Goal: Task Accomplishment & Management: Complete application form

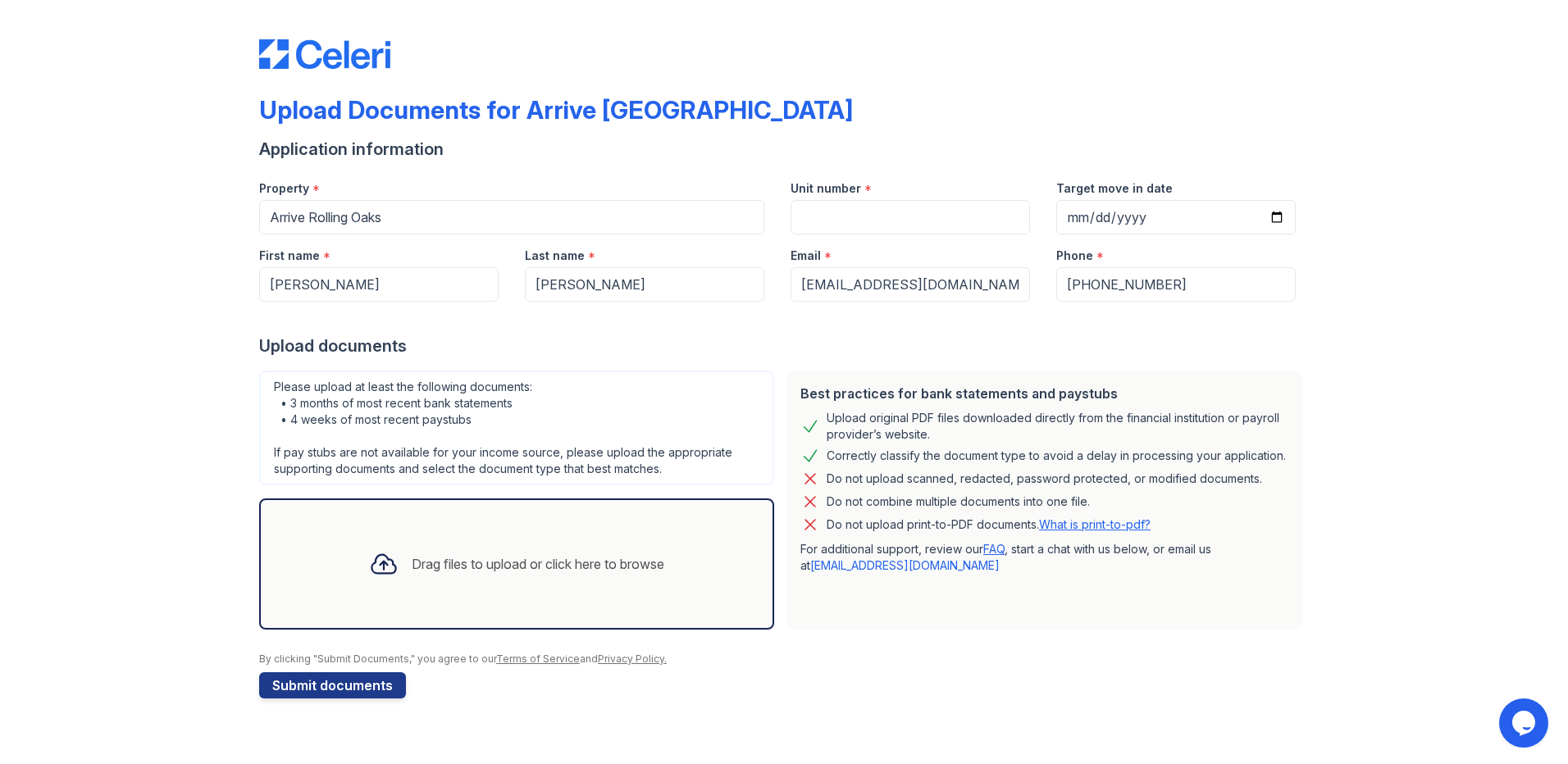
drag, startPoint x: 844, startPoint y: 417, endPoint x: 1259, endPoint y: 514, distance: 426.2
click at [1259, 514] on div "Best practices for bank statements and paystubs Upload original PDF files downl…" at bounding box center [1044, 500] width 515 height 259
drag, startPoint x: 1259, startPoint y: 514, endPoint x: 1280, endPoint y: 543, distance: 35.8
click at [1280, 543] on p "For additional support, review our FAQ , start a chat with us below, or email u…" at bounding box center [1045, 557] width 489 height 33
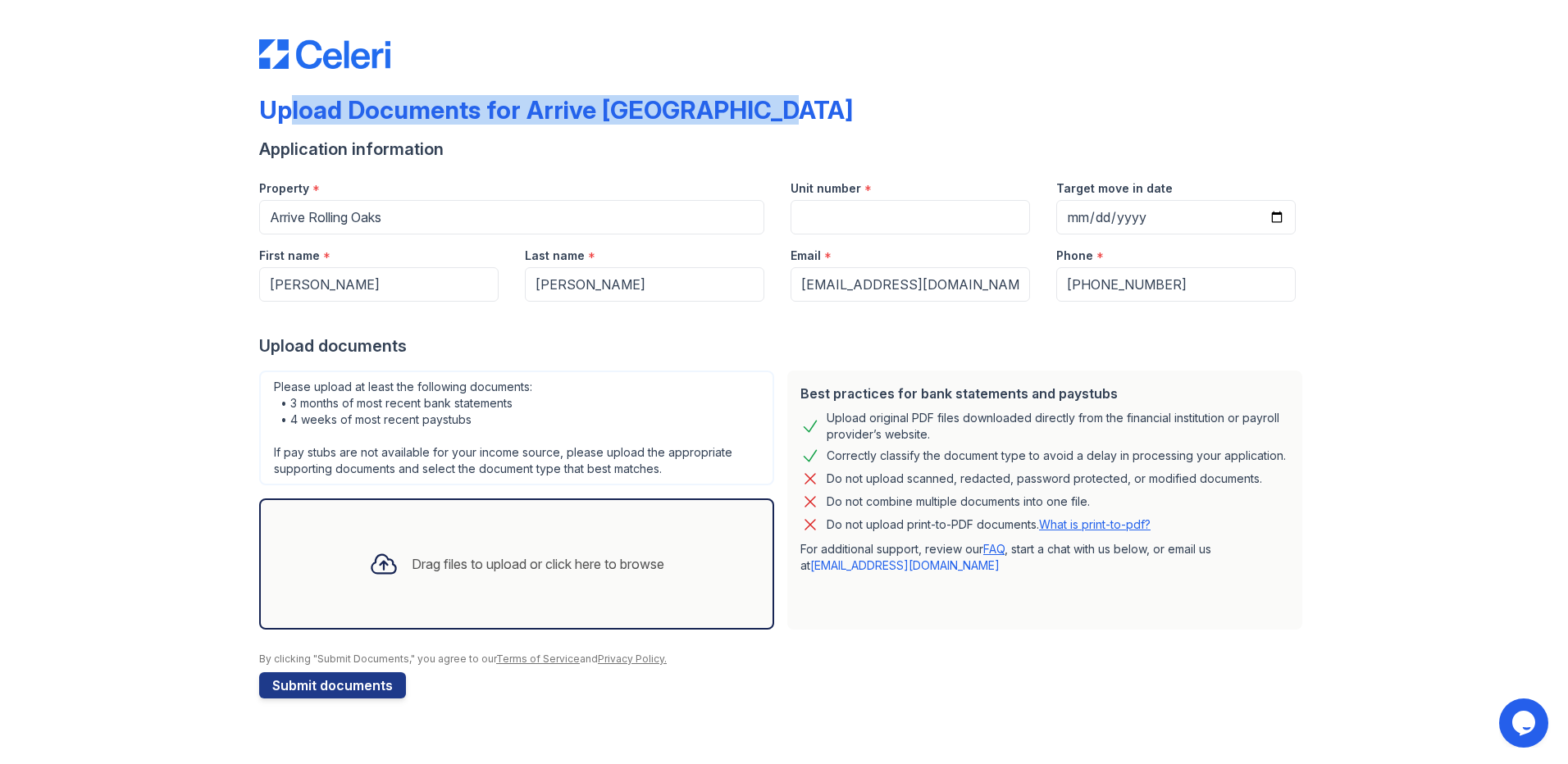
drag, startPoint x: 283, startPoint y: 106, endPoint x: 780, endPoint y: 116, distance: 497.1
click at [780, 116] on div "Upload Documents for Arrive [GEOGRAPHIC_DATA]" at bounding box center [784, 116] width 1050 height 43
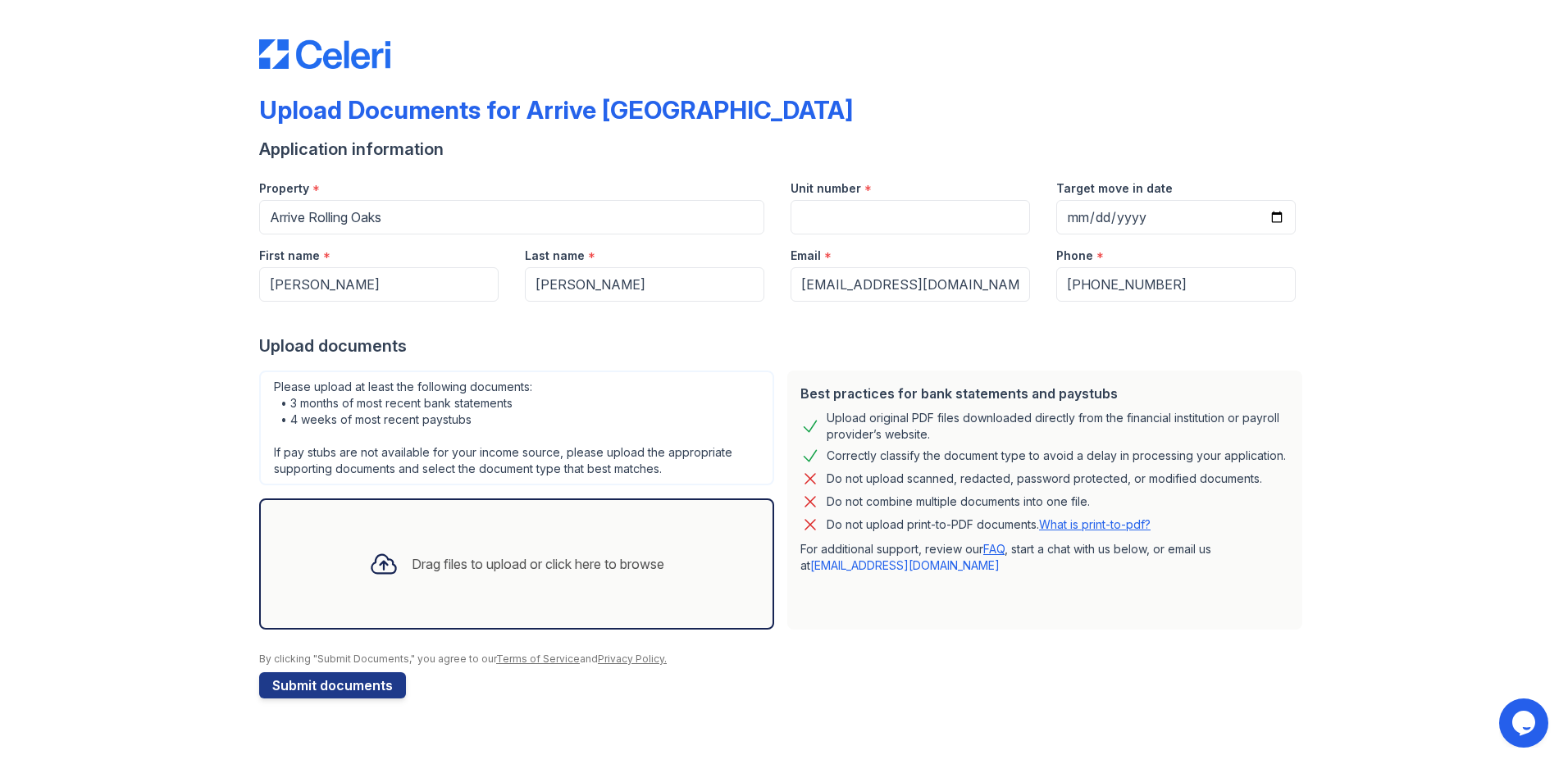
drag, startPoint x: 780, startPoint y: 116, endPoint x: 728, endPoint y: 151, distance: 62.7
click at [728, 152] on div "Application information" at bounding box center [784, 150] width 1050 height 23
click at [845, 343] on div "Upload documents" at bounding box center [784, 347] width 1050 height 23
click at [866, 214] on input "Unit number" at bounding box center [910, 217] width 239 height 34
type input "259"
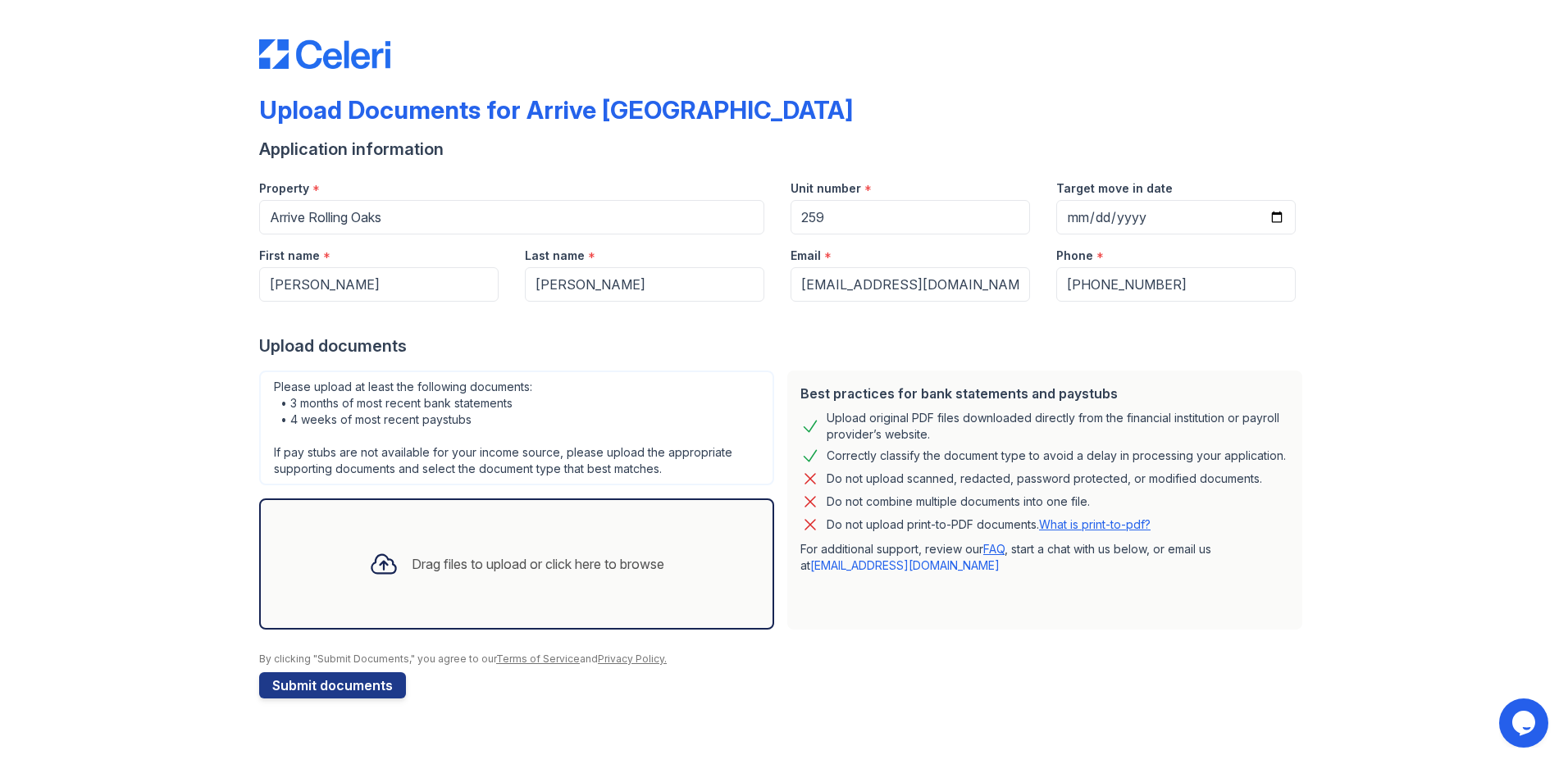
click at [783, 305] on div at bounding box center [784, 318] width 1050 height 33
click at [1144, 211] on input "Target move in date" at bounding box center [1175, 217] width 239 height 34
click at [1281, 217] on input "Target move in date" at bounding box center [1175, 217] width 239 height 34
click at [1276, 210] on input "2000-06-26" at bounding box center [1175, 217] width 239 height 34
type input "2025-09-14"
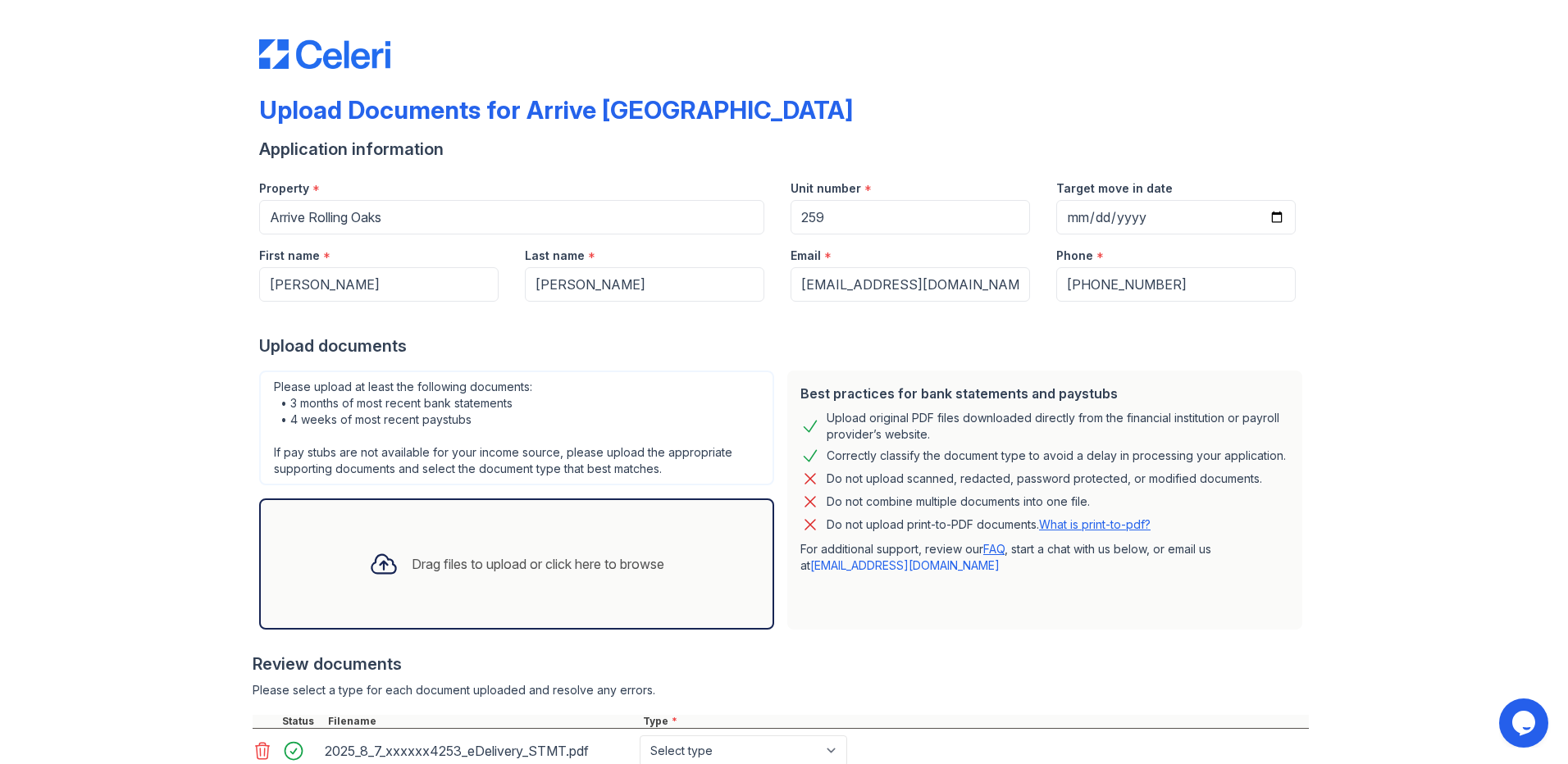
drag, startPoint x: 1512, startPoint y: 0, endPoint x: 1371, endPoint y: 559, distance: 576.5
click at [1375, 559] on div "Upload Documents for Arrive Rolling Oaks Application information Property * Arr…" at bounding box center [784, 465] width 1515 height 931
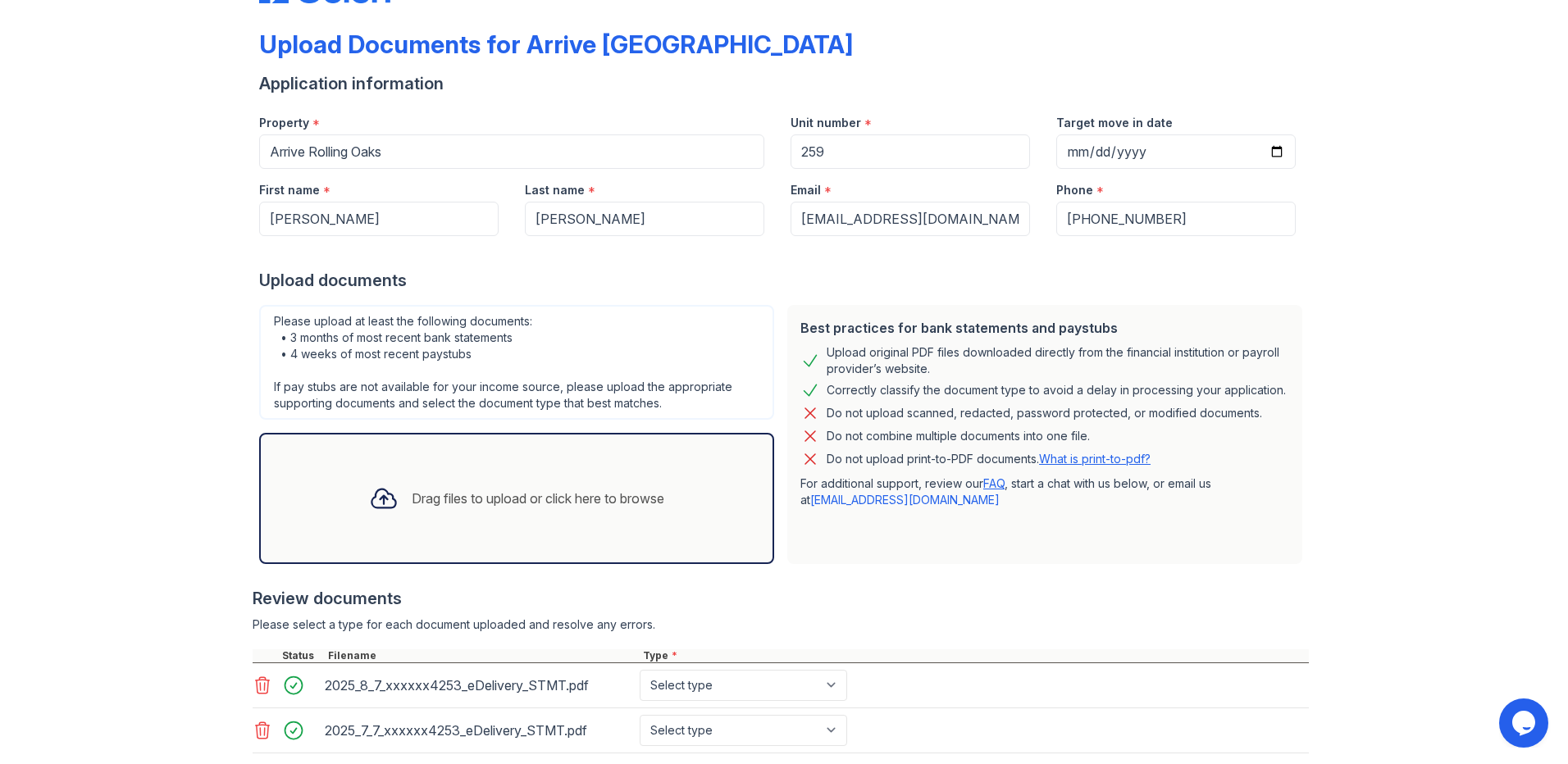
scroll to position [167, 0]
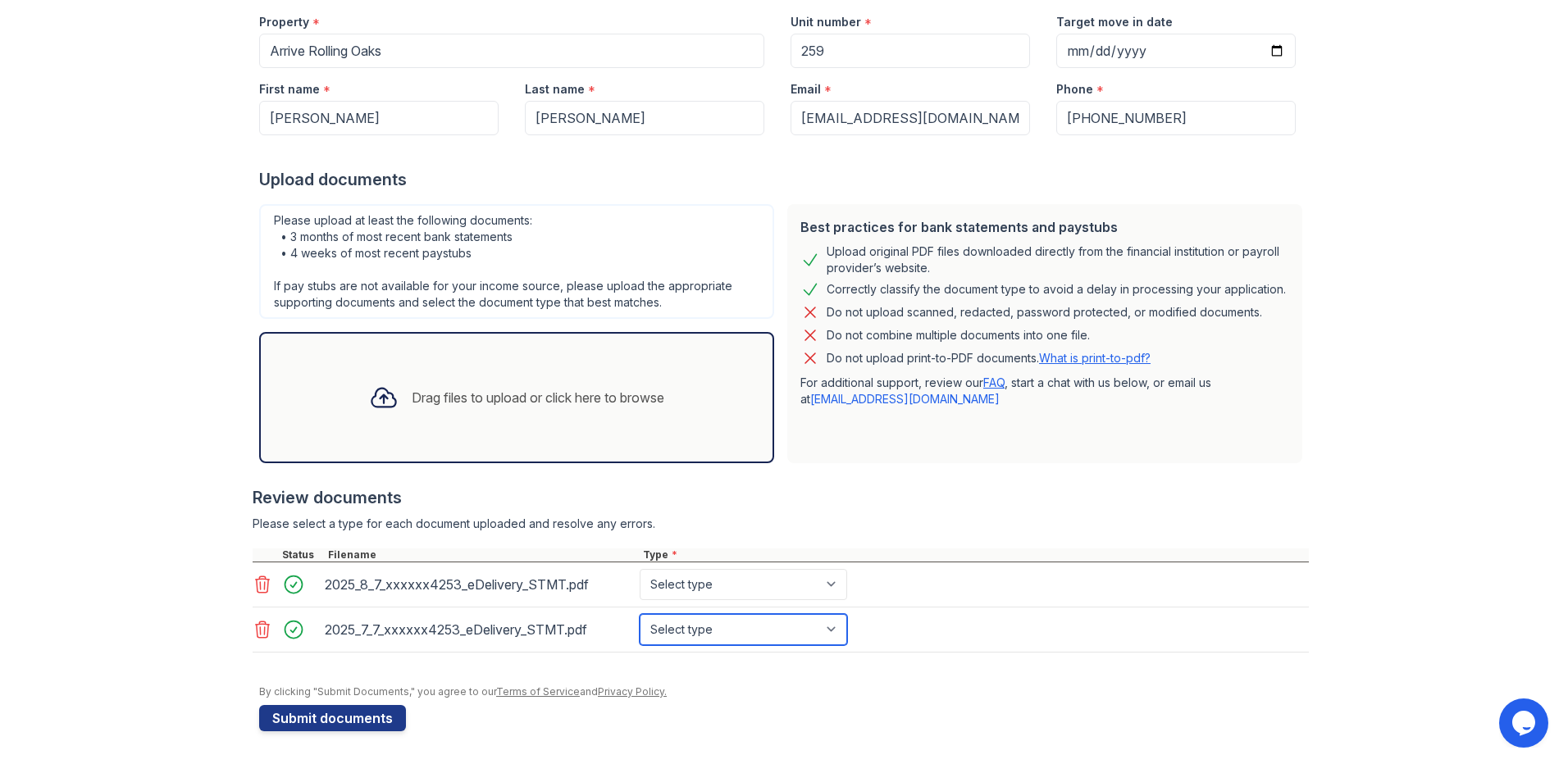
click at [832, 627] on select "Select type Paystub Bank Statement Offer Letter Tax Documents Benefit Award Let…" at bounding box center [743, 630] width 208 height 31
select select "bank_statement"
click at [639, 614] on select "Select type Paystub Bank Statement Offer Letter Tax Documents Benefit Award Let…" at bounding box center [743, 630] width 208 height 31
click at [775, 582] on select "Select type Paystub Bank Statement Offer Letter Tax Documents Benefit Award Let…" at bounding box center [743, 584] width 208 height 31
select select "bank_statement"
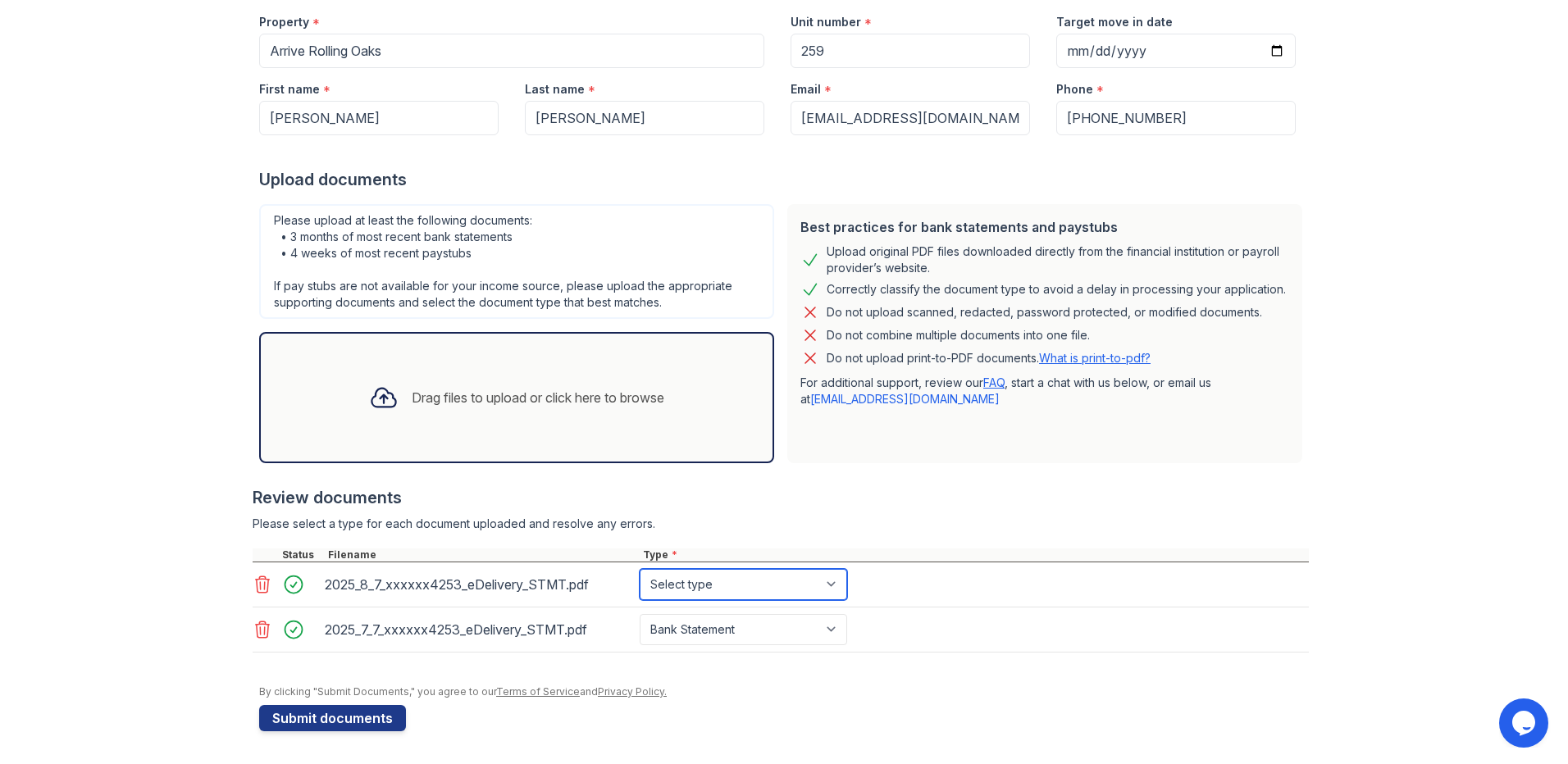
click at [639, 569] on select "Select type Paystub Bank Statement Offer Letter Tax Documents Benefit Award Let…" at bounding box center [743, 584] width 208 height 31
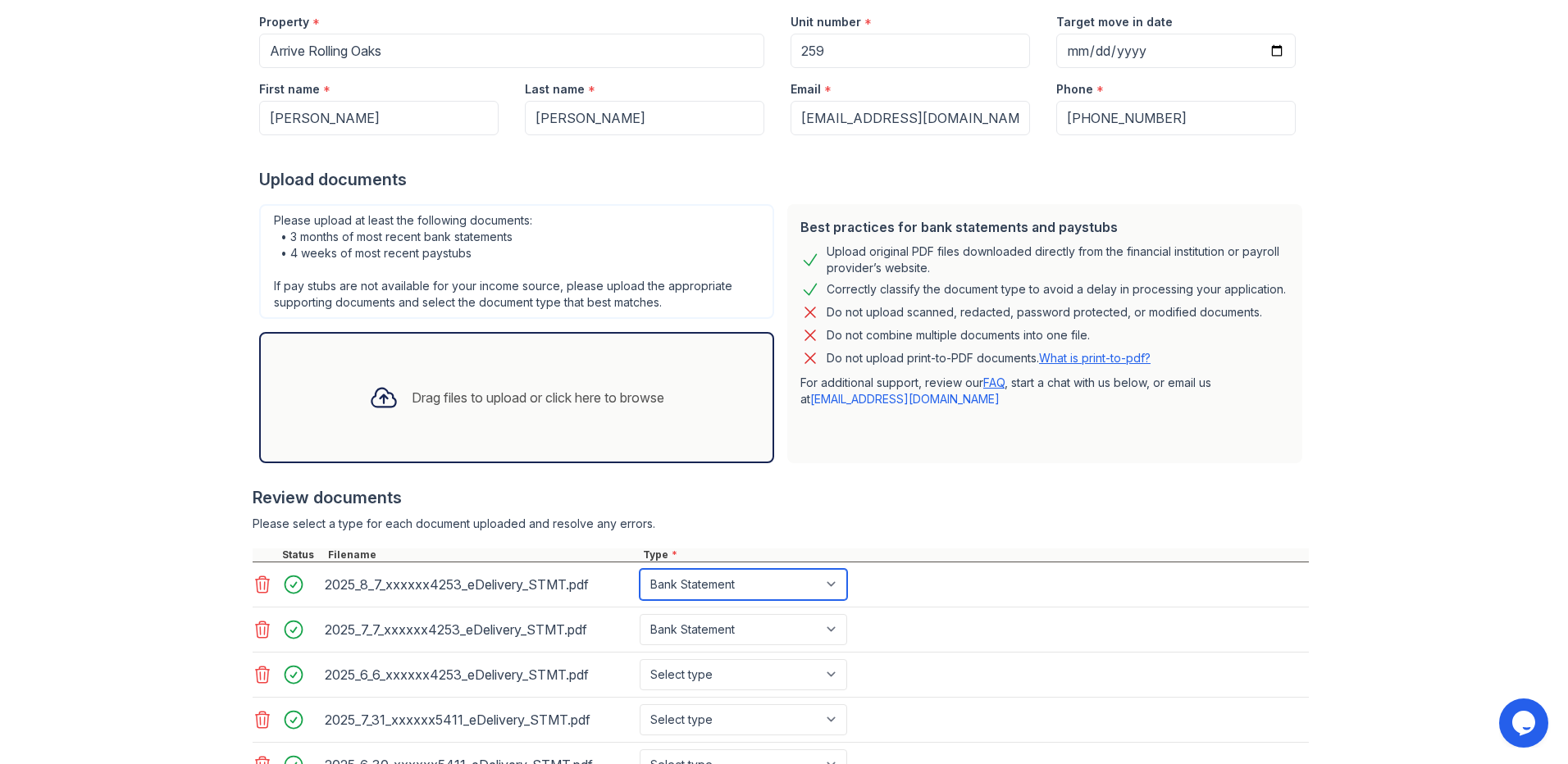
scroll to position [342, 0]
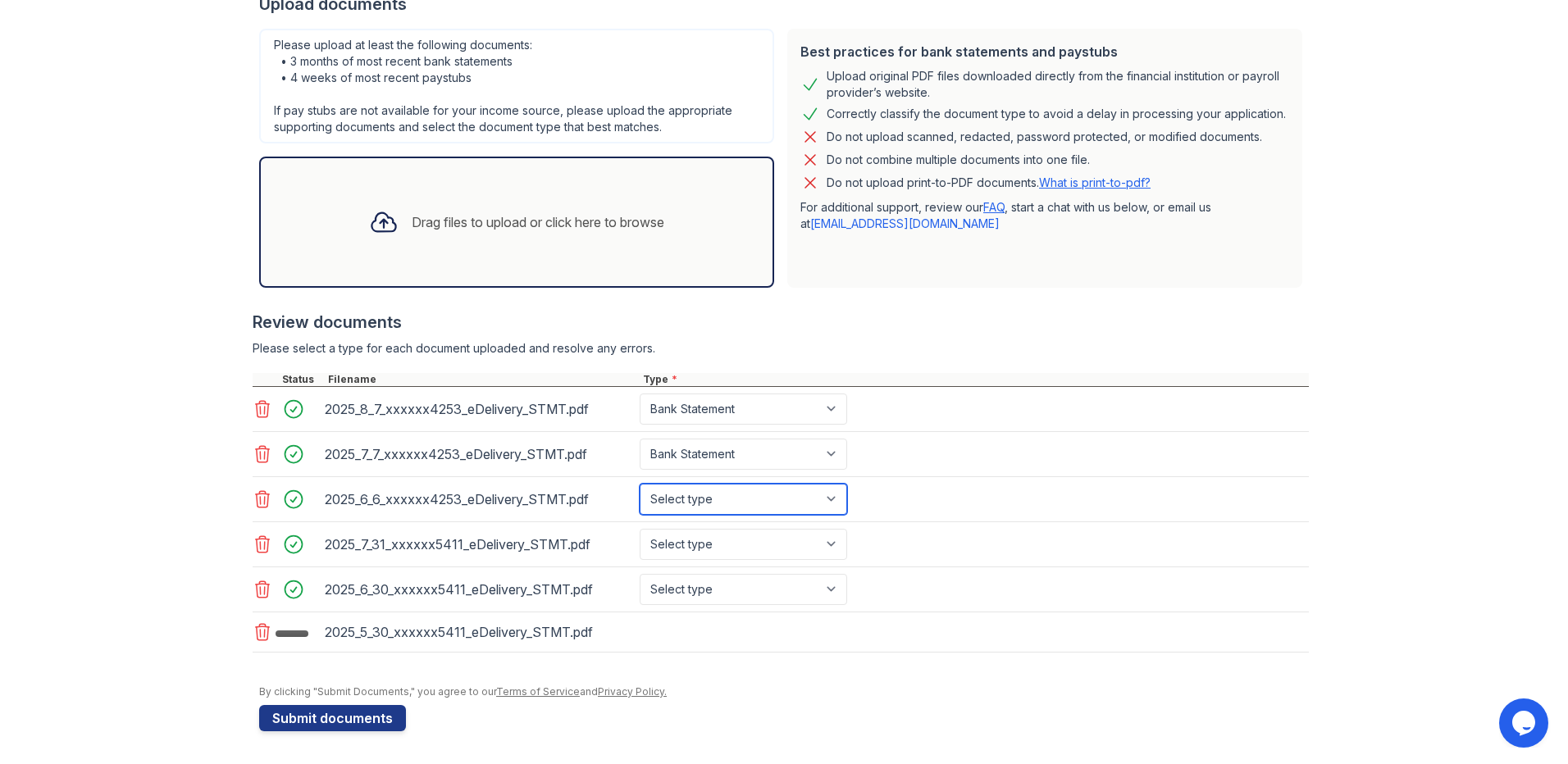
click at [812, 507] on select "Select type Paystub Bank Statement Offer Letter Tax Documents Benefit Award Let…" at bounding box center [743, 499] width 208 height 31
select select "bank_statement"
click at [639, 484] on select "Select type Paystub Bank Statement Offer Letter Tax Documents Benefit Award Let…" at bounding box center [743, 499] width 208 height 31
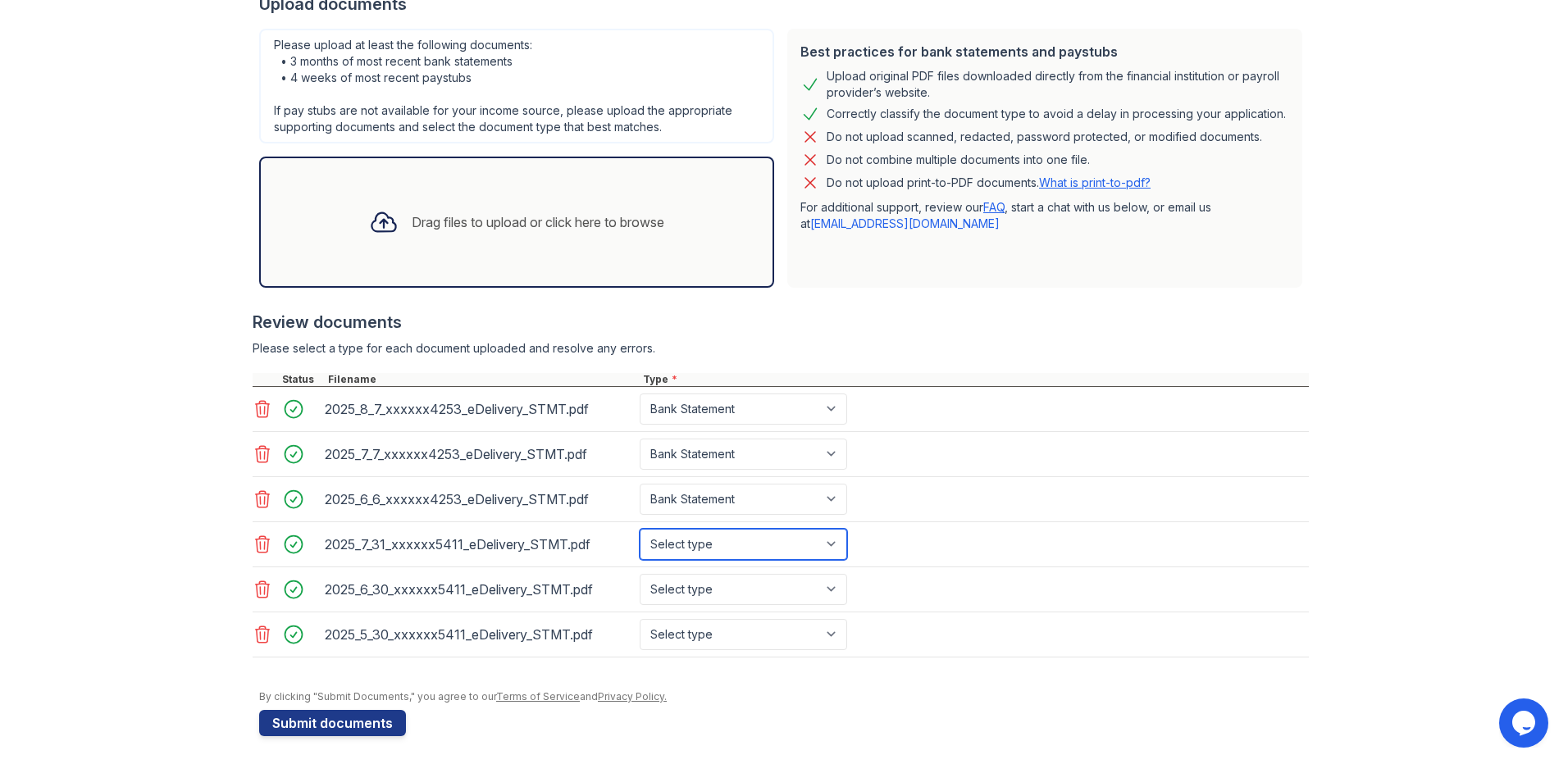
drag, startPoint x: 782, startPoint y: 538, endPoint x: 772, endPoint y: 560, distance: 24.2
click at [782, 538] on select "Select type Paystub Bank Statement Offer Letter Tax Documents Benefit Award Let…" at bounding box center [743, 545] width 208 height 31
select select "bank_statement"
click at [639, 529] on select "Select type Paystub Bank Statement Offer Letter Tax Documents Benefit Award Let…" at bounding box center [743, 545] width 208 height 31
click at [767, 584] on select "Select type Paystub Bank Statement Offer Letter Tax Documents Benefit Award Let…" at bounding box center [743, 589] width 208 height 31
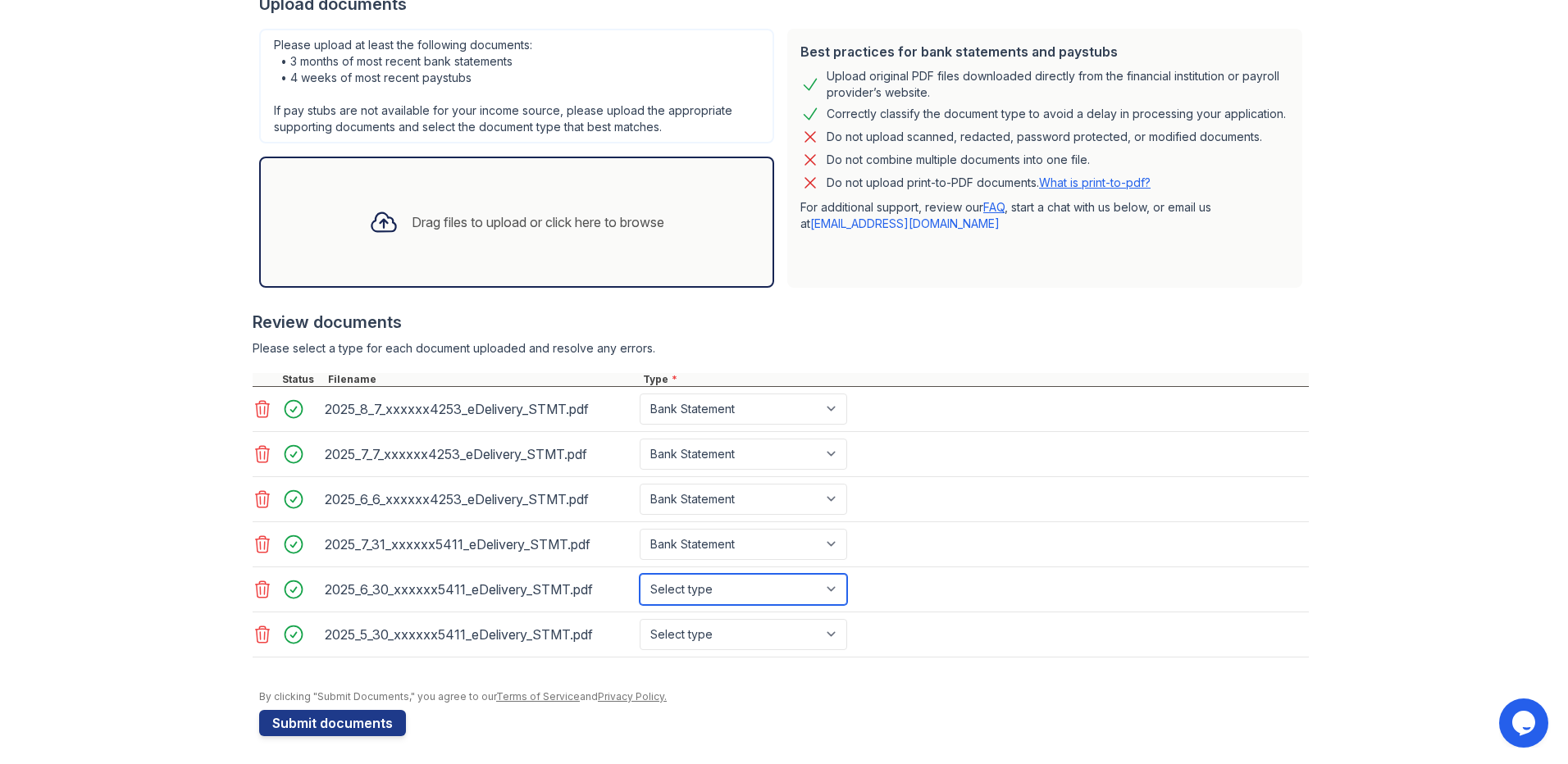
select select "bank_statement"
click at [639, 574] on select "Select type Paystub Bank Statement Offer Letter Tax Documents Benefit Award Let…" at bounding box center [743, 589] width 208 height 31
click at [762, 626] on select "Select type Paystub Bank Statement Offer Letter Tax Documents Benefit Award Let…" at bounding box center [743, 634] width 208 height 31
select select "bank_statement"
click at [639, 619] on select "Select type Paystub Bank Statement Offer Letter Tax Documents Benefit Award Let…" at bounding box center [743, 634] width 208 height 31
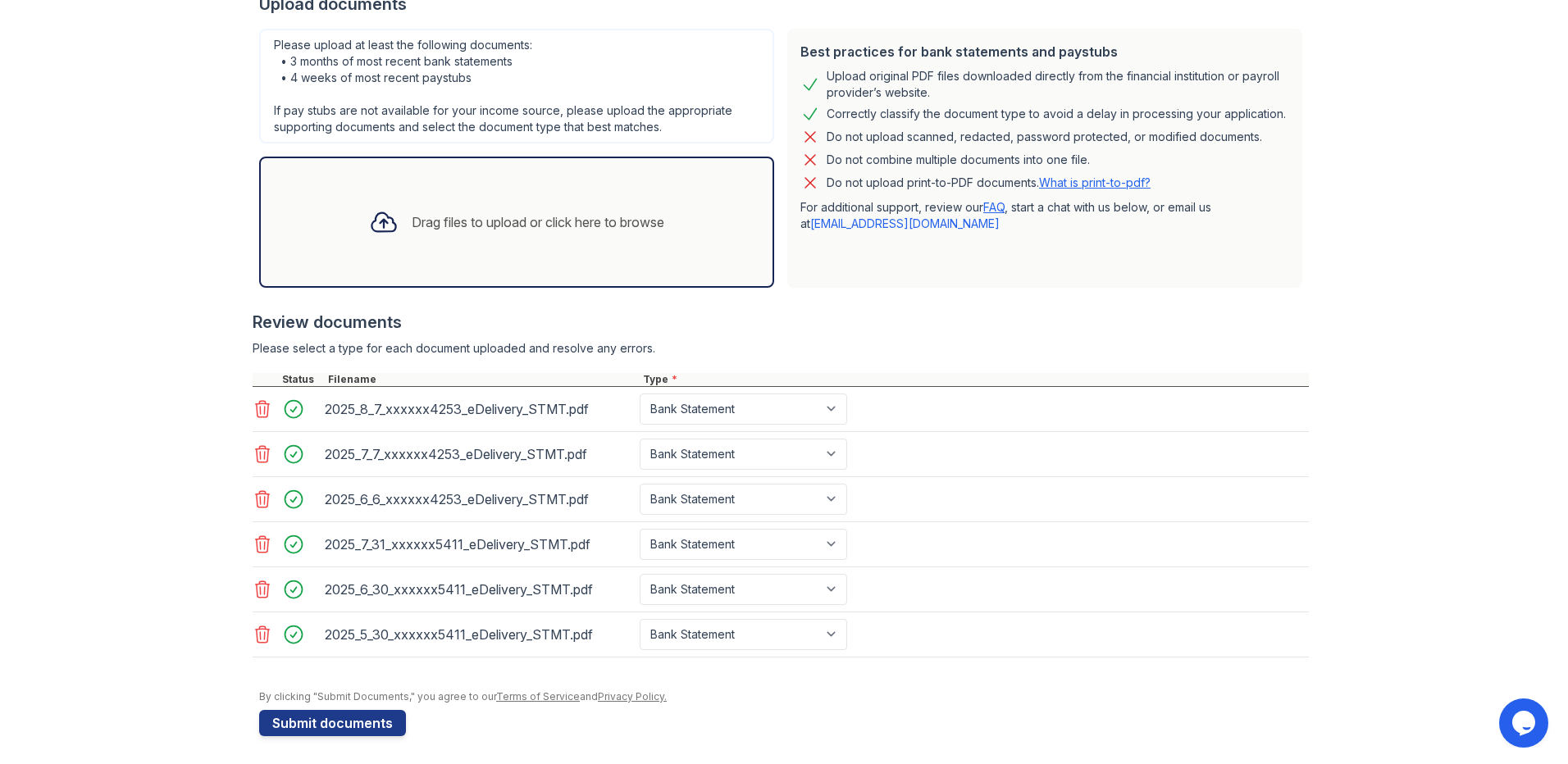
click at [1487, 253] on div "Upload Documents for Arrive Rolling Oaks Application information Property * Arr…" at bounding box center [784, 213] width 1515 height 1112
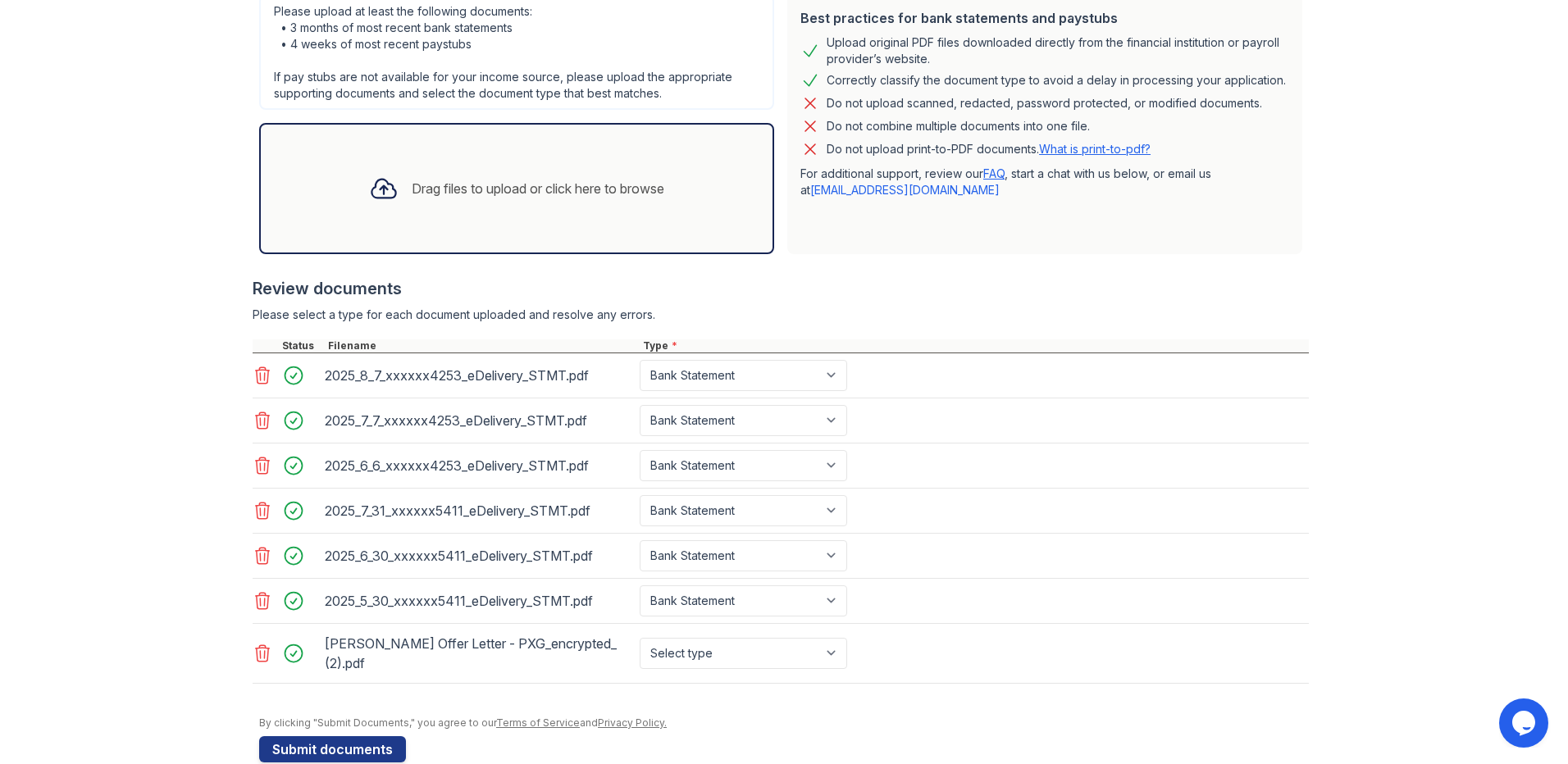
scroll to position [407, 0]
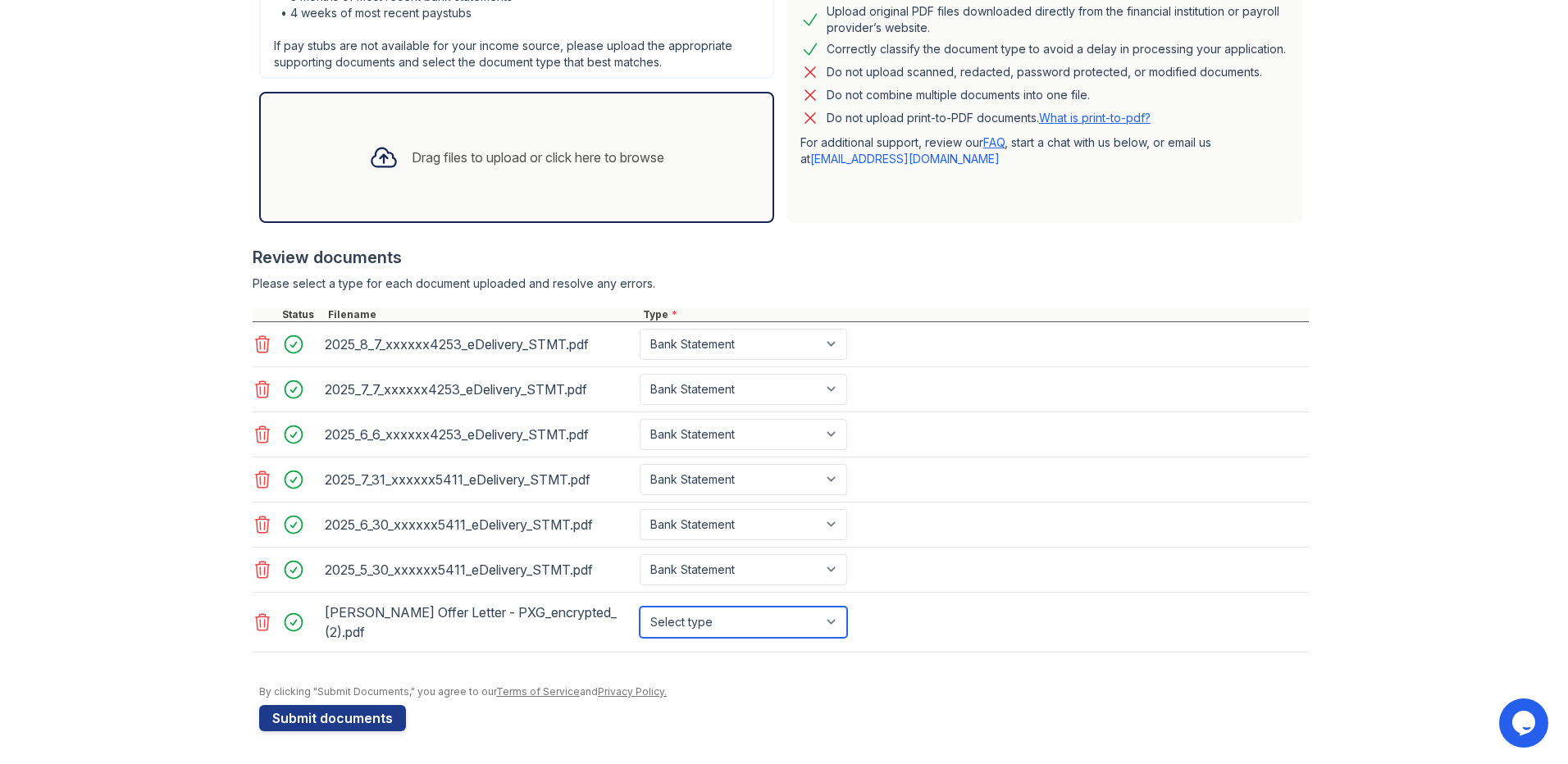
click at [753, 614] on select "Select type Paystub Bank Statement Offer Letter Tax Documents Benefit Award Let…" at bounding box center [743, 622] width 208 height 31
click at [744, 624] on select "Select type Paystub Bank Statement Offer Letter Tax Documents Benefit Award Let…" at bounding box center [743, 622] width 208 height 31
select select "offer_letter"
click at [639, 607] on select "Select type Paystub Bank Statement Offer Letter Tax Documents Benefit Award Let…" at bounding box center [743, 622] width 208 height 31
click at [379, 709] on button "Submit documents" at bounding box center [332, 717] width 147 height 26
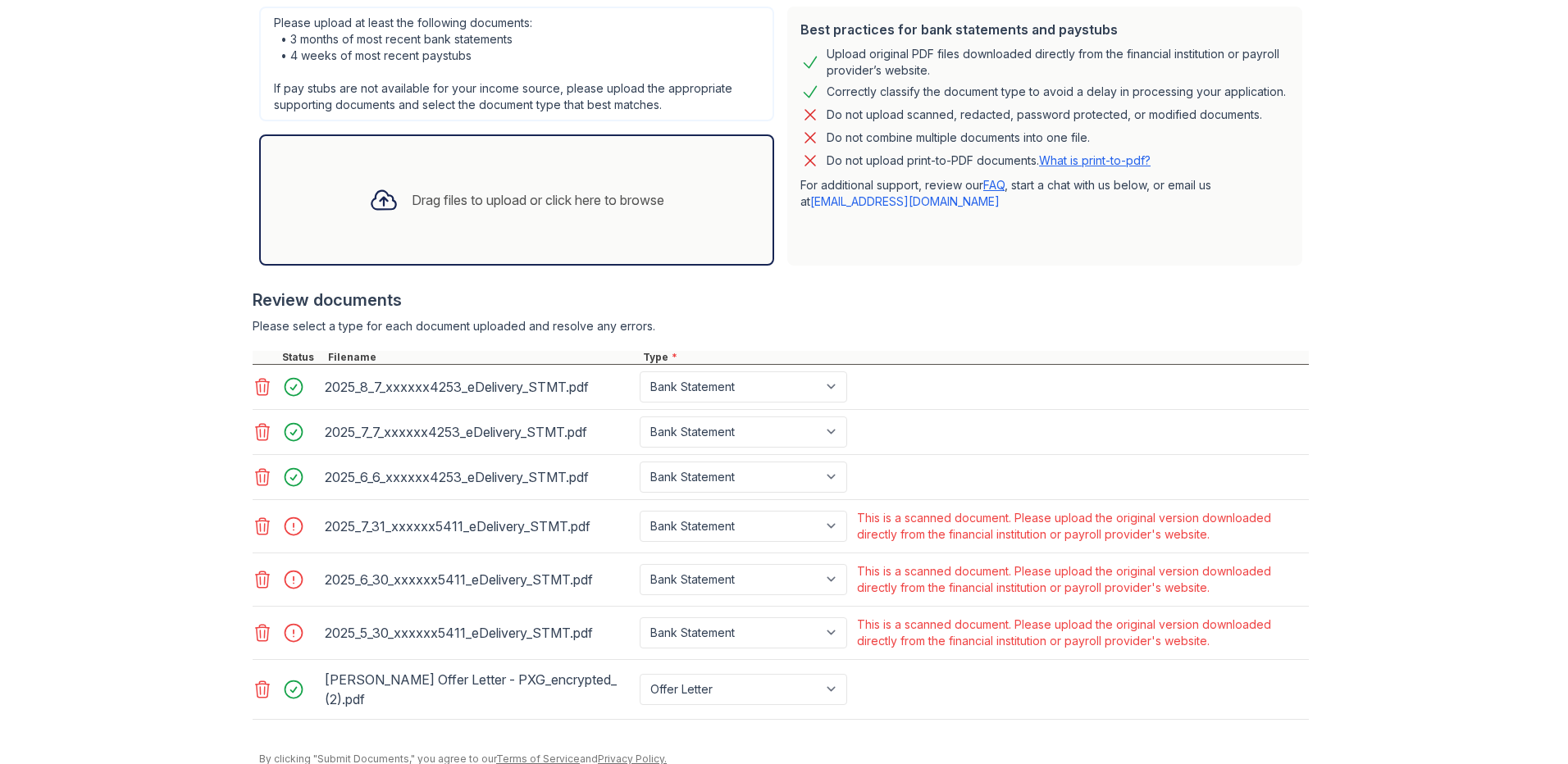
scroll to position [477, 0]
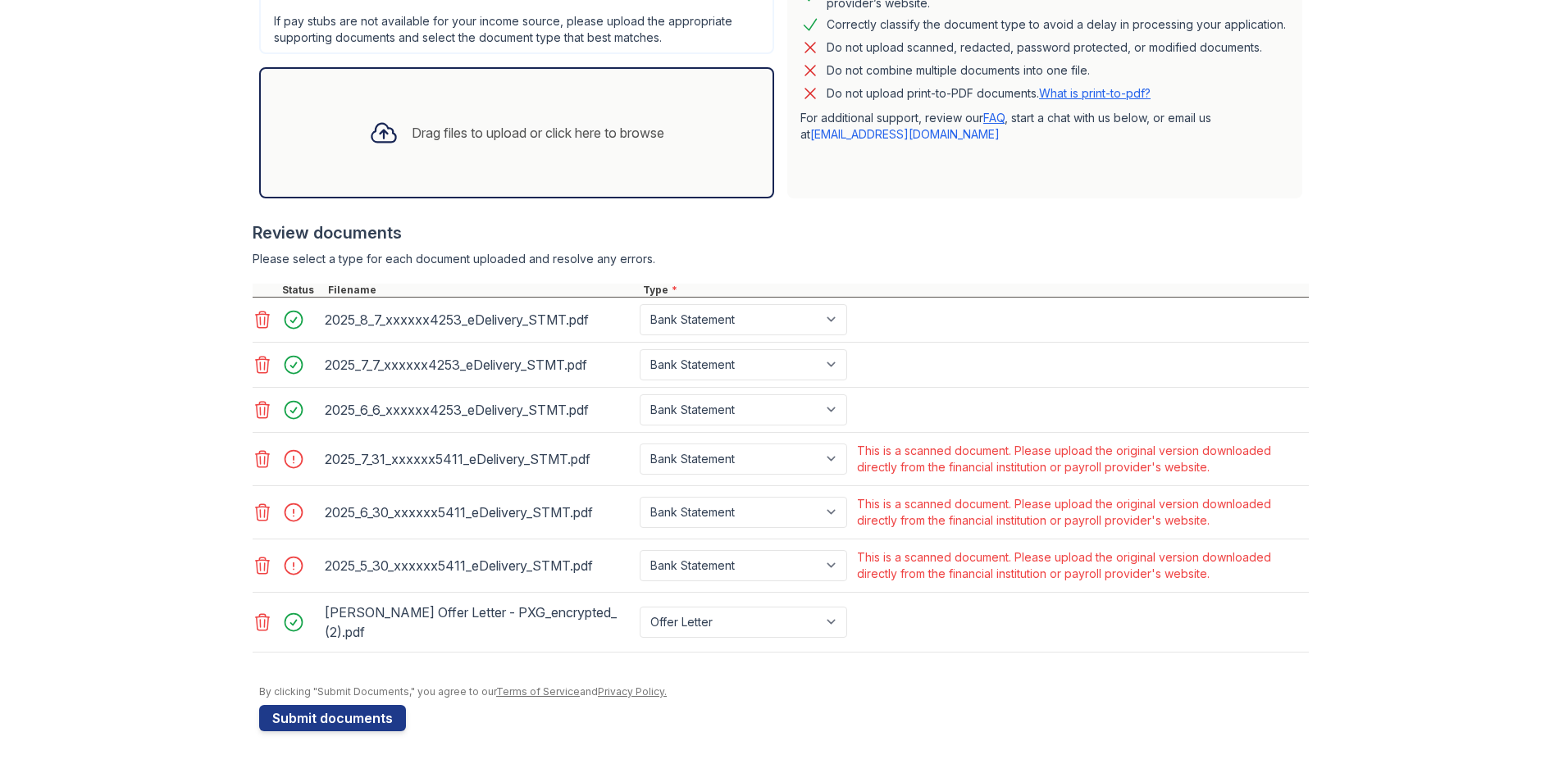
click at [256, 454] on icon at bounding box center [263, 459] width 14 height 16
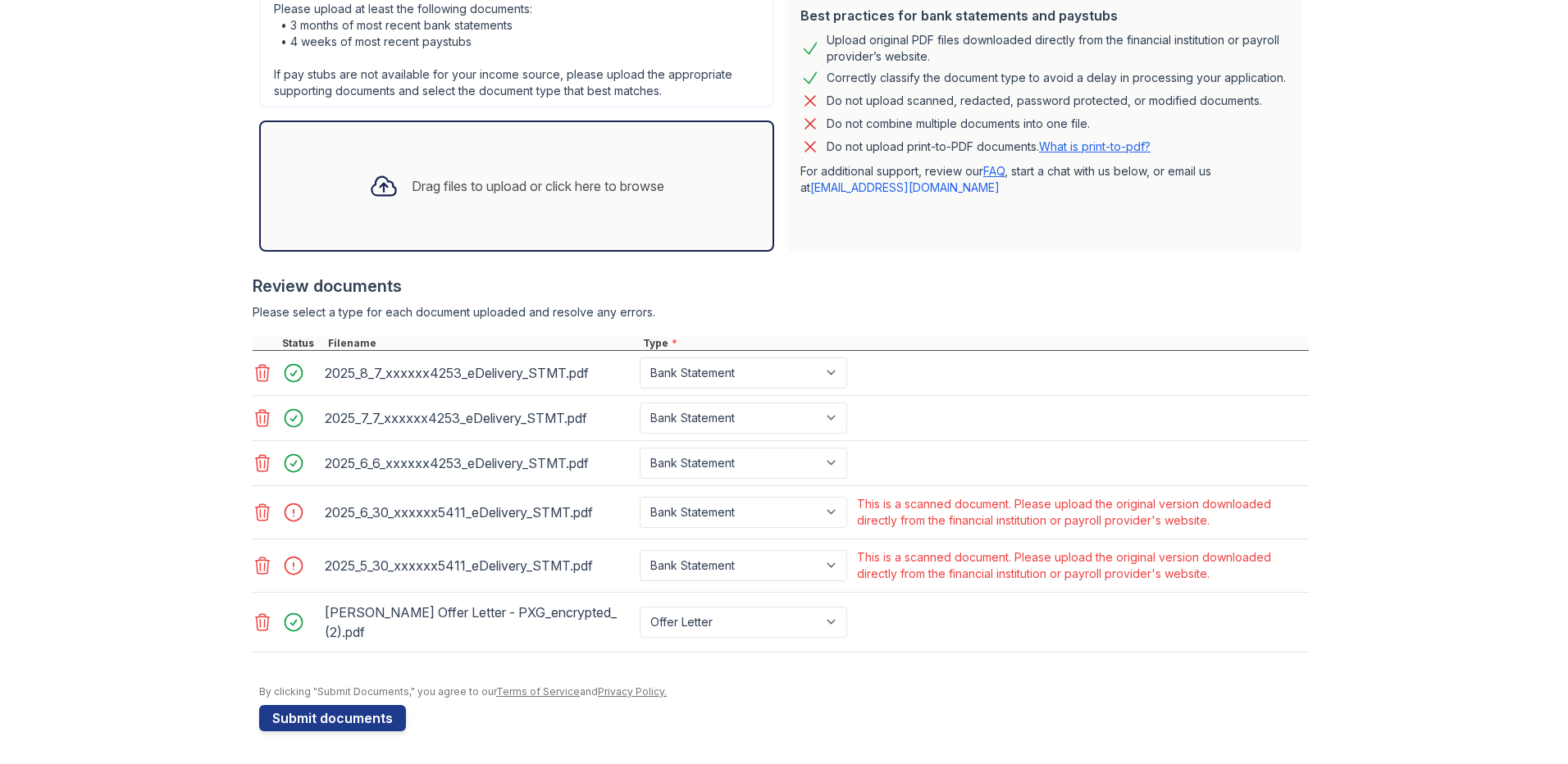
click at [255, 519] on icon at bounding box center [262, 512] width 20 height 20
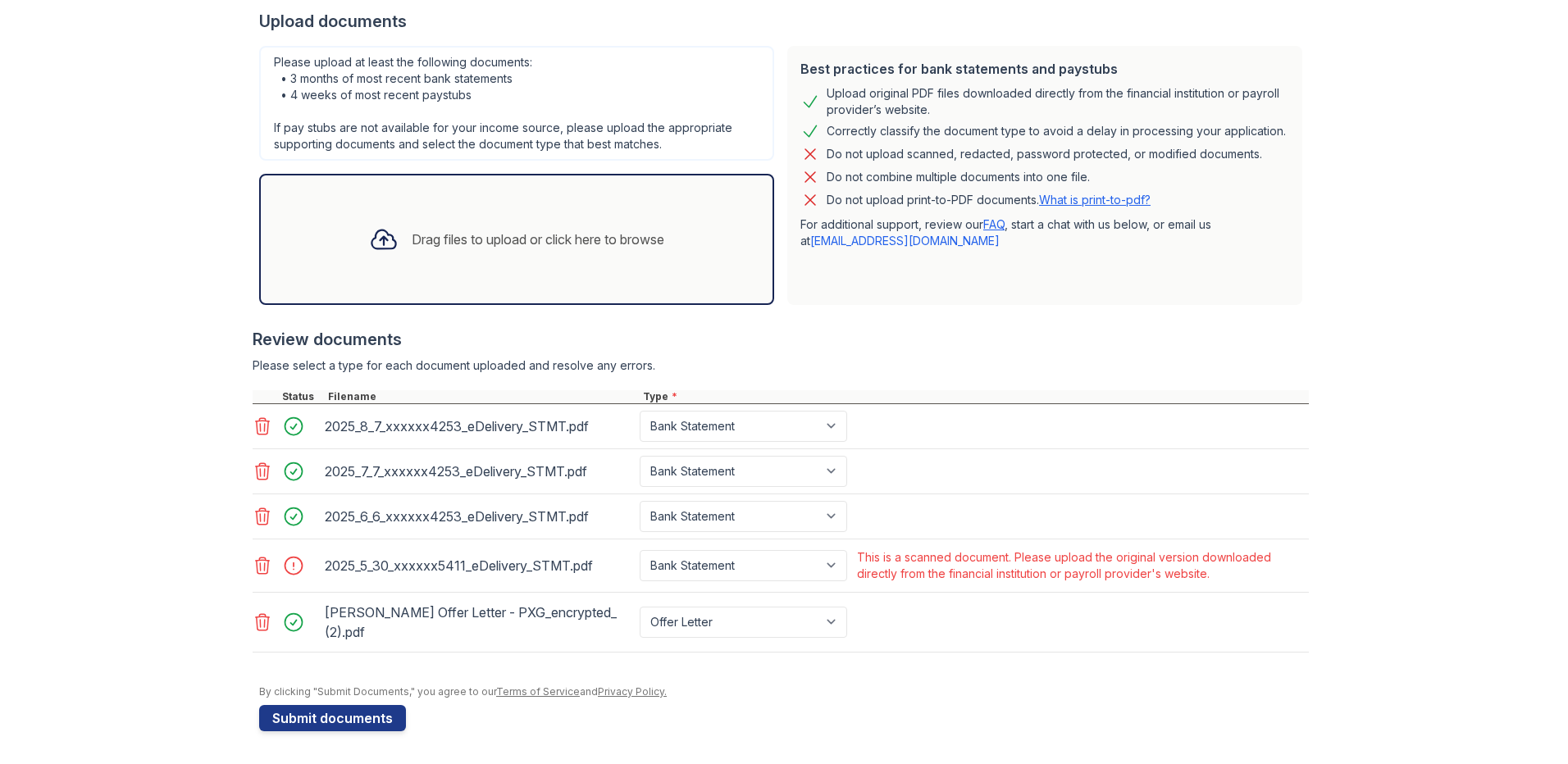
click at [256, 566] on icon at bounding box center [263, 566] width 14 height 16
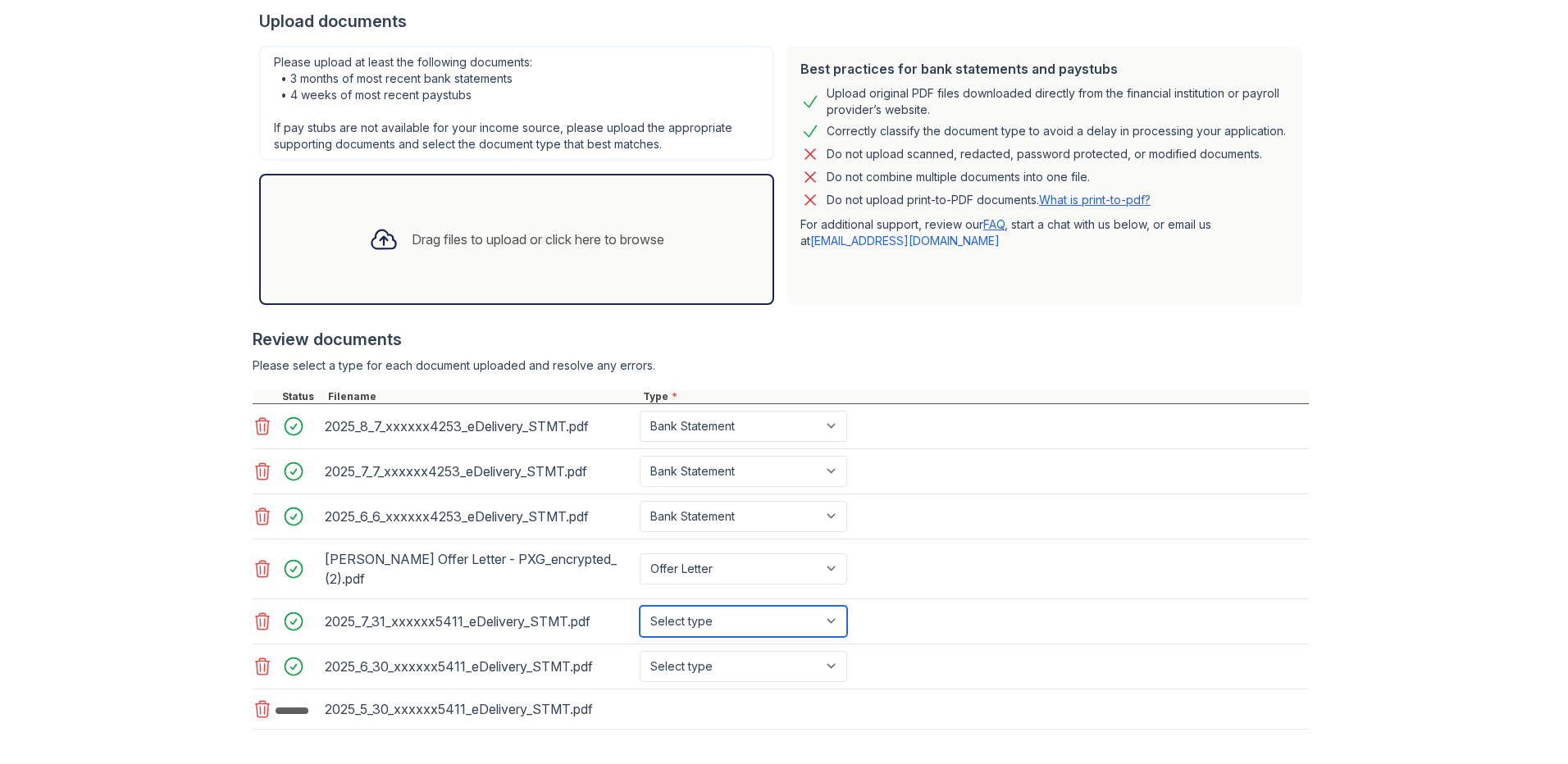
click at [810, 616] on select "Select type Paystub Bank Statement Offer Letter Tax Documents Benefit Award Let…" at bounding box center [743, 622] width 208 height 31
select select "bank_statement"
click at [639, 606] on select "Select type Paystub Bank Statement Offer Letter Tax Documents Benefit Award Let…" at bounding box center [743, 622] width 208 height 31
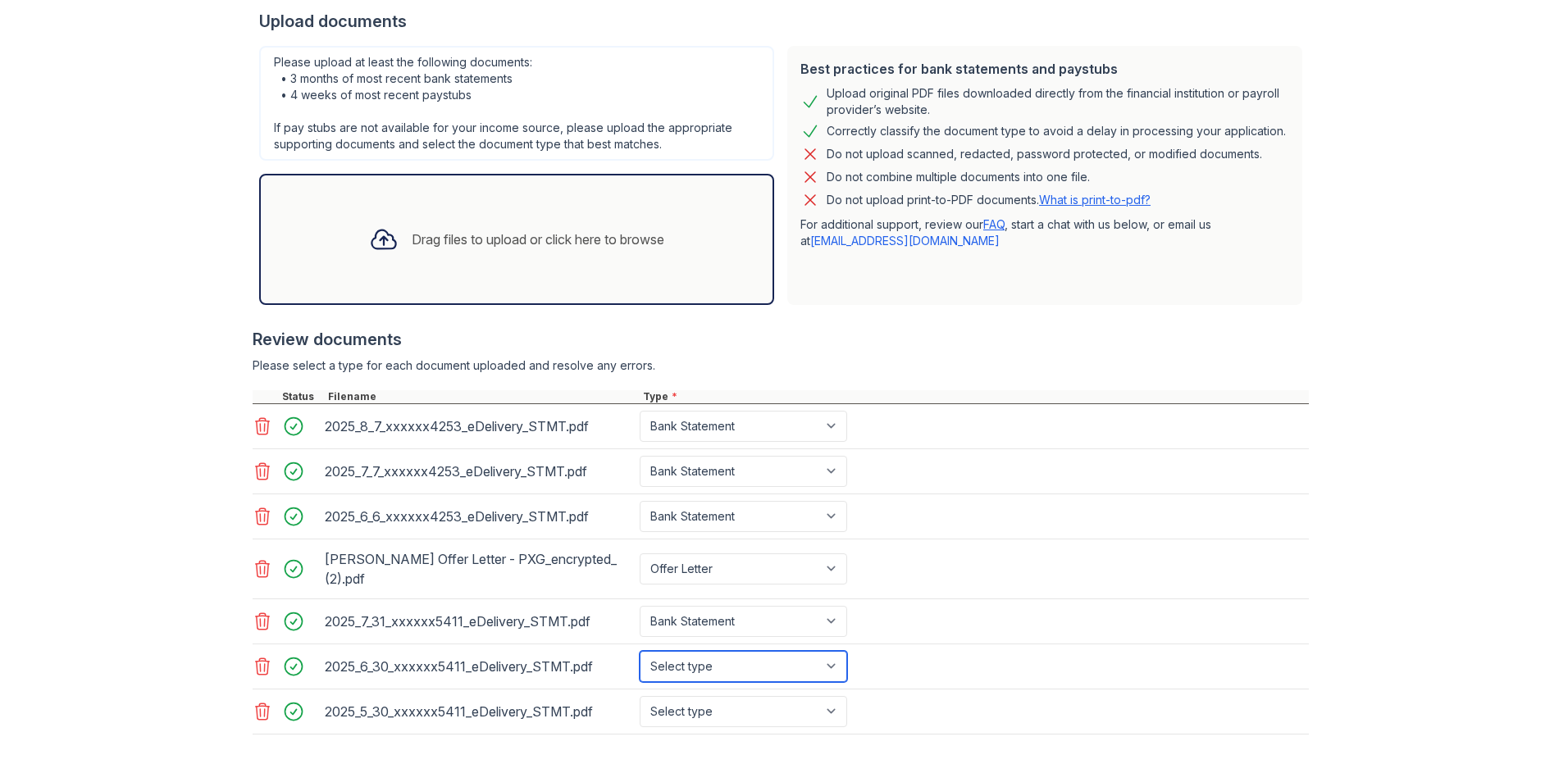
drag, startPoint x: 768, startPoint y: 663, endPoint x: 770, endPoint y: 651, distance: 12.2
click at [769, 664] on select "Select type Paystub Bank Statement Offer Letter Tax Documents Benefit Award Let…" at bounding box center [743, 666] width 208 height 31
select select "bank_statement"
click at [639, 651] on select "Select type Paystub Bank Statement Offer Letter Tax Documents Benefit Award Let…" at bounding box center [743, 666] width 208 height 31
click at [770, 701] on select "Select type Paystub Bank Statement Offer Letter Tax Documents Benefit Award Let…" at bounding box center [743, 711] width 208 height 31
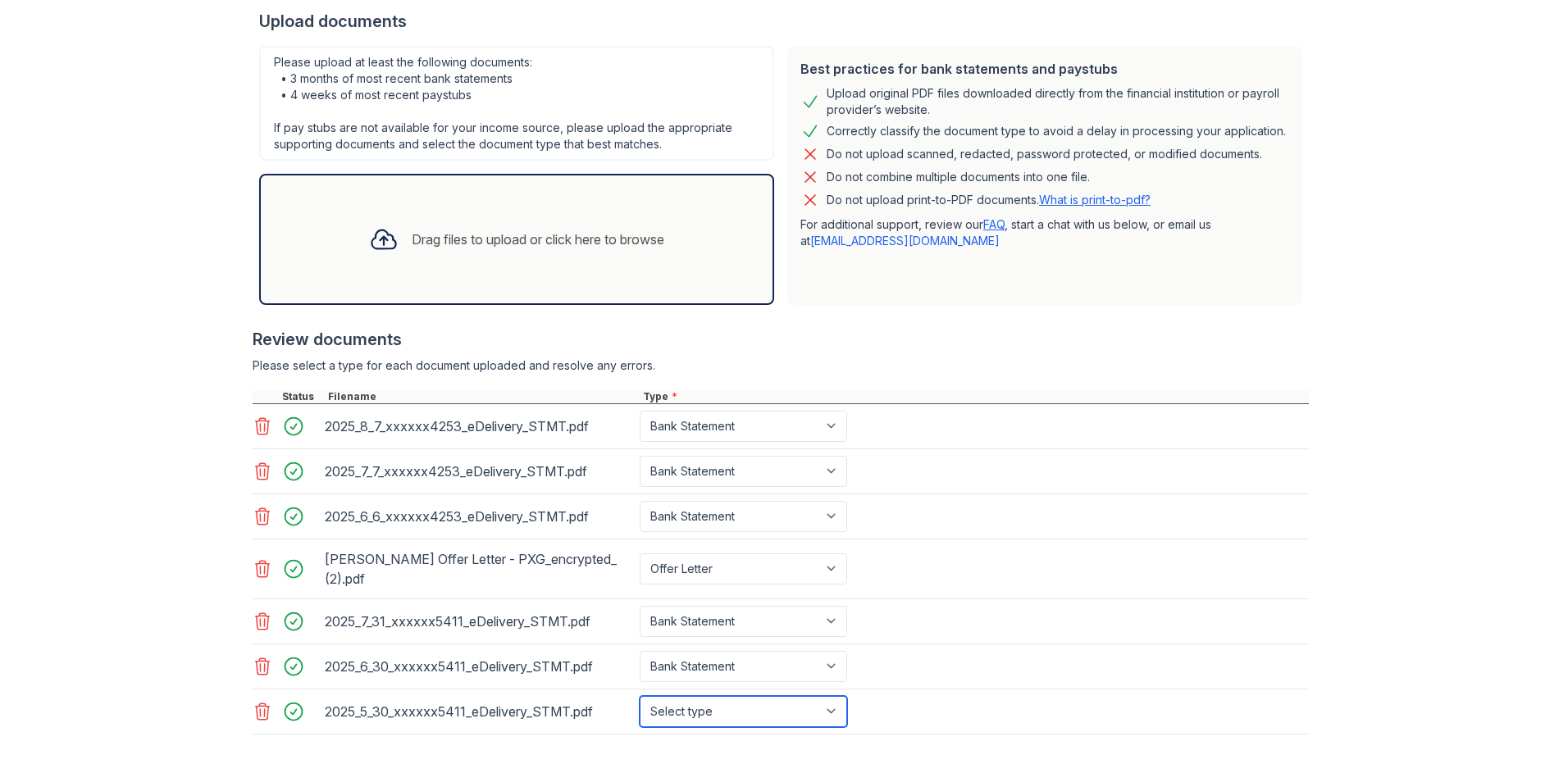
select select "bank_statement"
click at [639, 696] on select "Select type Paystub Bank Statement Offer Letter Tax Documents Benefit Award Let…" at bounding box center [743, 711] width 208 height 31
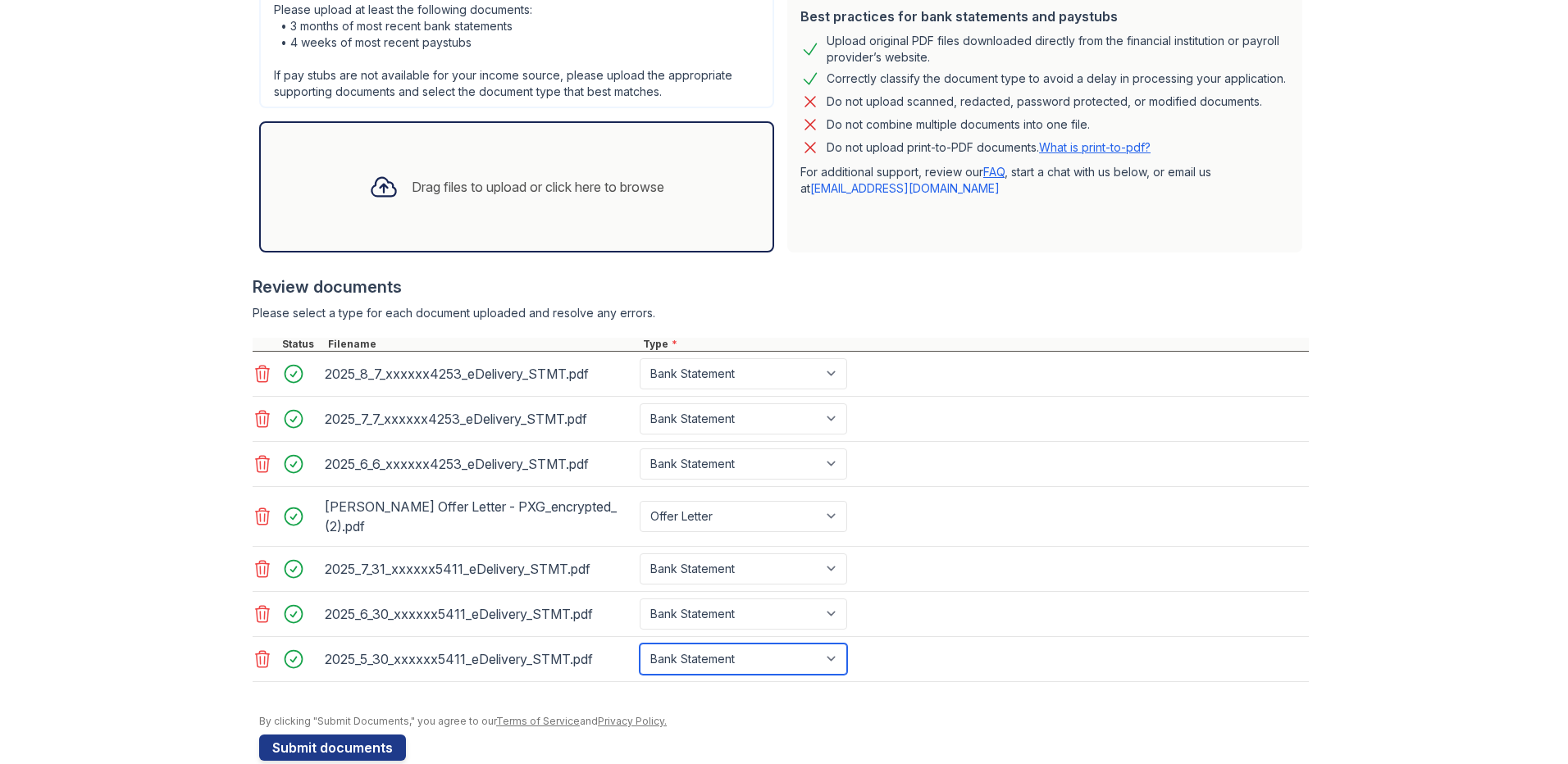
scroll to position [452, 0]
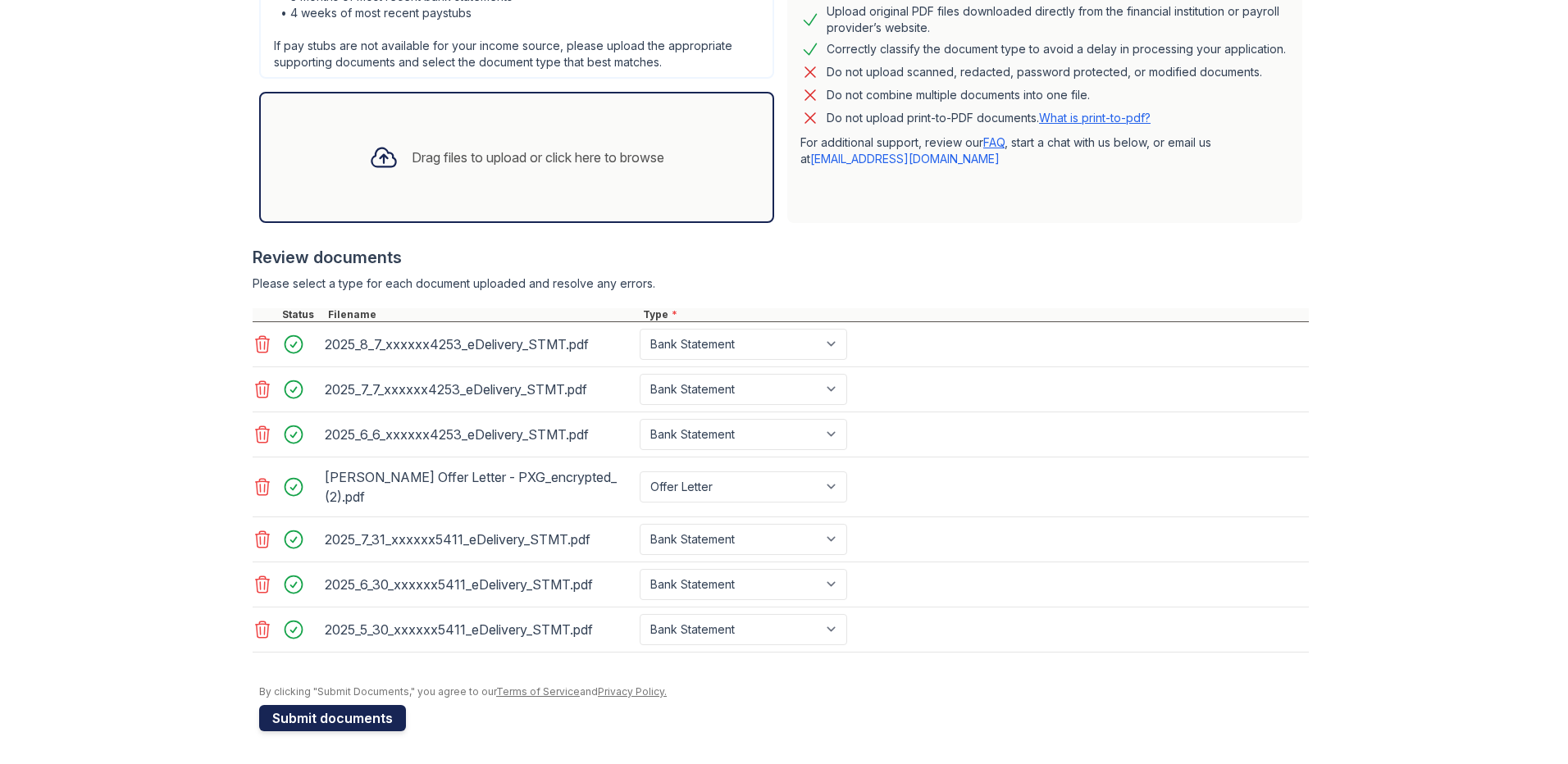
click at [313, 724] on button "Submit documents" at bounding box center [332, 717] width 147 height 26
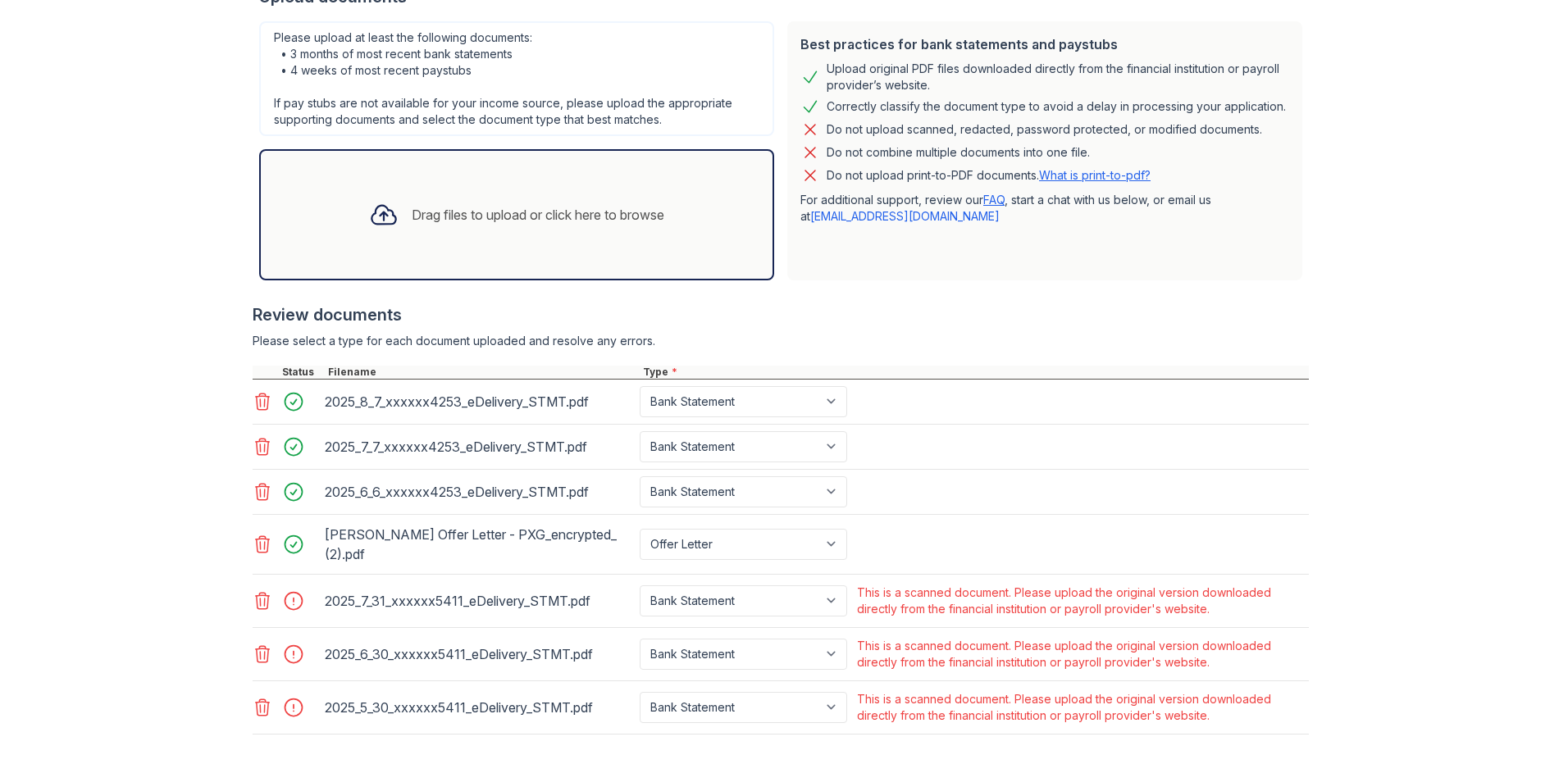
scroll to position [477, 0]
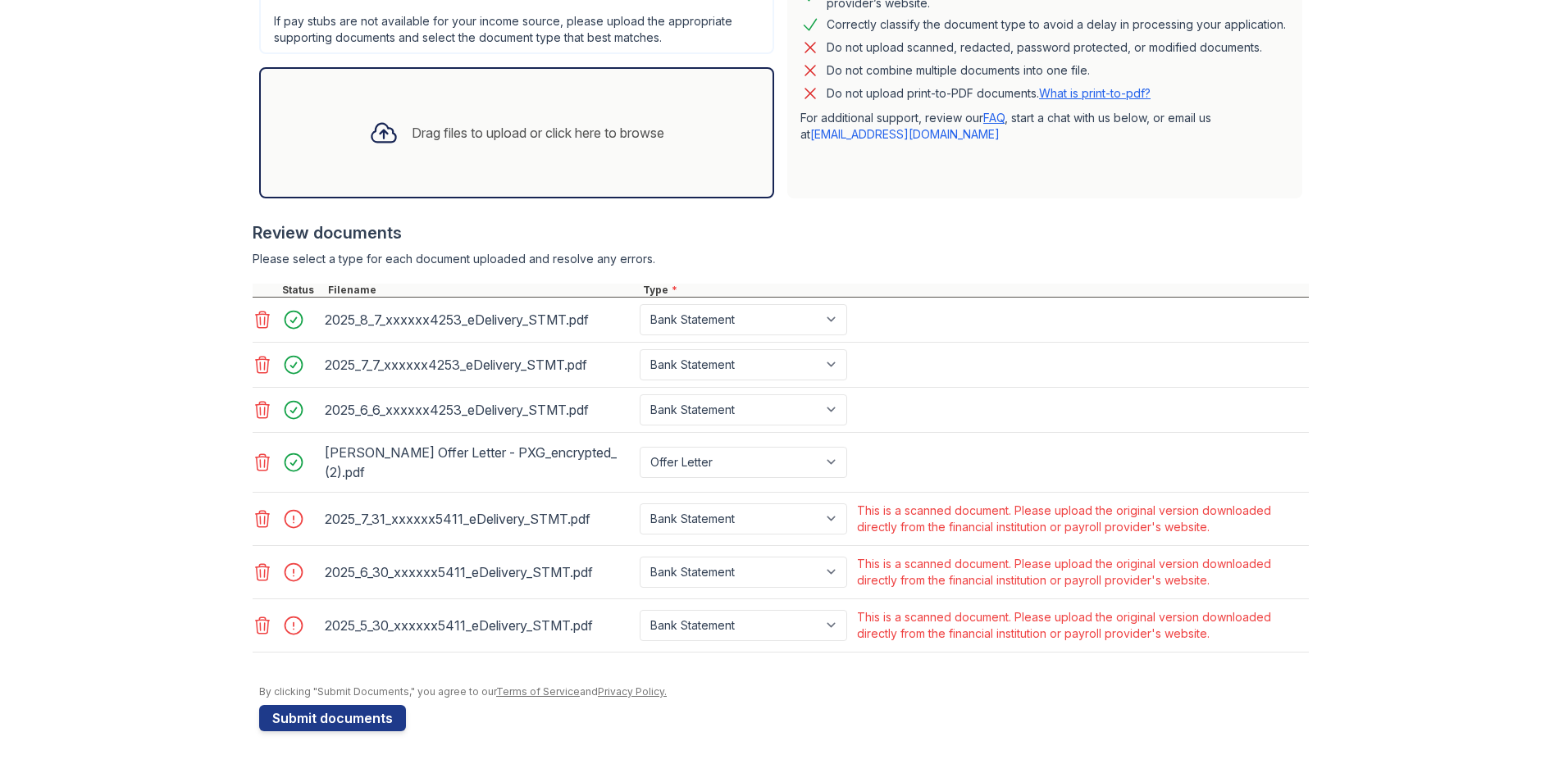
click at [256, 520] on icon at bounding box center [262, 519] width 20 height 20
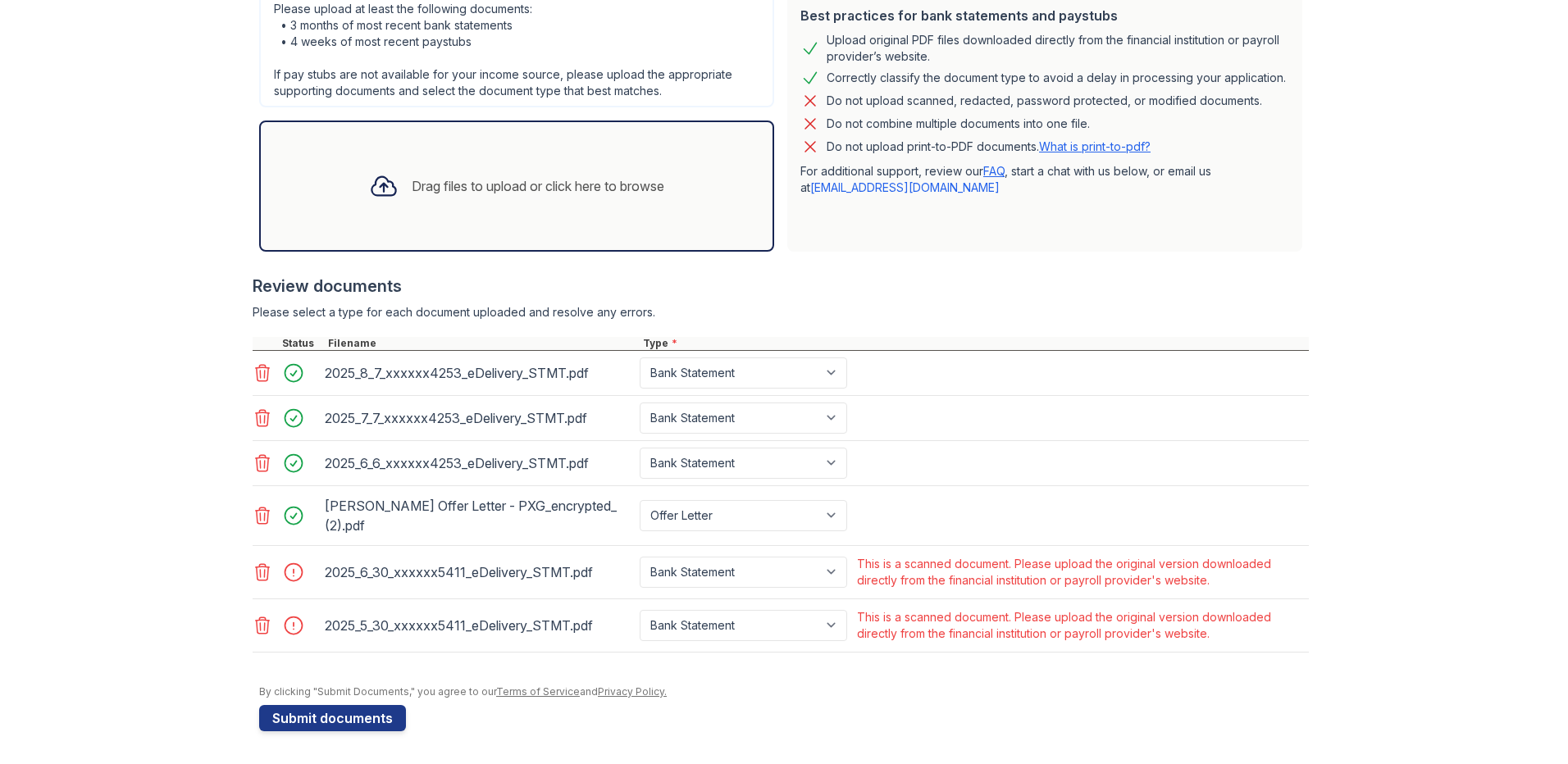
click at [255, 562] on icon at bounding box center [262, 572] width 20 height 20
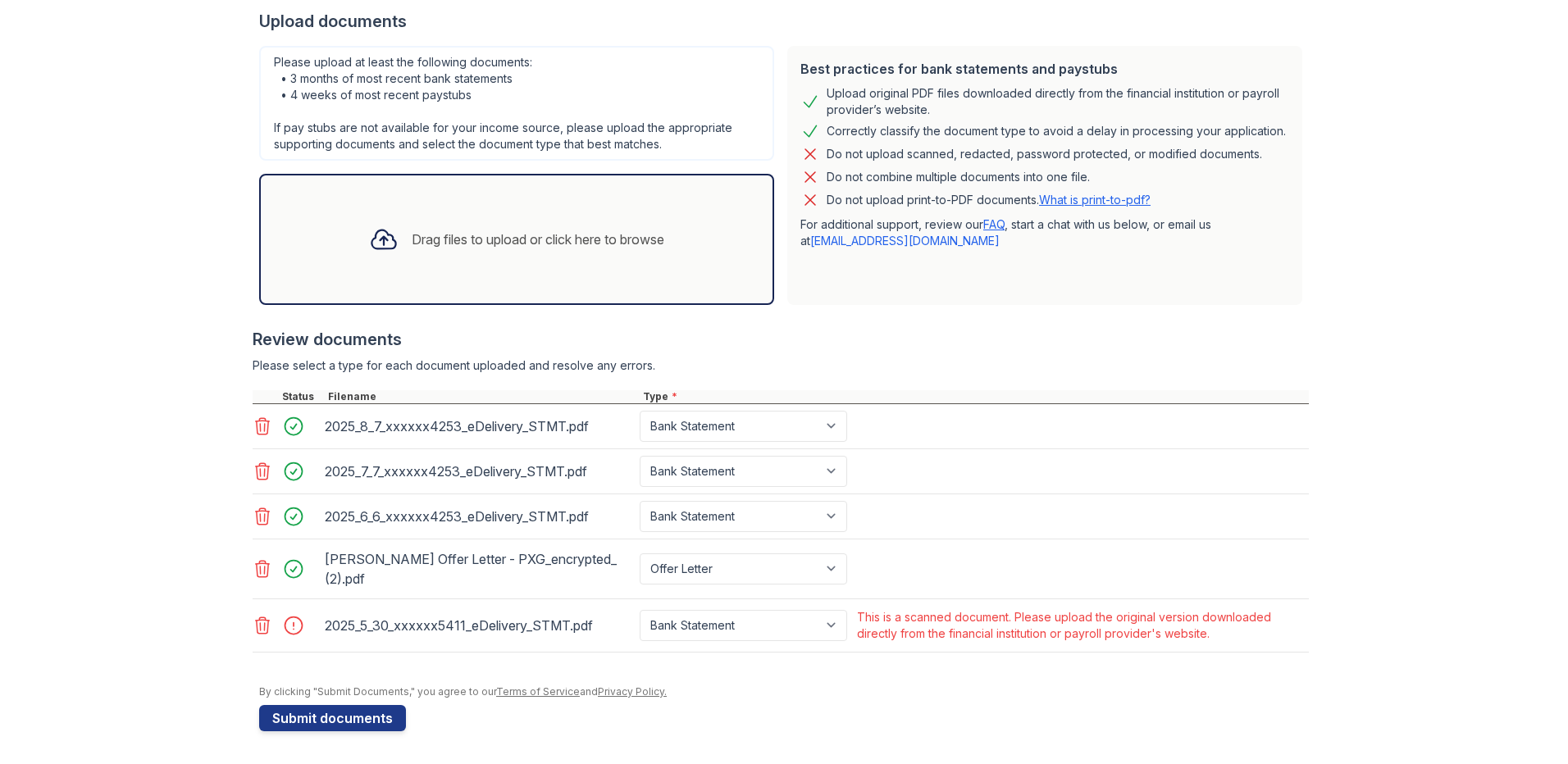
click at [261, 630] on icon at bounding box center [263, 625] width 14 height 16
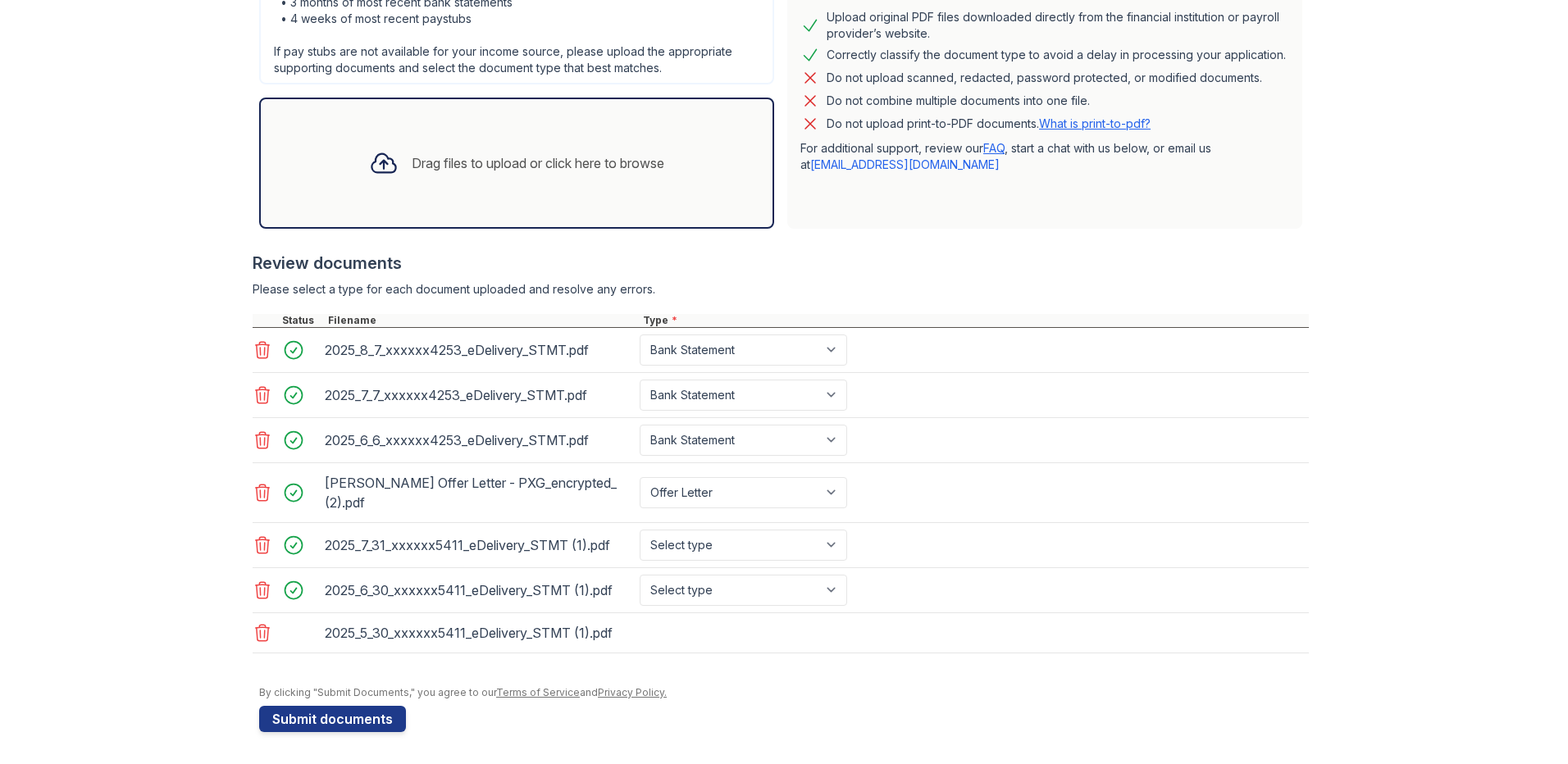
scroll to position [448, 0]
click at [808, 544] on select "Select type Paystub Bank Statement Offer Letter Tax Documents Benefit Award Let…" at bounding box center [743, 545] width 208 height 31
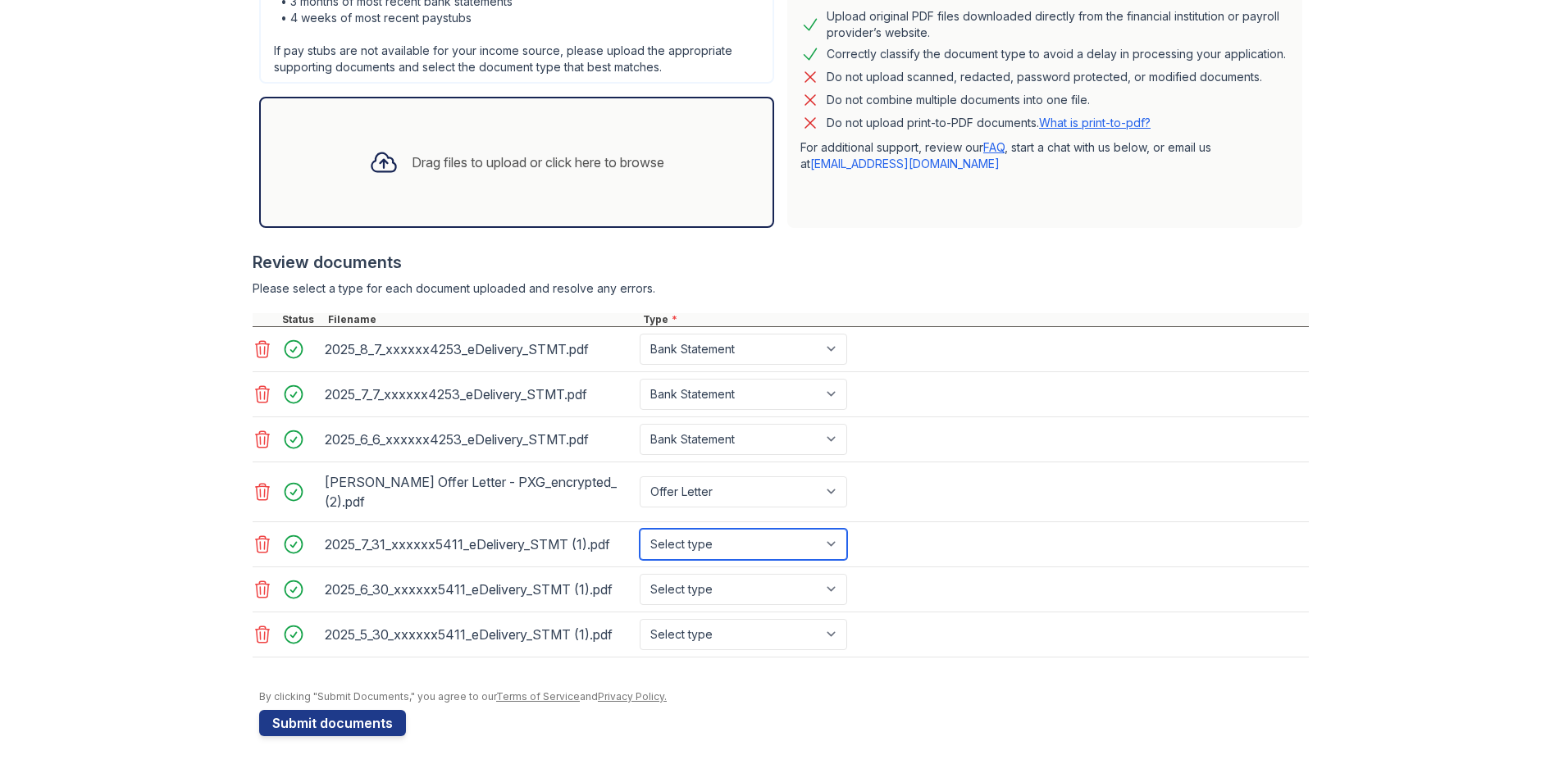
select select "bank_statement"
click at [639, 529] on select "Select type Paystub Bank Statement Offer Letter Tax Documents Benefit Award Let…" at bounding box center [743, 545] width 208 height 31
click at [754, 570] on div "2025_6_30_xxxxxx5411_eDelivery_STMT (1).pdf Select type Paystub Bank Statement …" at bounding box center [780, 590] width 1056 height 45
click at [752, 584] on select "Select type Paystub Bank Statement Offer Letter Tax Documents Benefit Award Let…" at bounding box center [743, 589] width 208 height 31
select select "bank_statement"
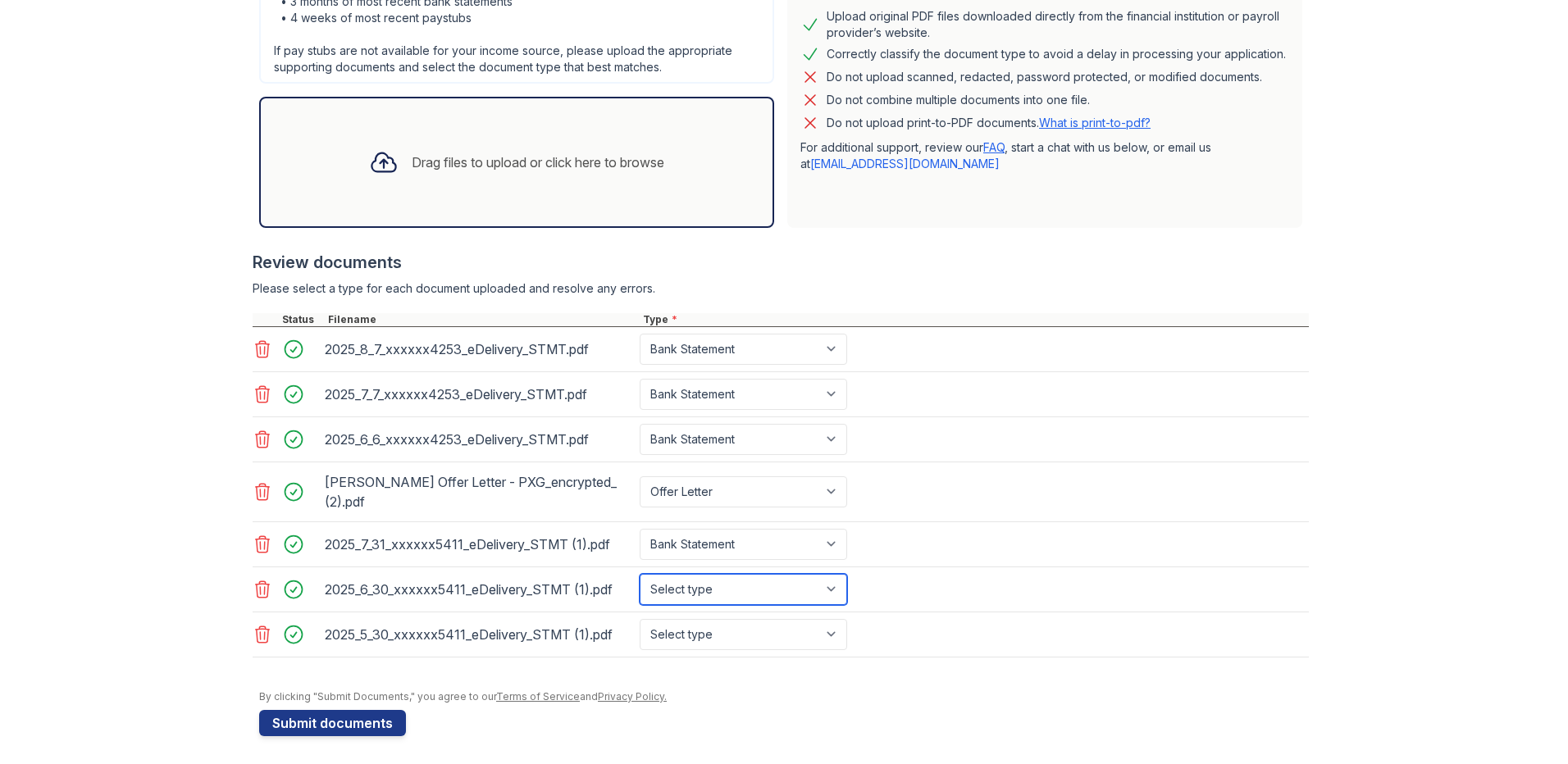
click at [639, 574] on select "Select type Paystub Bank Statement Offer Letter Tax Documents Benefit Award Let…" at bounding box center [743, 589] width 208 height 31
click at [753, 648] on select "Select type Paystub Bank Statement Offer Letter Tax Documents Benefit Award Let…" at bounding box center [743, 634] width 208 height 31
select select "bank_statement"
click at [639, 619] on select "Select type Paystub Bank Statement Offer Letter Tax Documents Benefit Award Let…" at bounding box center [743, 634] width 208 height 31
click at [326, 727] on button "Submit documents" at bounding box center [332, 723] width 147 height 26
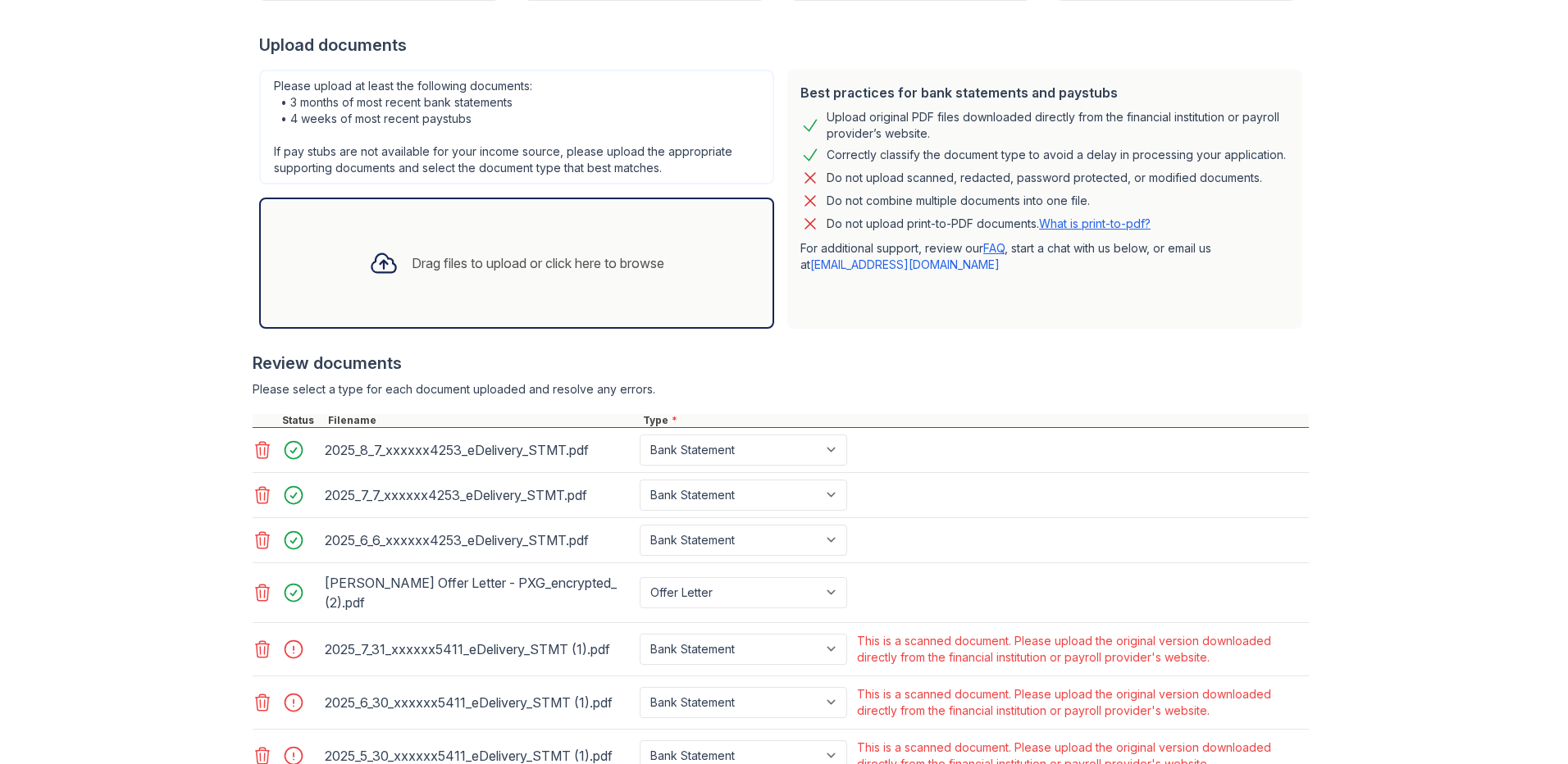
scroll to position [477, 0]
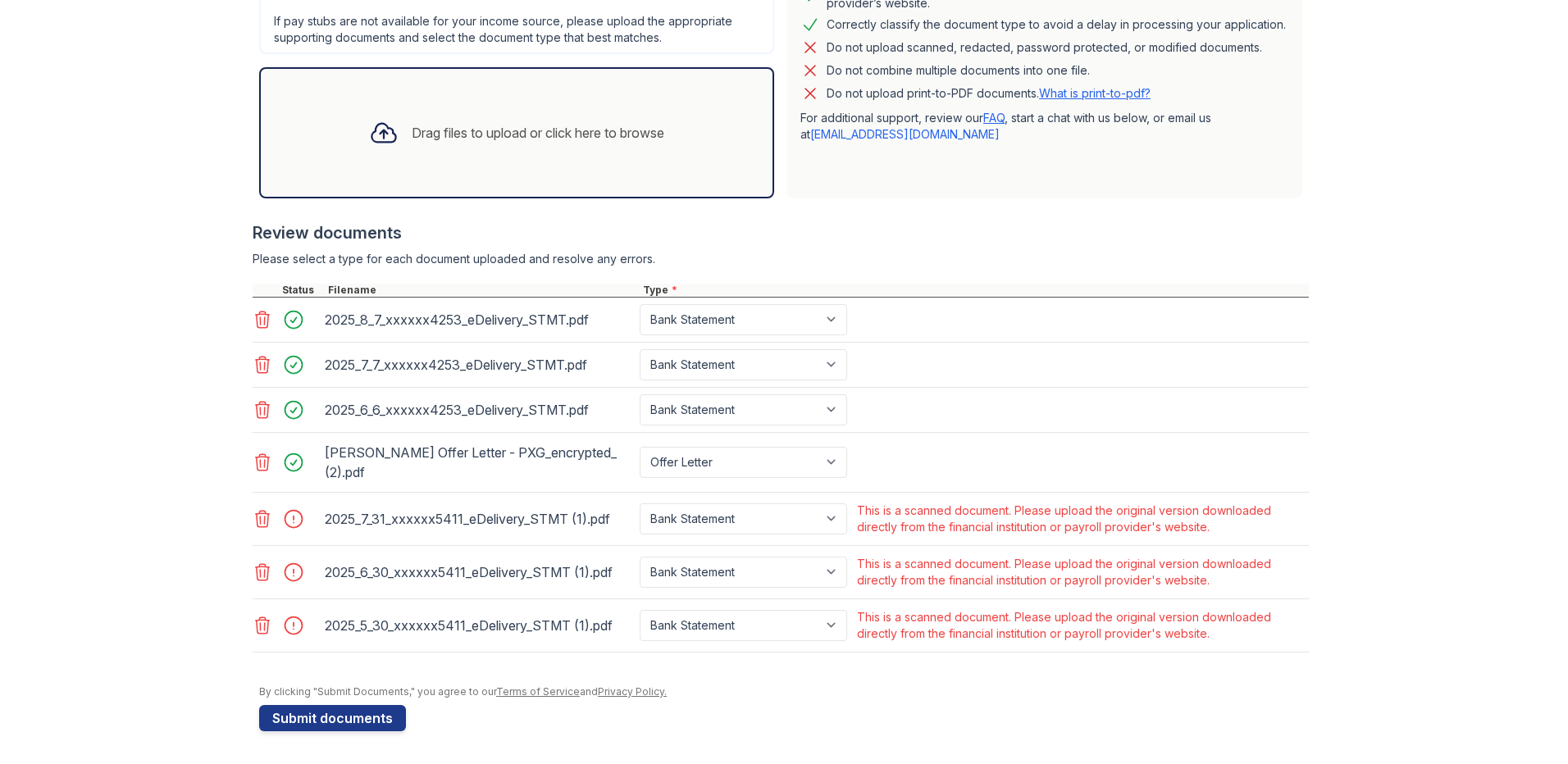
click at [253, 523] on icon at bounding box center [262, 519] width 20 height 20
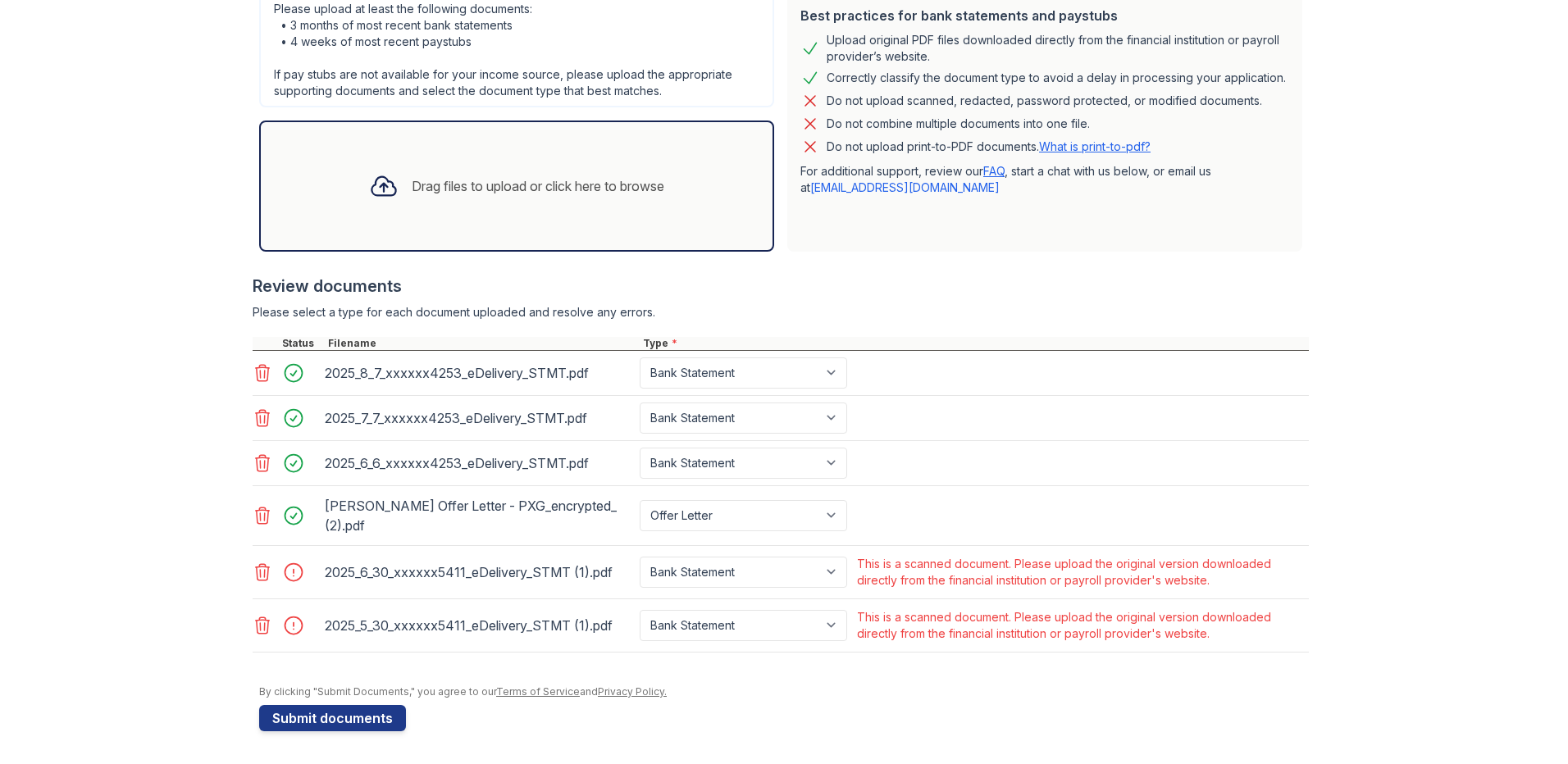
scroll to position [424, 0]
click at [256, 574] on icon at bounding box center [263, 572] width 14 height 16
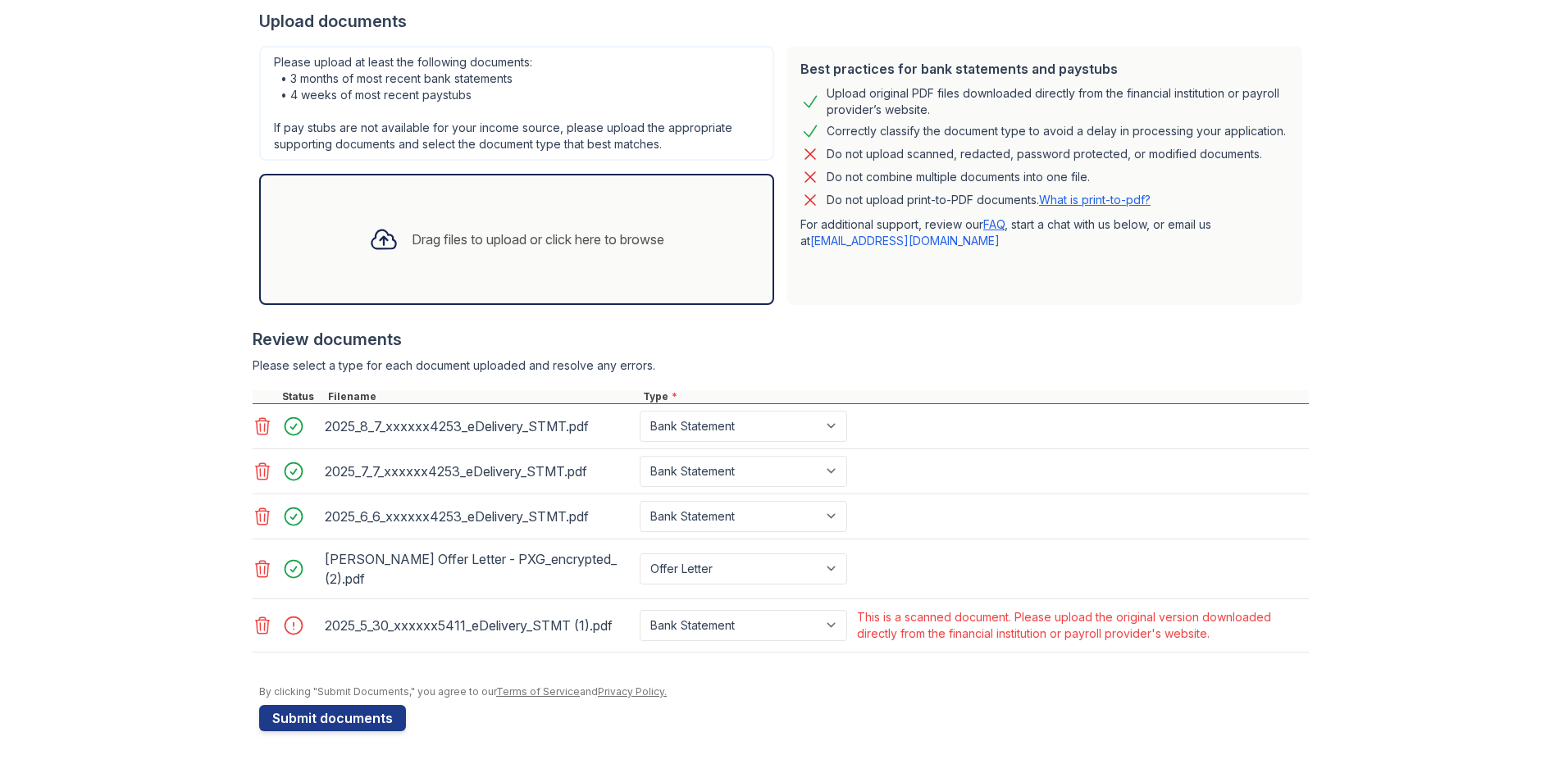
click at [255, 622] on icon at bounding box center [262, 626] width 20 height 20
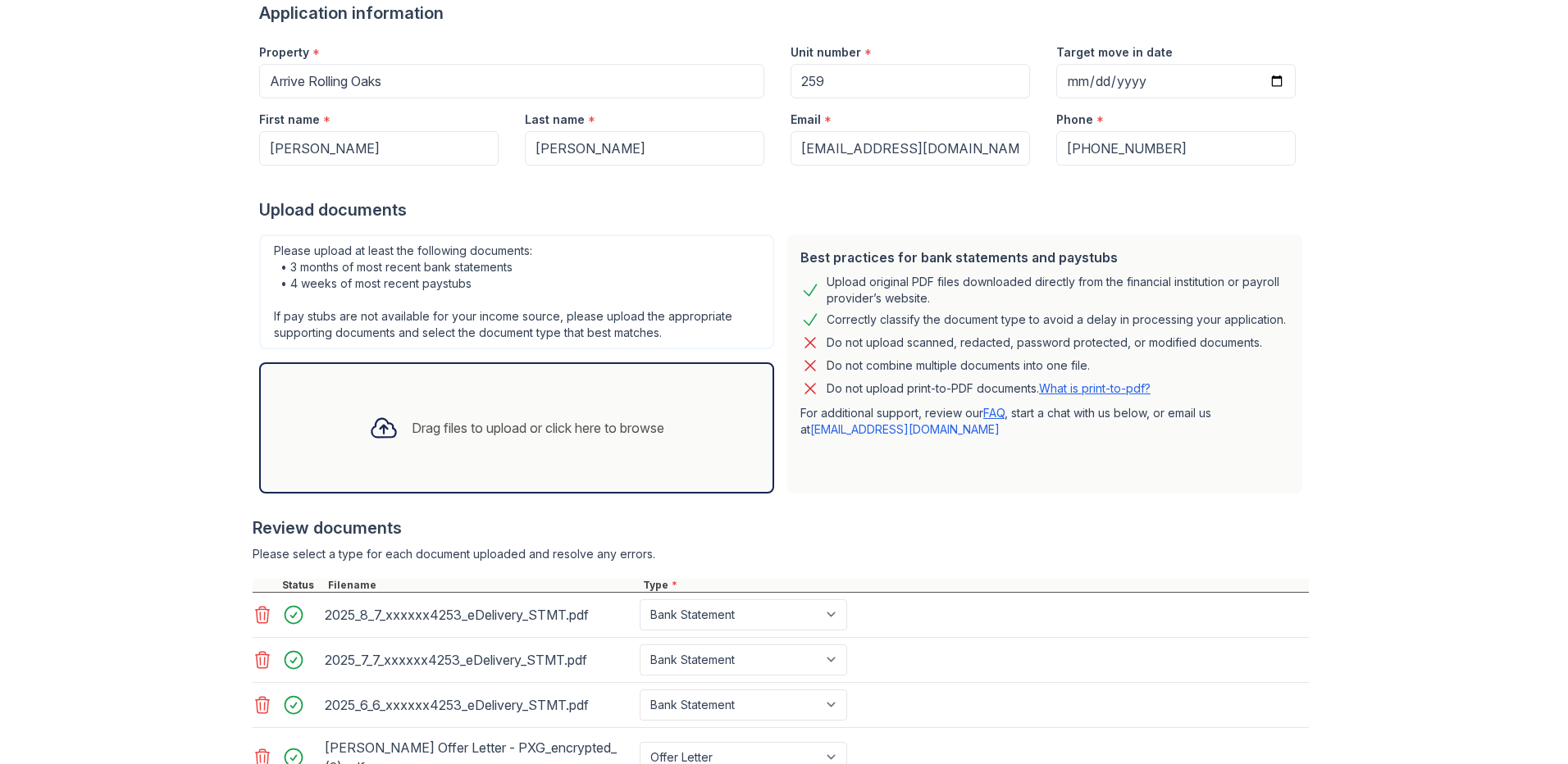
scroll to position [153, 0]
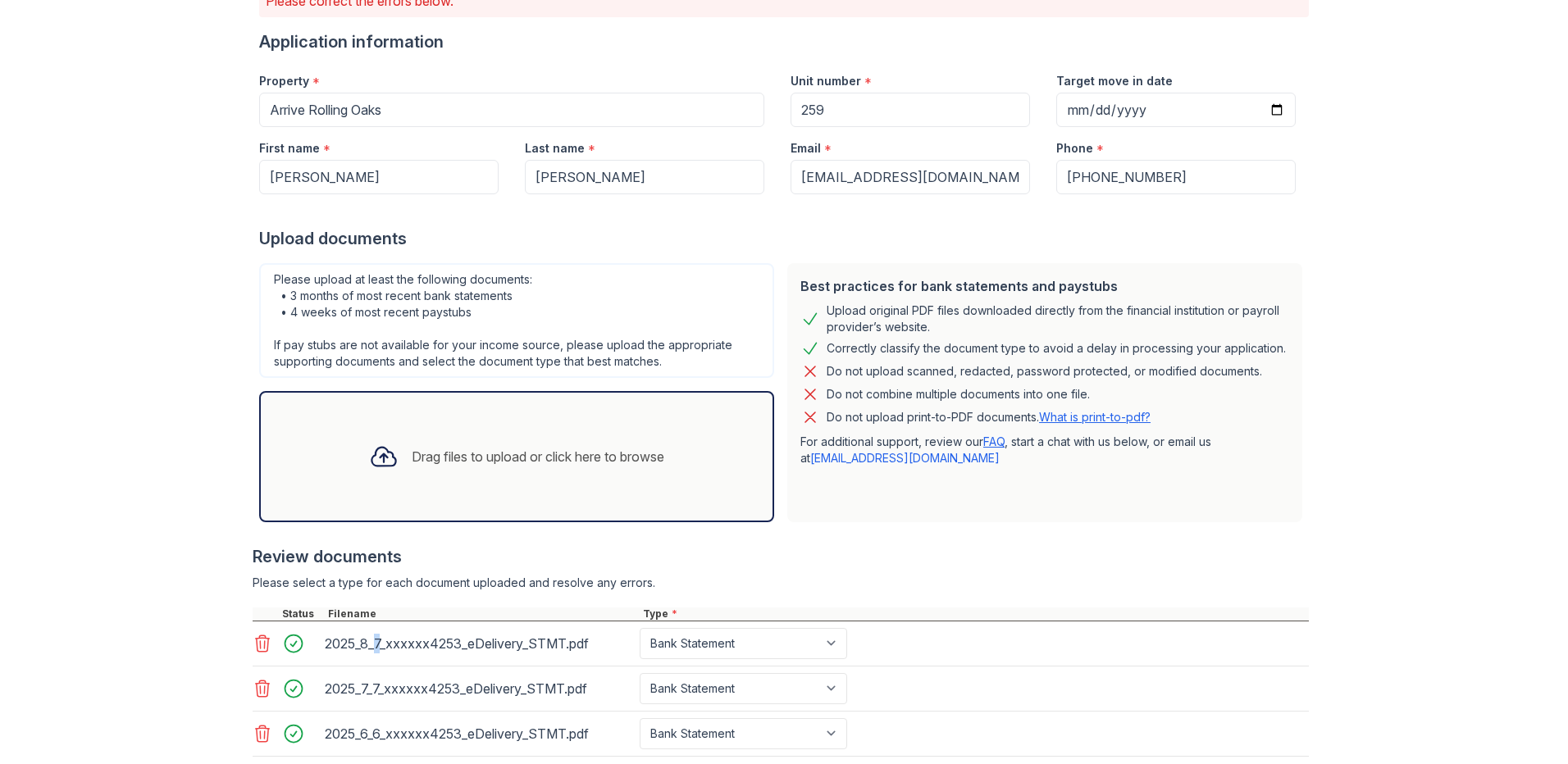
click at [367, 649] on div "2025_8_7_xxxxxx4253_eDelivery_STMT.pdf" at bounding box center [479, 643] width 308 height 26
drag, startPoint x: 367, startPoint y: 649, endPoint x: 413, endPoint y: 648, distance: 46.0
click at [413, 648] on div "2025_8_7_xxxxxx4253_eDelivery_STMT.pdf" at bounding box center [479, 643] width 308 height 26
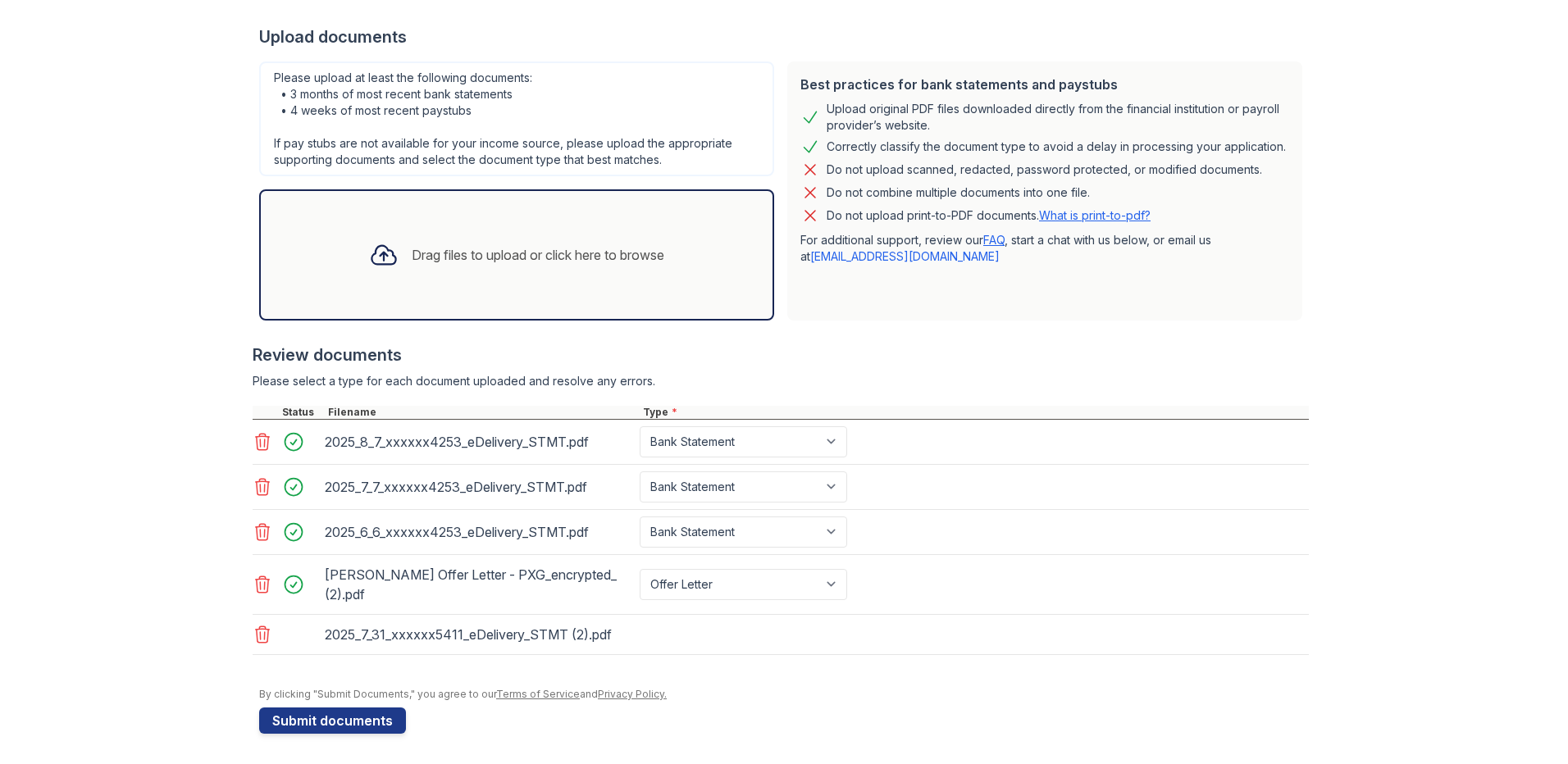
scroll to position [357, 0]
click at [731, 629] on select "Select type Paystub Bank Statement Offer Letter Tax Documents Benefit Award Let…" at bounding box center [743, 634] width 208 height 31
select select "bank_statement"
click at [639, 619] on select "Select type Paystub Bank Statement Offer Letter Tax Documents Benefit Award Let…" at bounding box center [743, 634] width 208 height 31
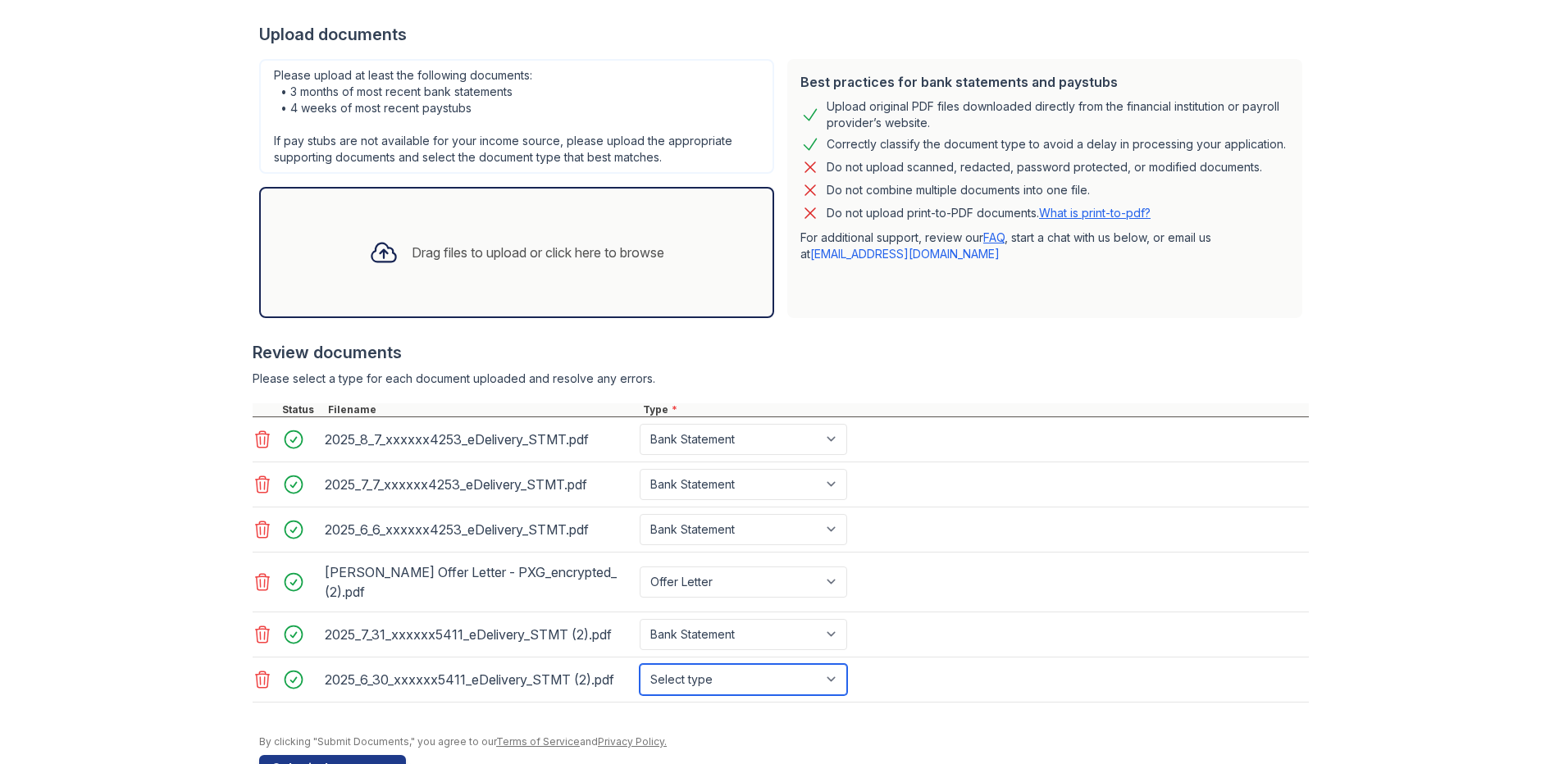
click at [785, 674] on select "Select type Paystub Bank Statement Offer Letter Tax Documents Benefit Award Let…" at bounding box center [743, 680] width 208 height 31
select select "bank_statement"
click at [639, 665] on select "Select type Paystub Bank Statement Offer Letter Tax Documents Benefit Award Let…" at bounding box center [743, 680] width 208 height 31
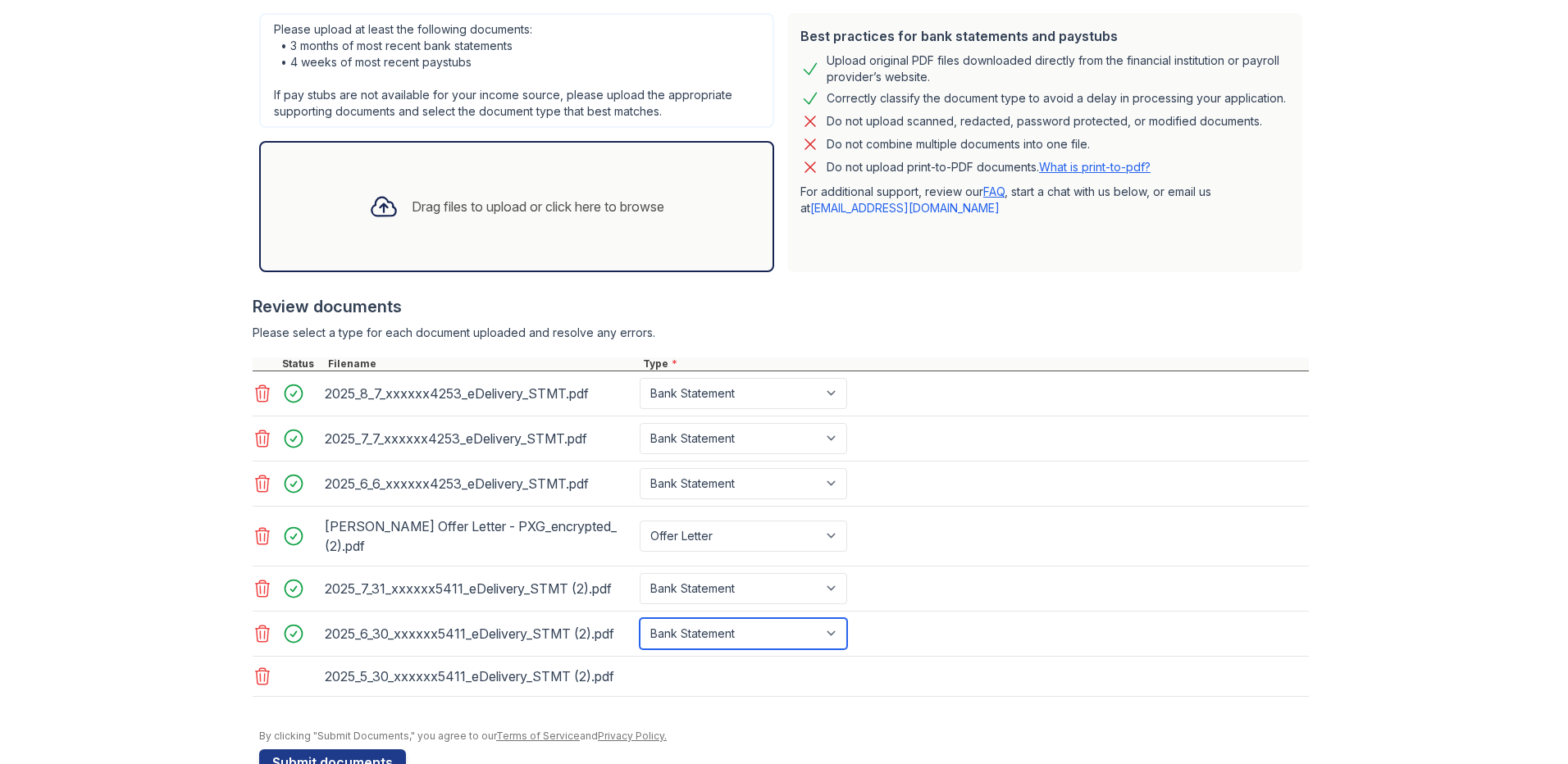
scroll to position [448, 0]
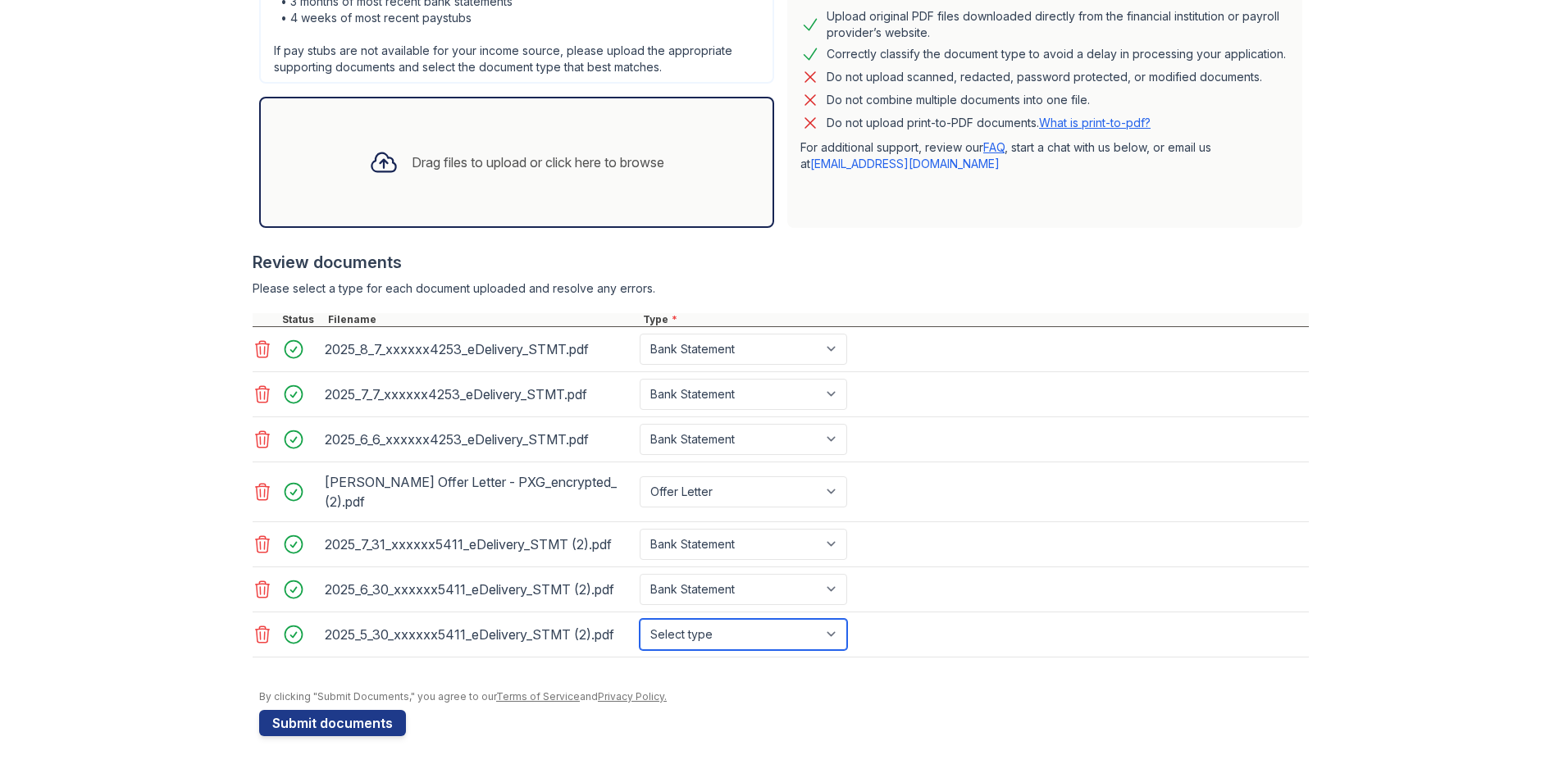
click at [743, 644] on select "Select type Paystub Bank Statement Offer Letter Tax Documents Benefit Award Let…" at bounding box center [743, 634] width 208 height 31
select select "bank_statement"
click at [639, 619] on select "Select type Paystub Bank Statement Offer Letter Tax Documents Benefit Award Let…" at bounding box center [743, 634] width 208 height 31
click at [355, 721] on button "Submit documents" at bounding box center [332, 723] width 147 height 26
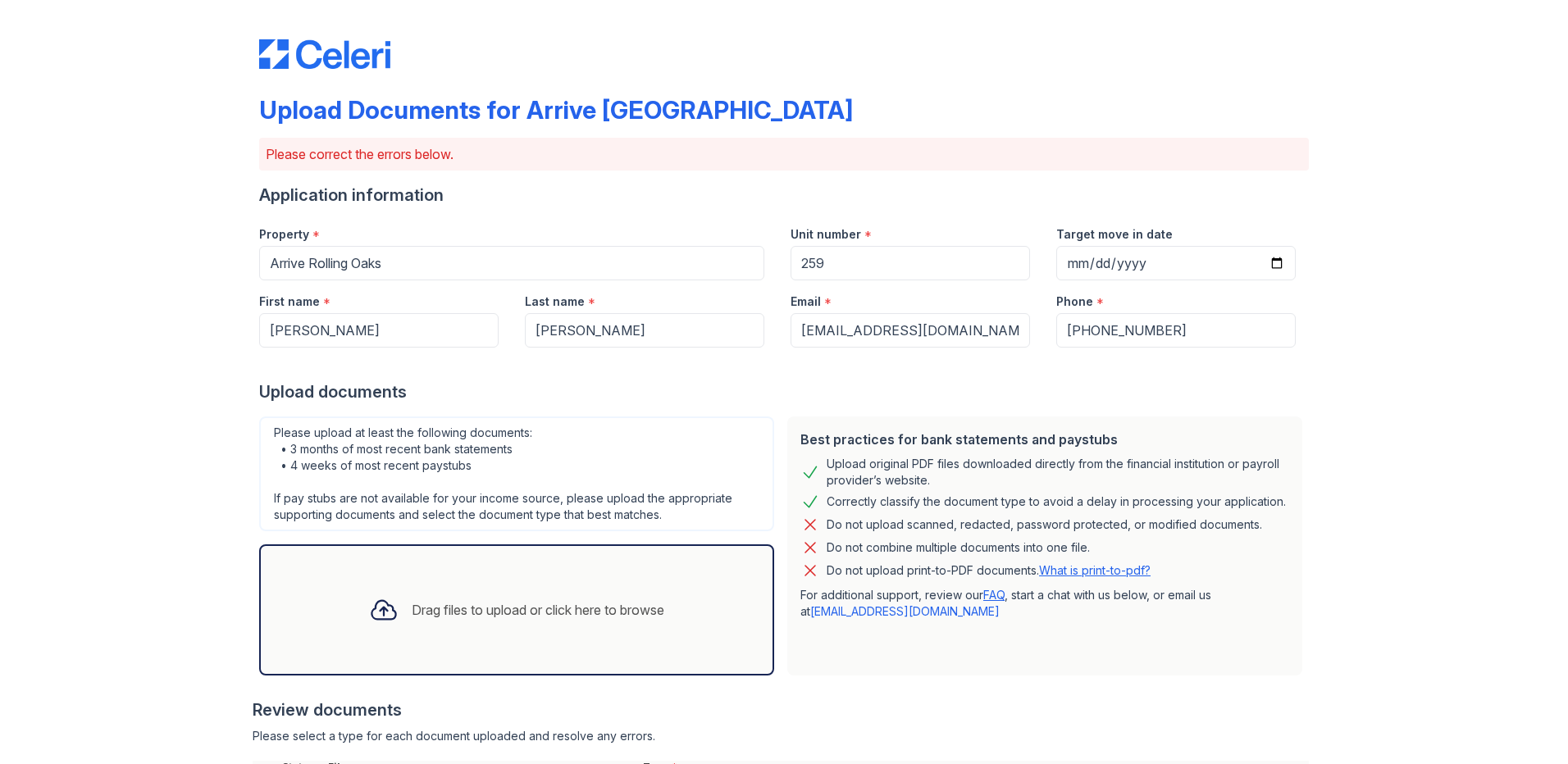
scroll to position [477, 0]
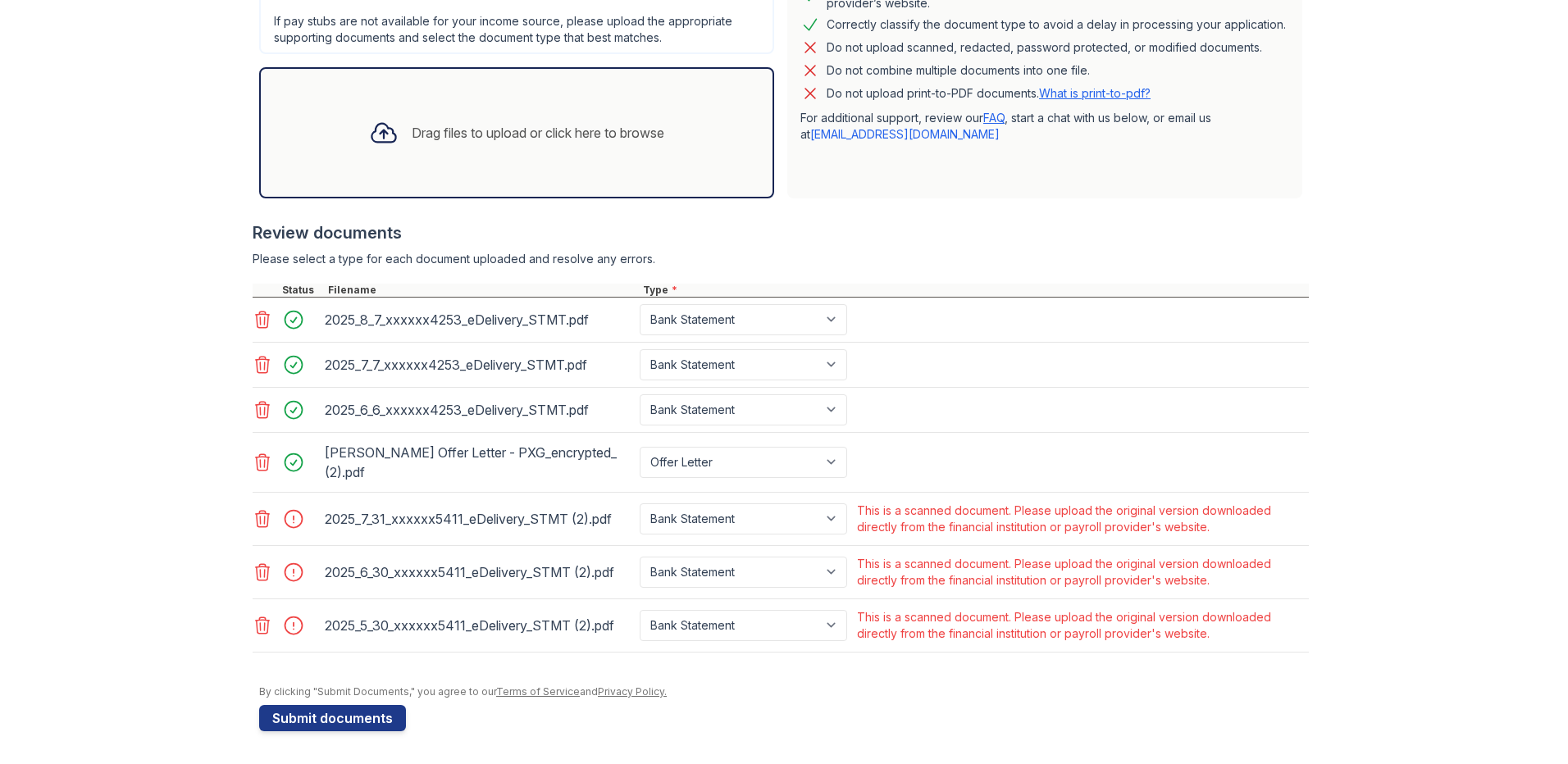
click at [255, 520] on icon at bounding box center [262, 519] width 20 height 20
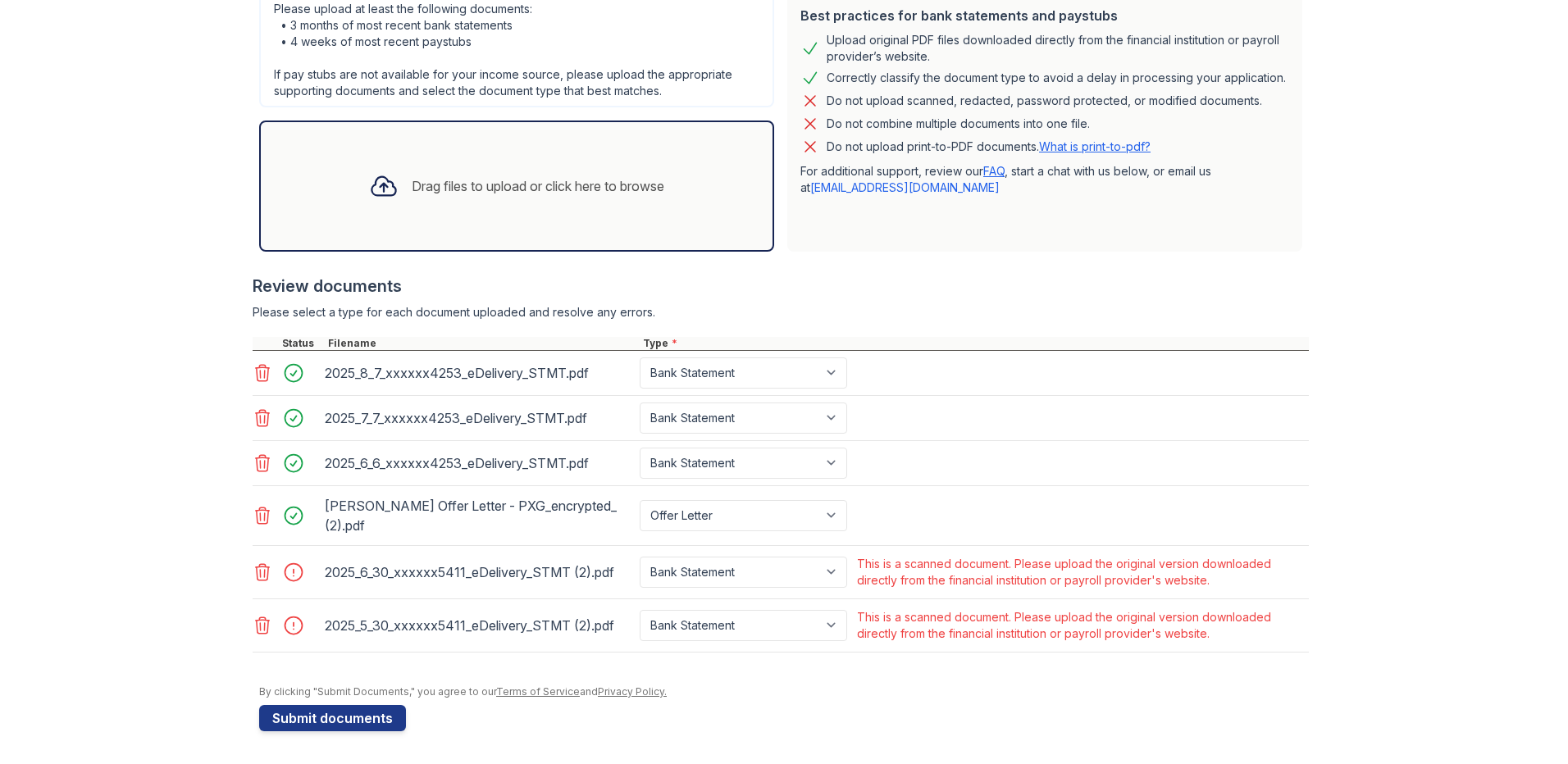
scroll to position [424, 0]
click at [256, 579] on icon at bounding box center [263, 572] width 14 height 16
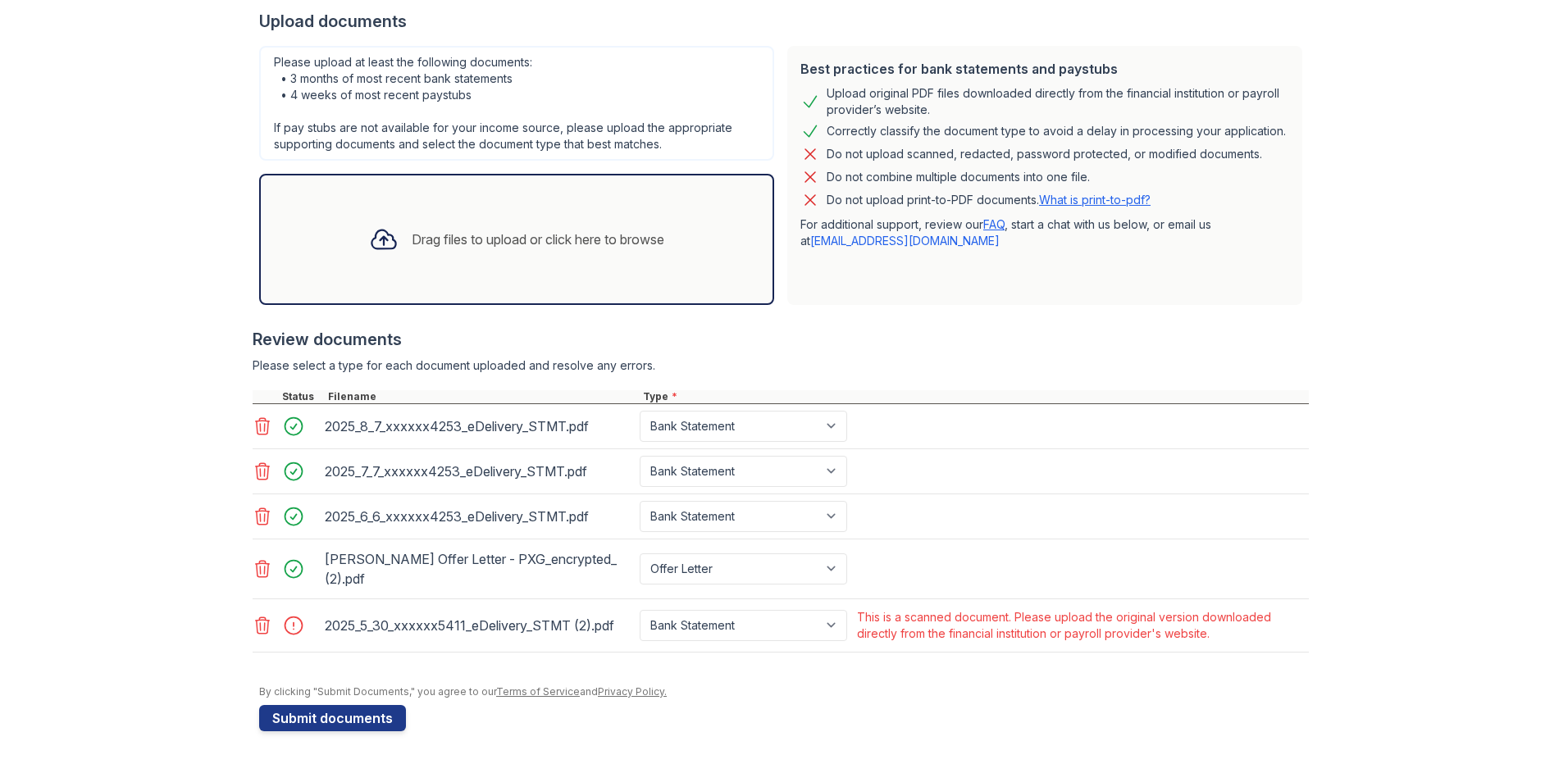
click at [253, 627] on icon at bounding box center [262, 626] width 20 height 20
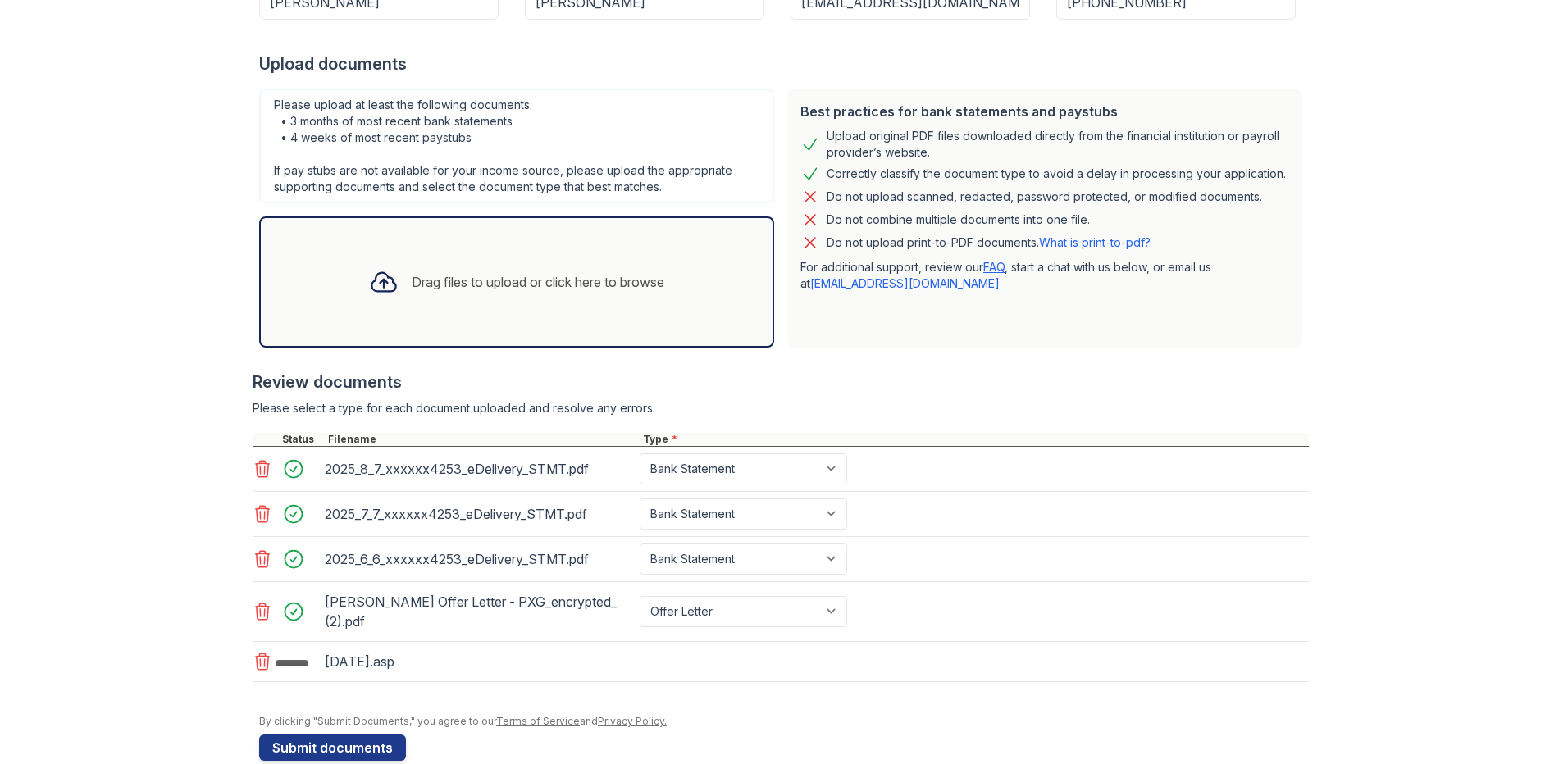
scroll to position [357, 0]
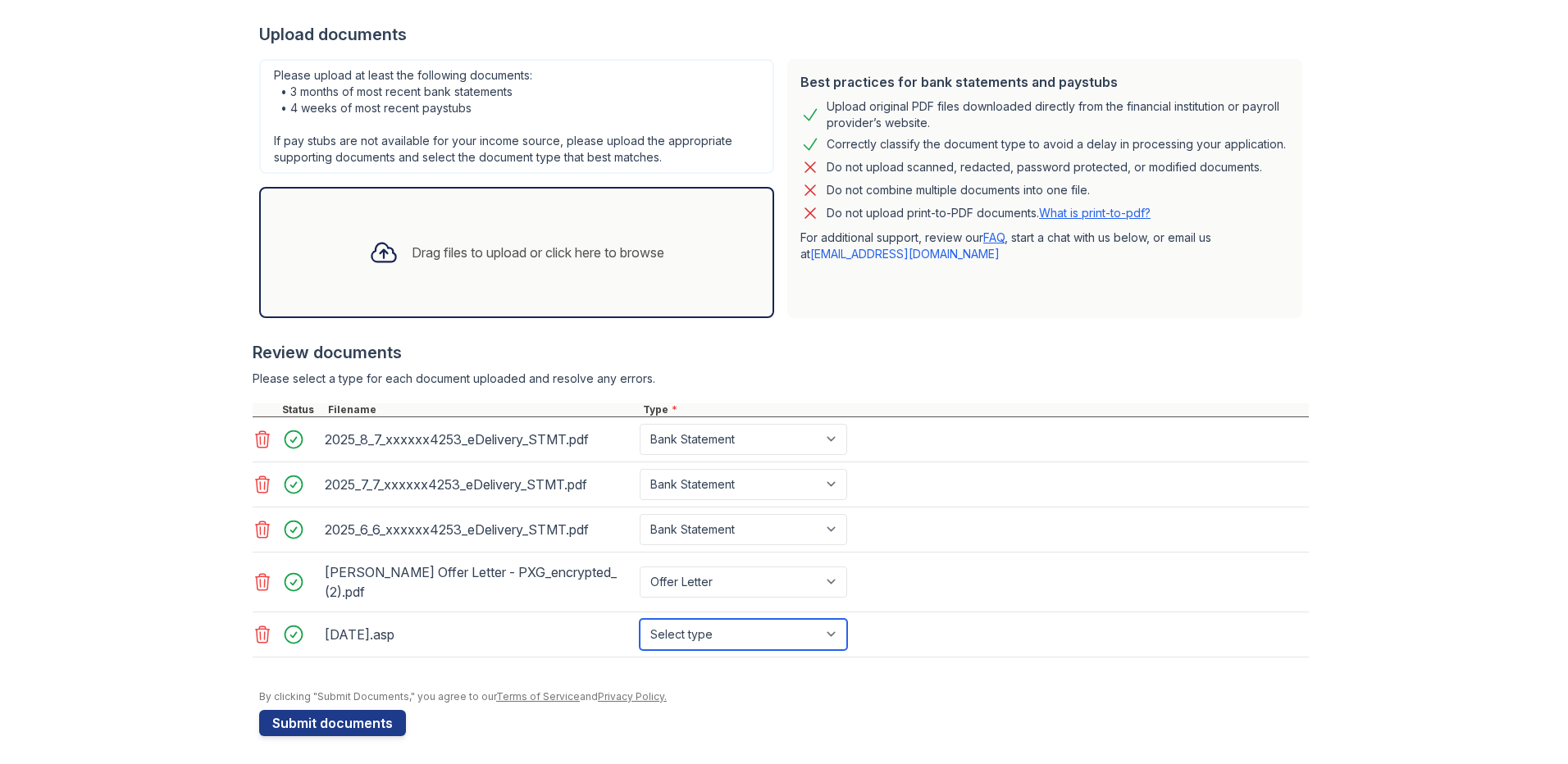
click at [787, 641] on select "Select type Paystub Bank Statement Offer Letter Tax Documents Benefit Award Let…" at bounding box center [743, 634] width 208 height 31
select select "bank_statement"
click at [639, 619] on select "Select type Paystub Bank Statement Offer Letter Tax Documents Benefit Award Let…" at bounding box center [743, 634] width 208 height 31
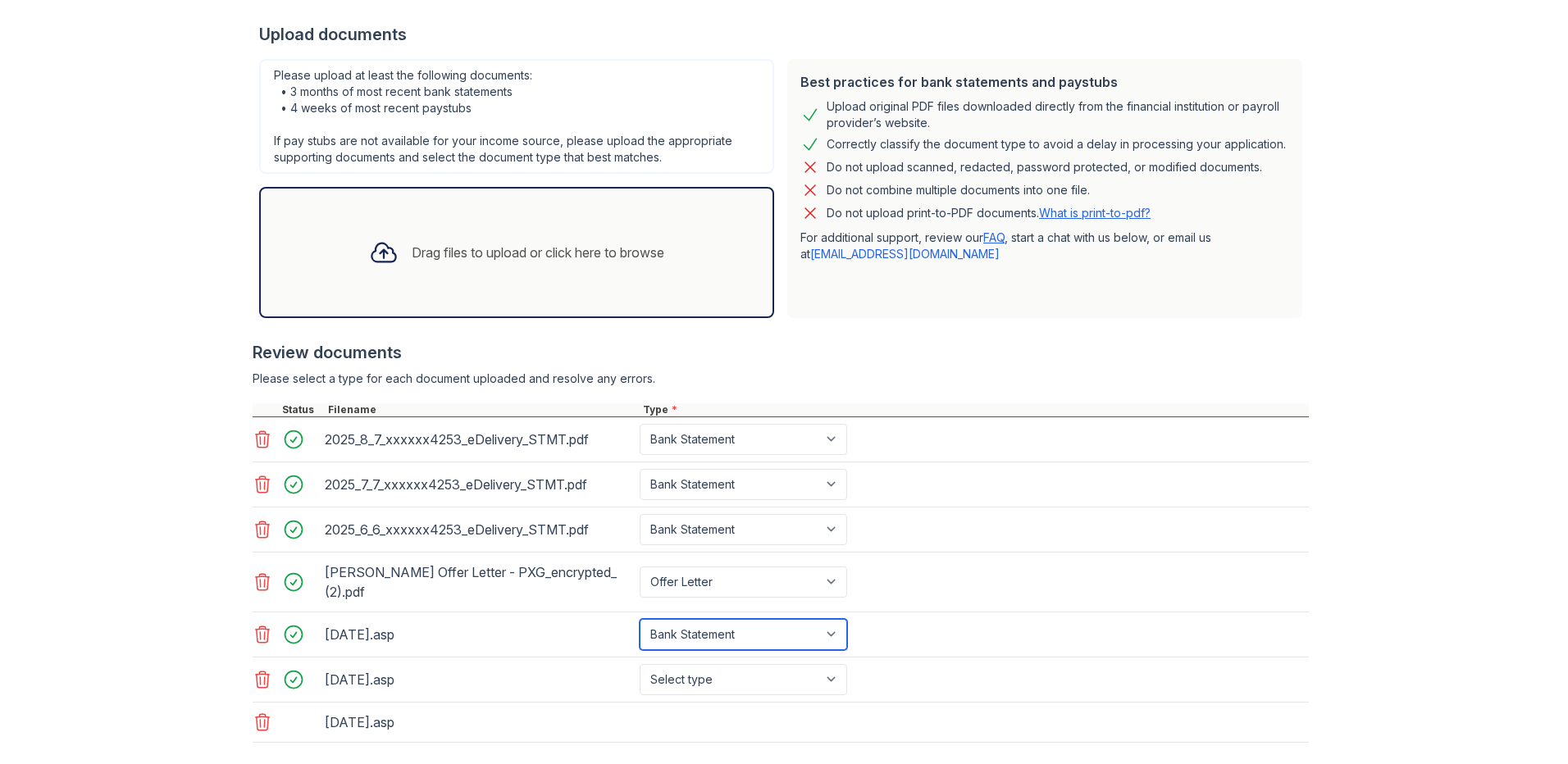
scroll to position [448, 0]
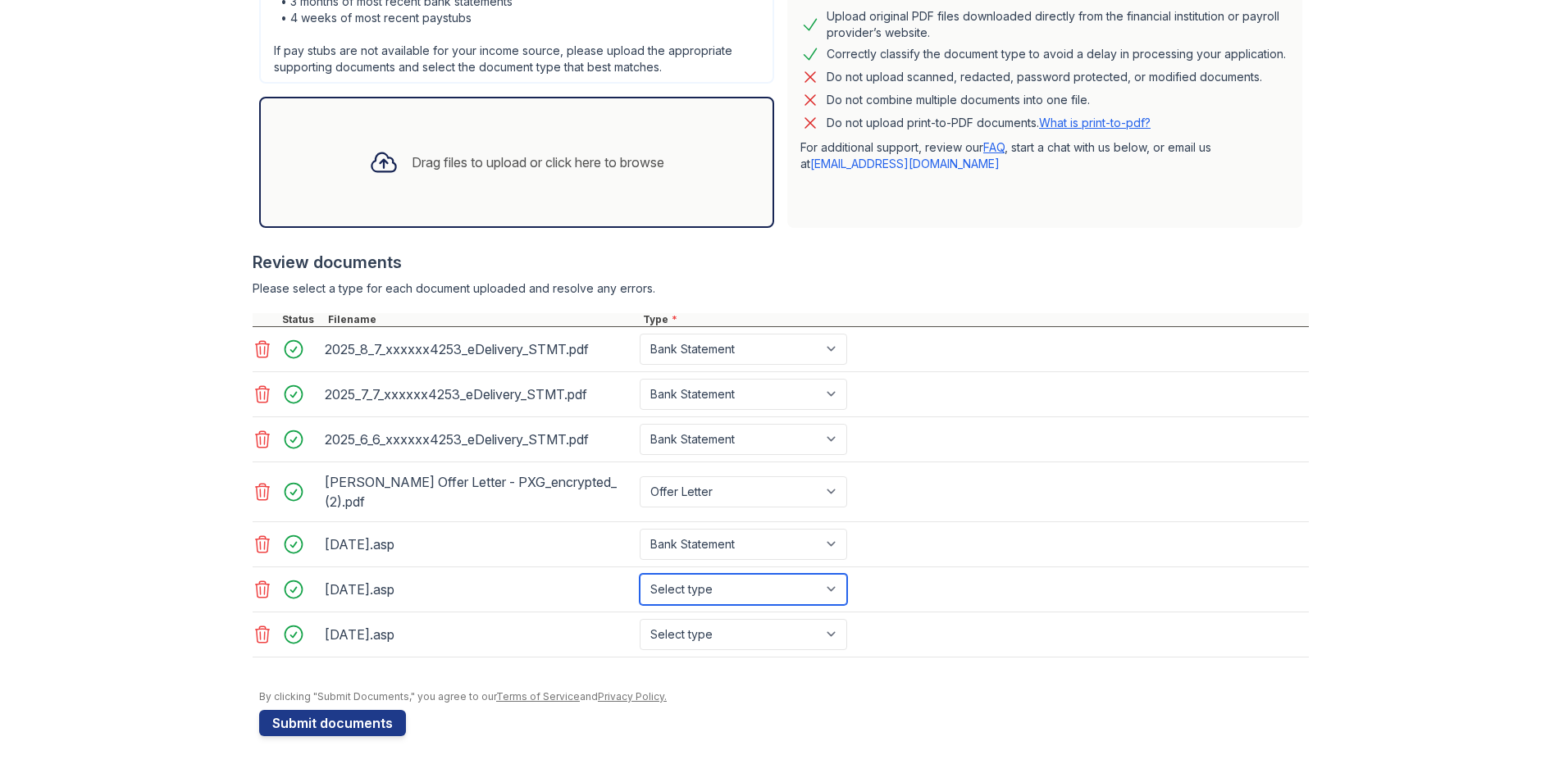
click at [798, 589] on select "Select type Paystub Bank Statement Offer Letter Tax Documents Benefit Award Let…" at bounding box center [743, 589] width 208 height 31
select select "bank_statement"
click at [639, 574] on select "Select type Paystub Bank Statement Offer Letter Tax Documents Benefit Award Let…" at bounding box center [743, 589] width 208 height 31
click at [773, 631] on select "Select type Paystub Bank Statement Offer Letter Tax Documents Benefit Award Let…" at bounding box center [743, 634] width 208 height 31
select select "bank_statement"
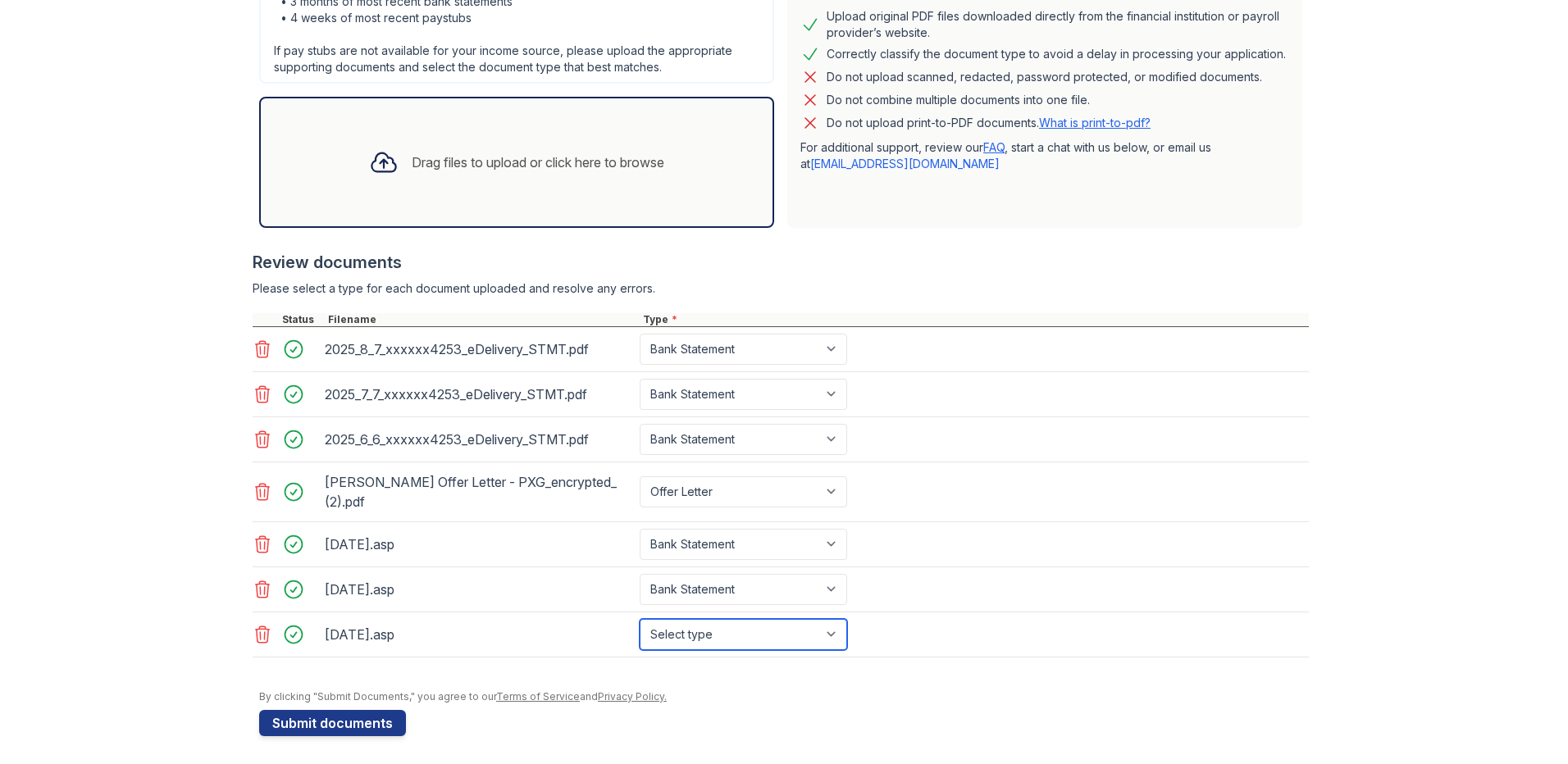
click at [639, 619] on select "Select type Paystub Bank Statement Offer Letter Tax Documents Benefit Award Let…" at bounding box center [743, 634] width 208 height 31
click at [335, 723] on button "Submit documents" at bounding box center [332, 723] width 147 height 26
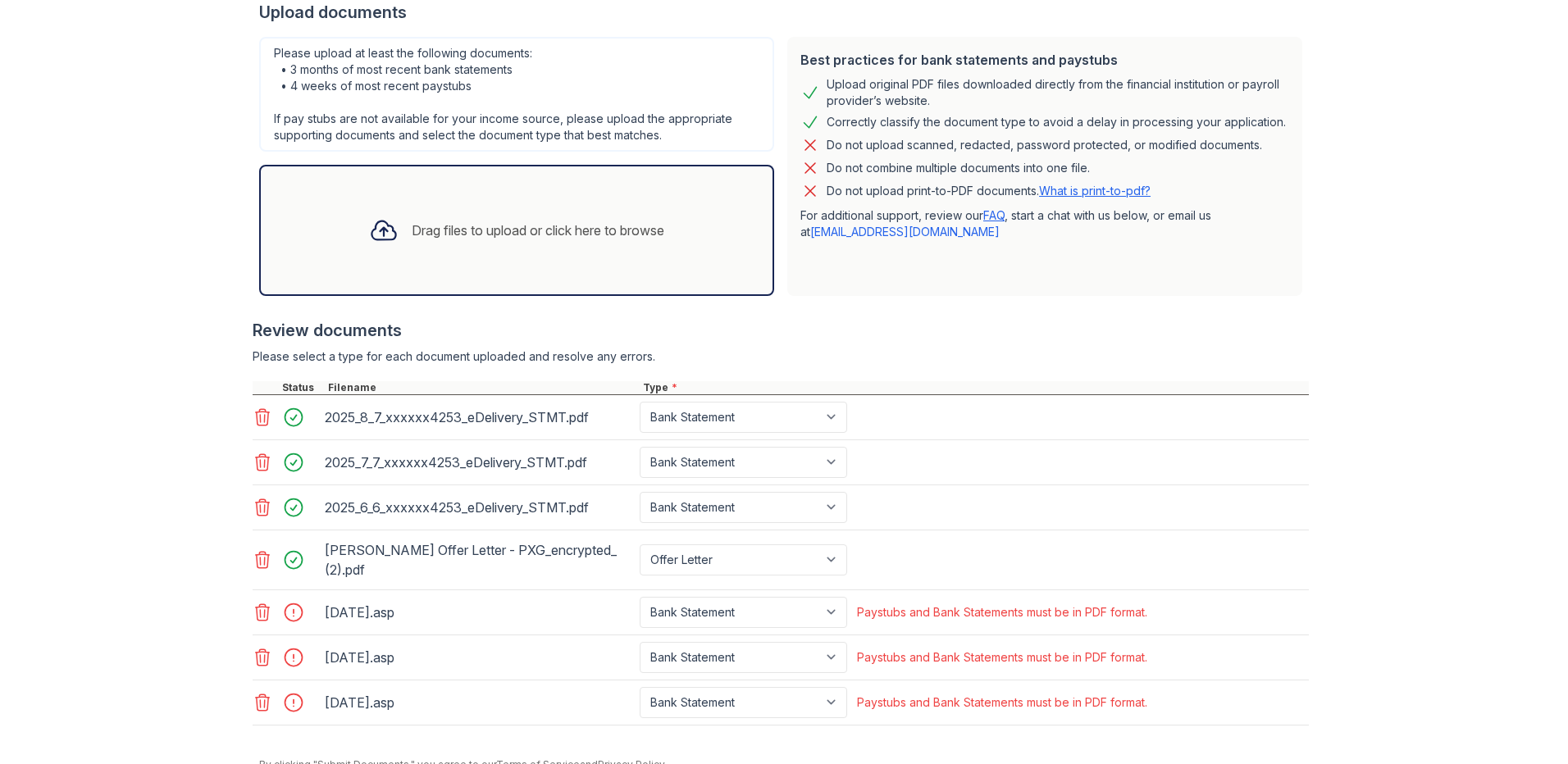
scroll to position [452, 0]
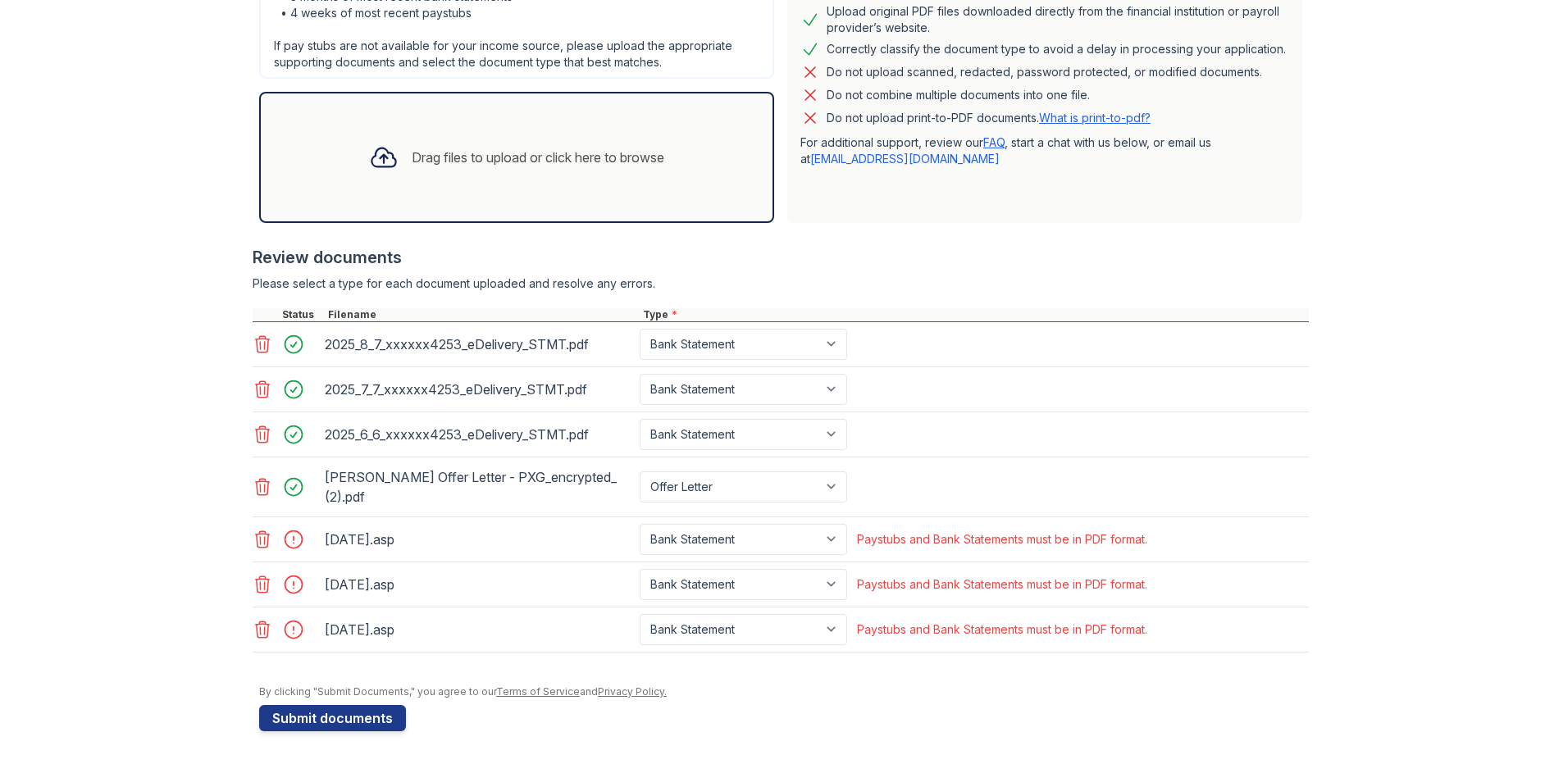
click at [260, 631] on icon at bounding box center [262, 630] width 20 height 20
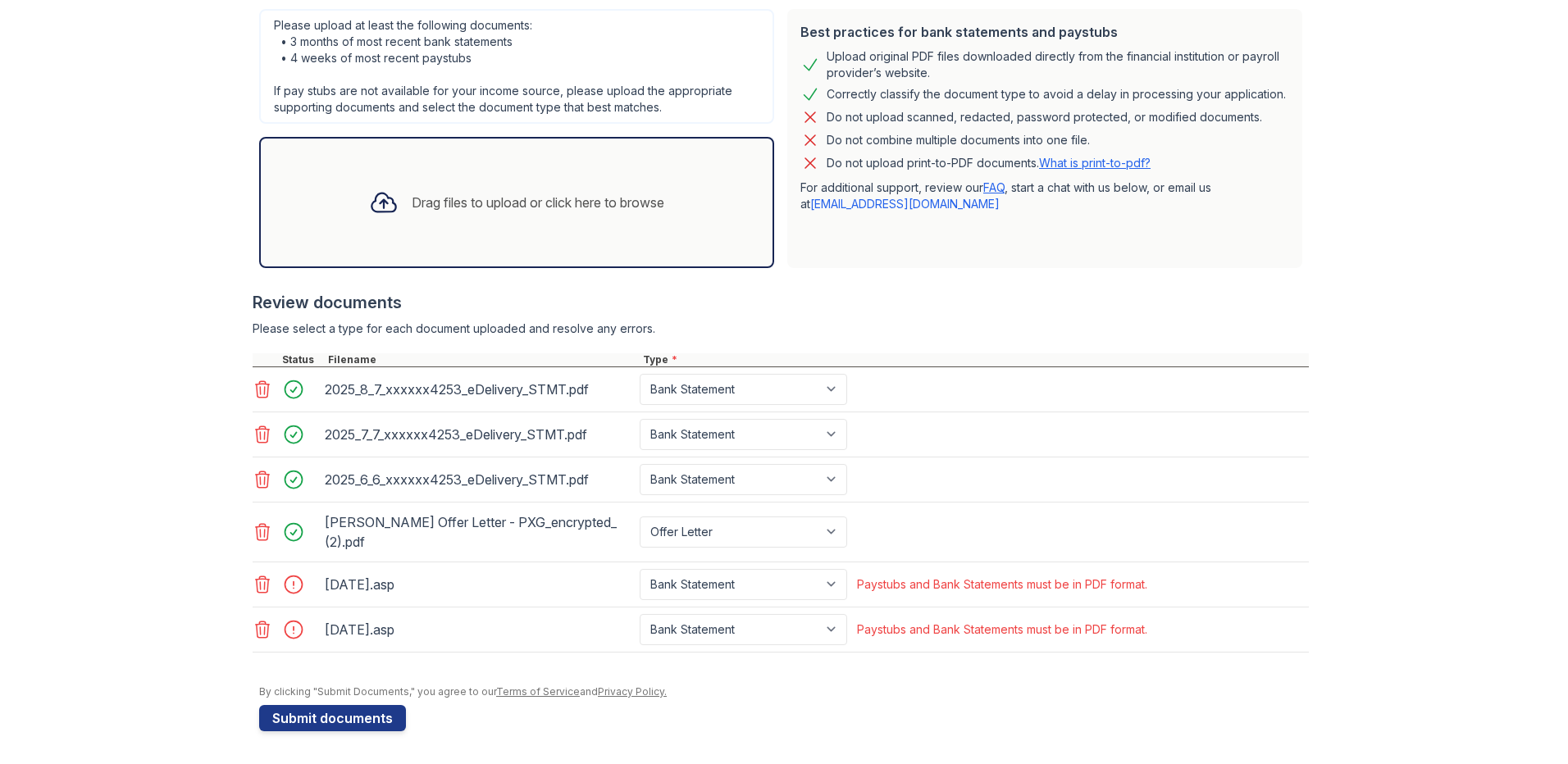
click at [260, 631] on icon at bounding box center [262, 630] width 20 height 20
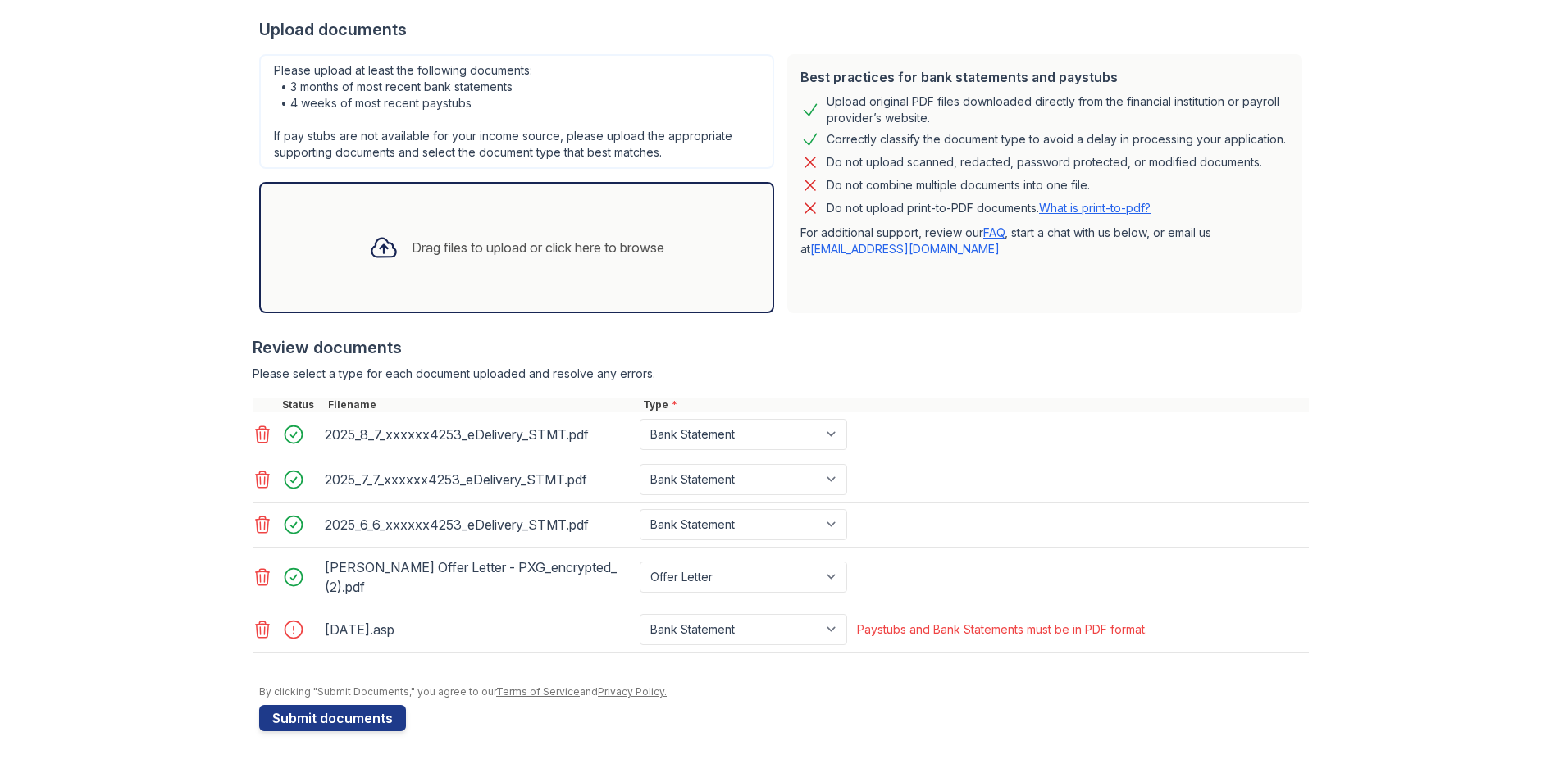
click at [260, 630] on icon at bounding box center [262, 630] width 20 height 20
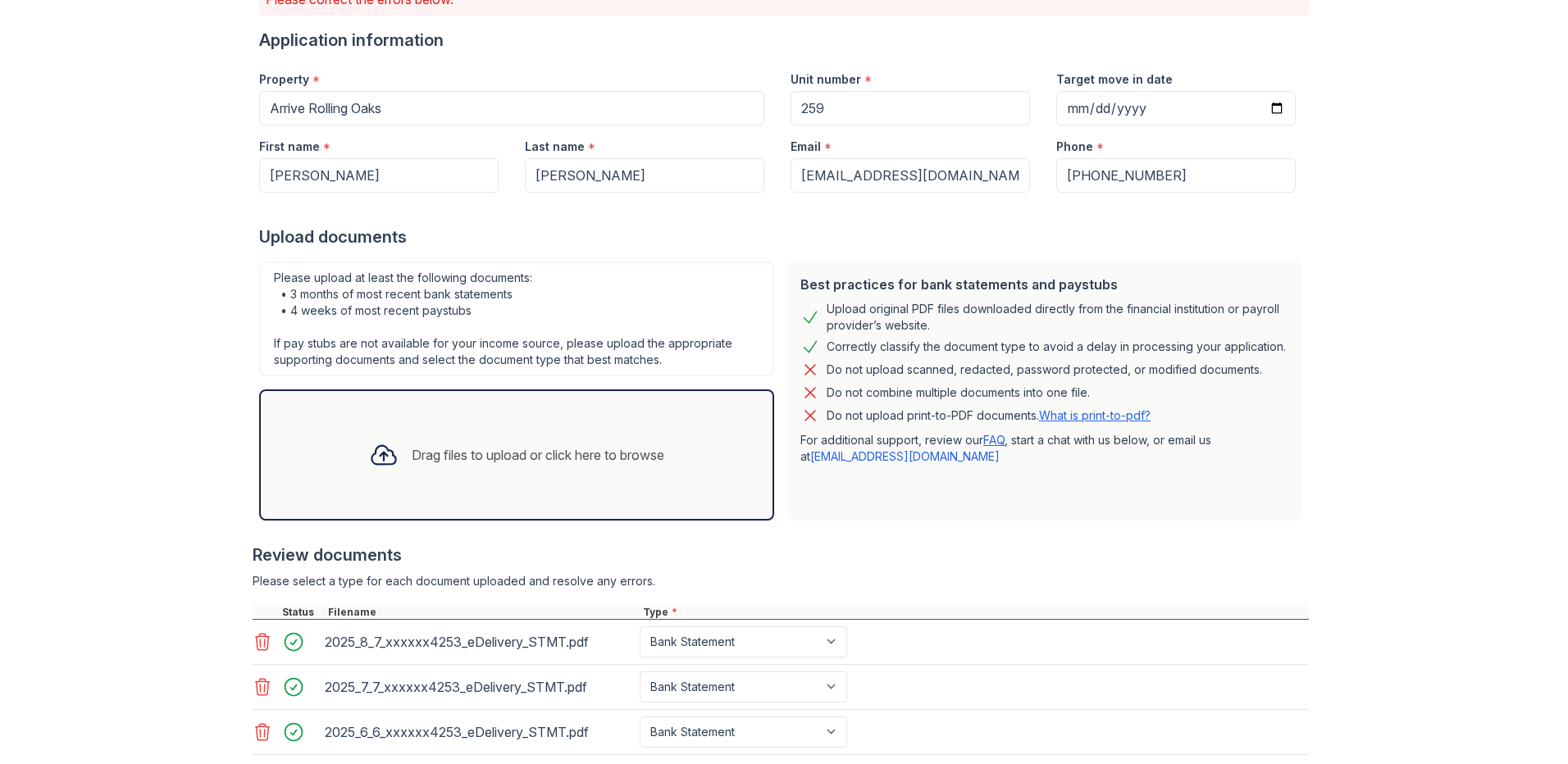
scroll to position [153, 0]
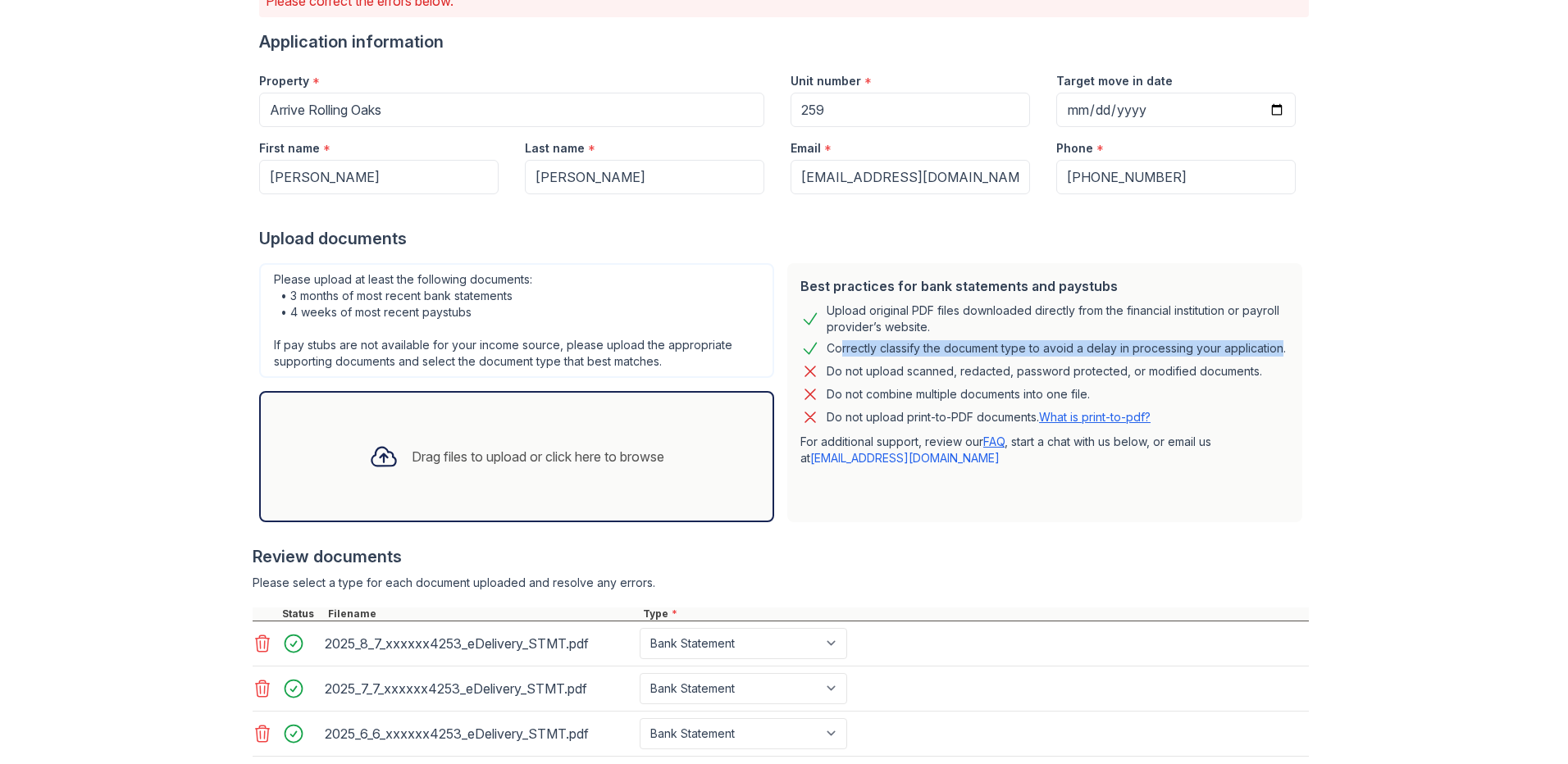
drag, startPoint x: 870, startPoint y: 335, endPoint x: 1269, endPoint y: 357, distance: 399.6
click at [1269, 357] on div "Correctly classify the document type to avoid a delay in processing your applic…" at bounding box center [1056, 348] width 459 height 20
drag, startPoint x: 1269, startPoint y: 357, endPoint x: 1208, endPoint y: 388, distance: 68.4
click at [1208, 388] on div "Do not combine multiple documents into one file." at bounding box center [1045, 394] width 489 height 20
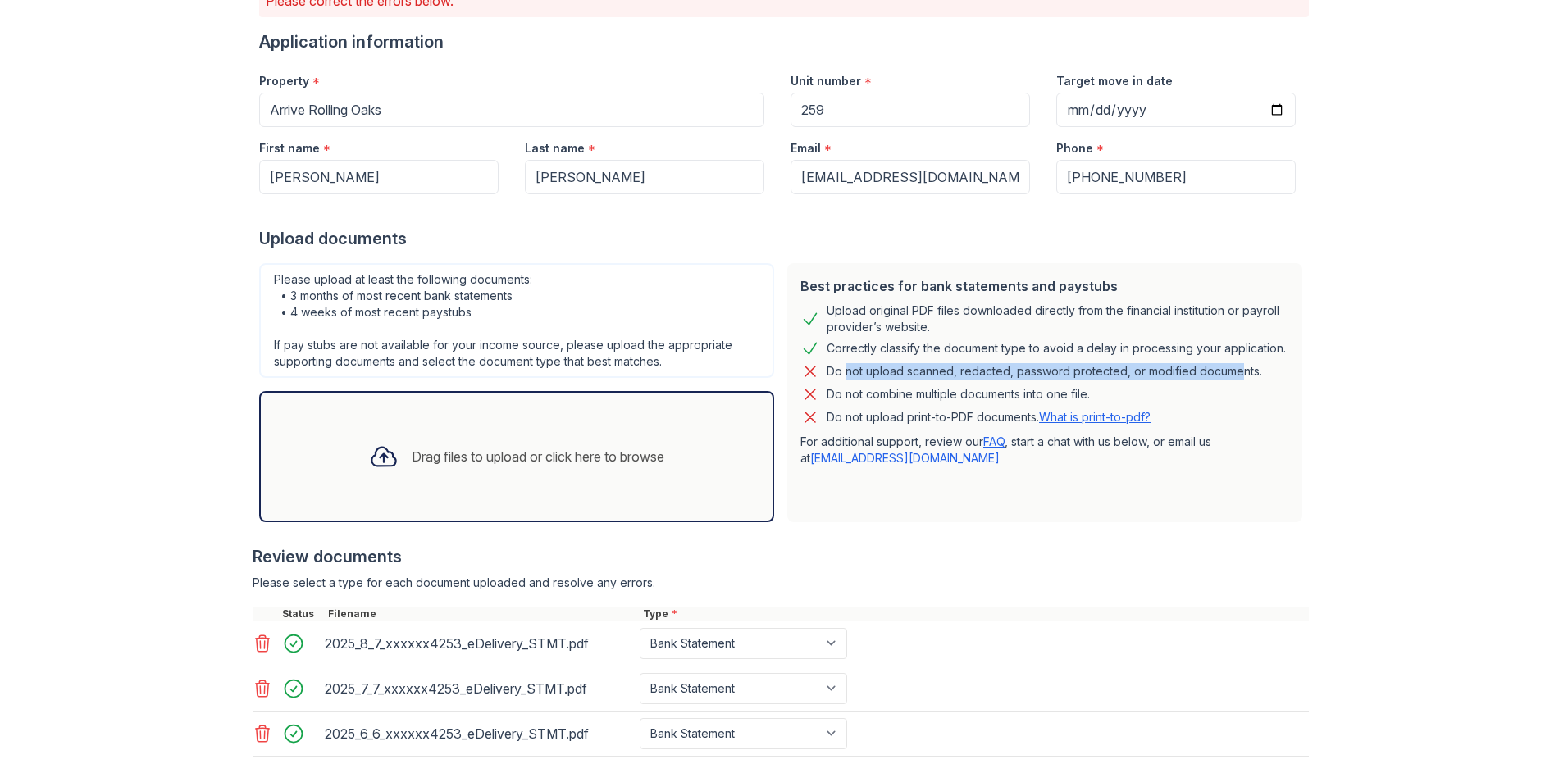
drag, startPoint x: 833, startPoint y: 365, endPoint x: 1222, endPoint y: 370, distance: 389.0
click at [1222, 370] on div "Do not upload scanned, redacted, password protected, or modified documents." at bounding box center [1044, 372] width 435 height 20
drag, startPoint x: 1222, startPoint y: 370, endPoint x: 1223, endPoint y: 385, distance: 15.0
click at [1223, 385] on div "Do not combine multiple documents into one file." at bounding box center [1045, 394] width 489 height 20
drag, startPoint x: 827, startPoint y: 307, endPoint x: 941, endPoint y: 322, distance: 115.0
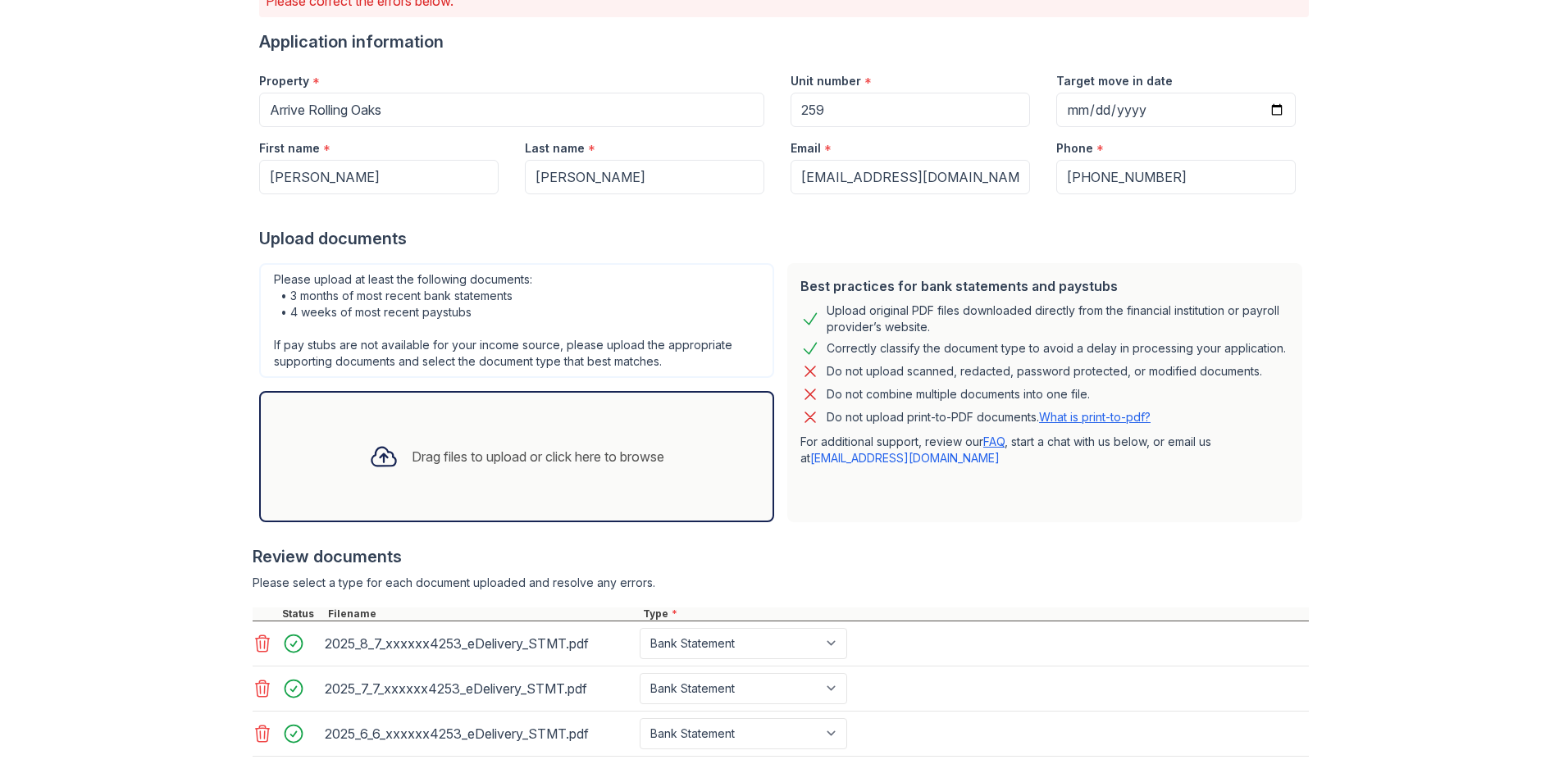
click at [941, 322] on div "Upload original PDF files downloaded directly from the financial institution or…" at bounding box center [1058, 319] width 462 height 33
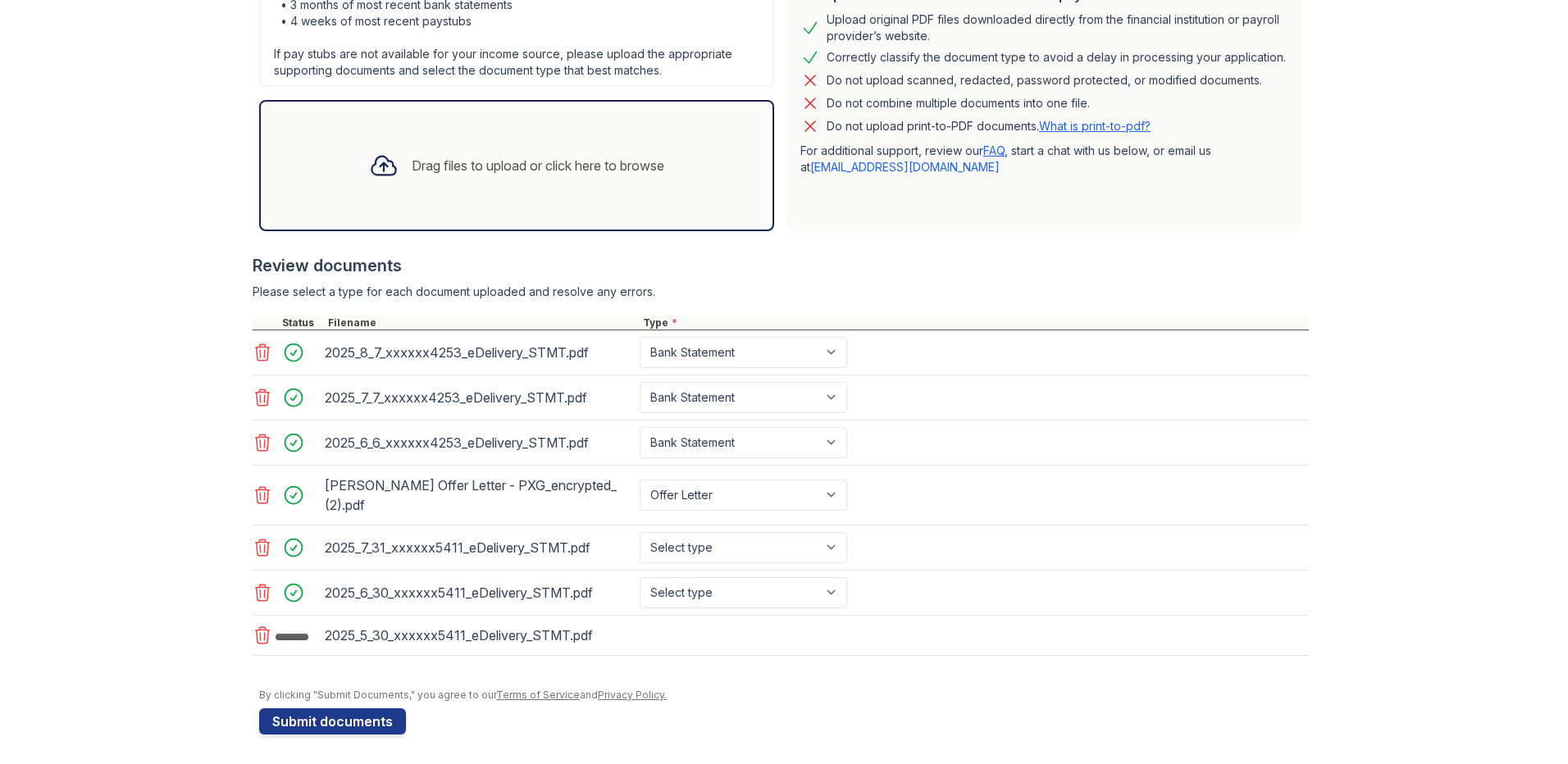
scroll to position [448, 0]
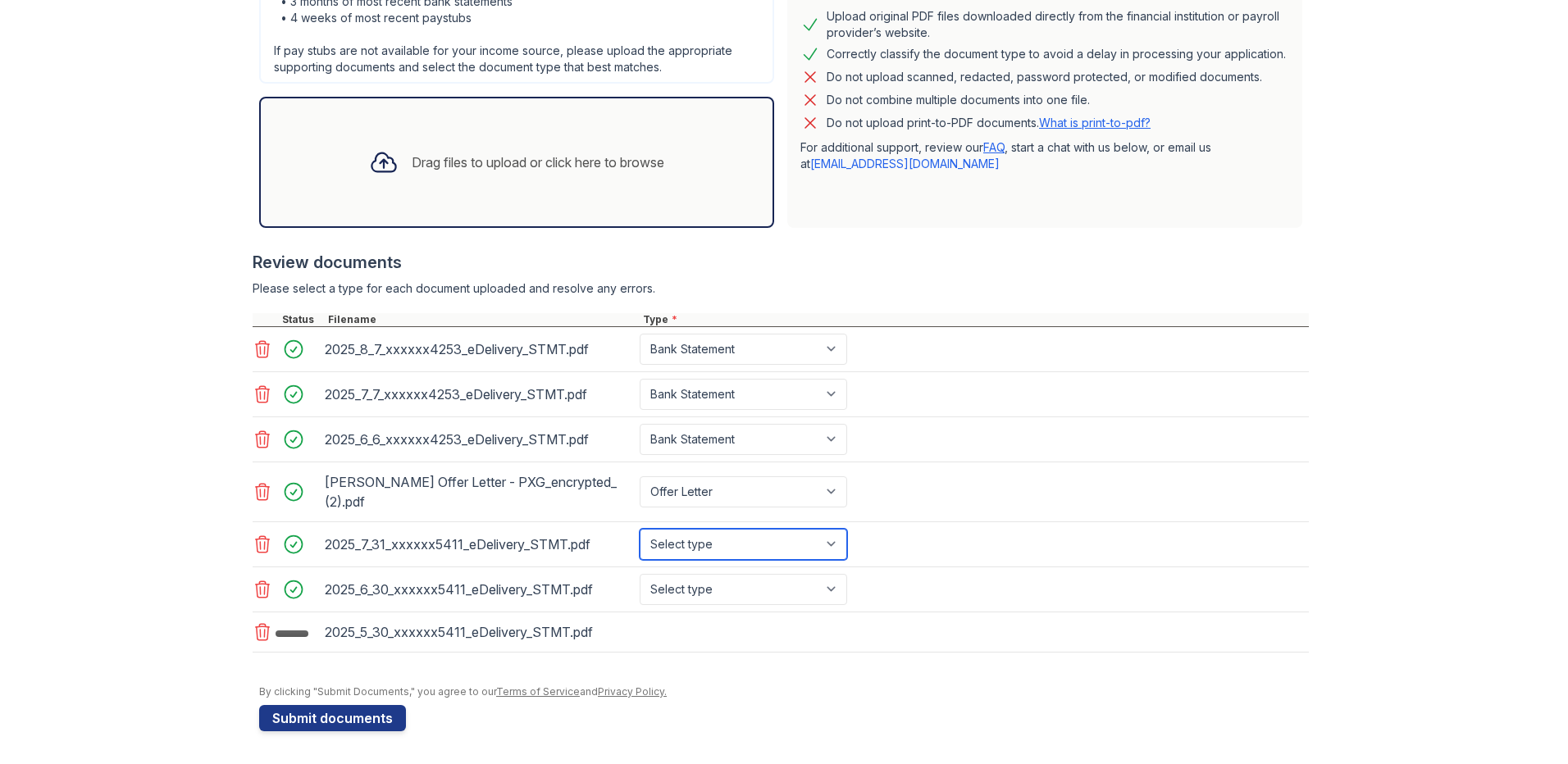
click at [759, 541] on select "Select type Paystub Bank Statement Offer Letter Tax Documents Benefit Award Let…" at bounding box center [743, 545] width 208 height 31
select select "bank_statement"
click at [639, 529] on select "Select type Paystub Bank Statement Offer Letter Tax Documents Benefit Award Let…" at bounding box center [743, 545] width 208 height 31
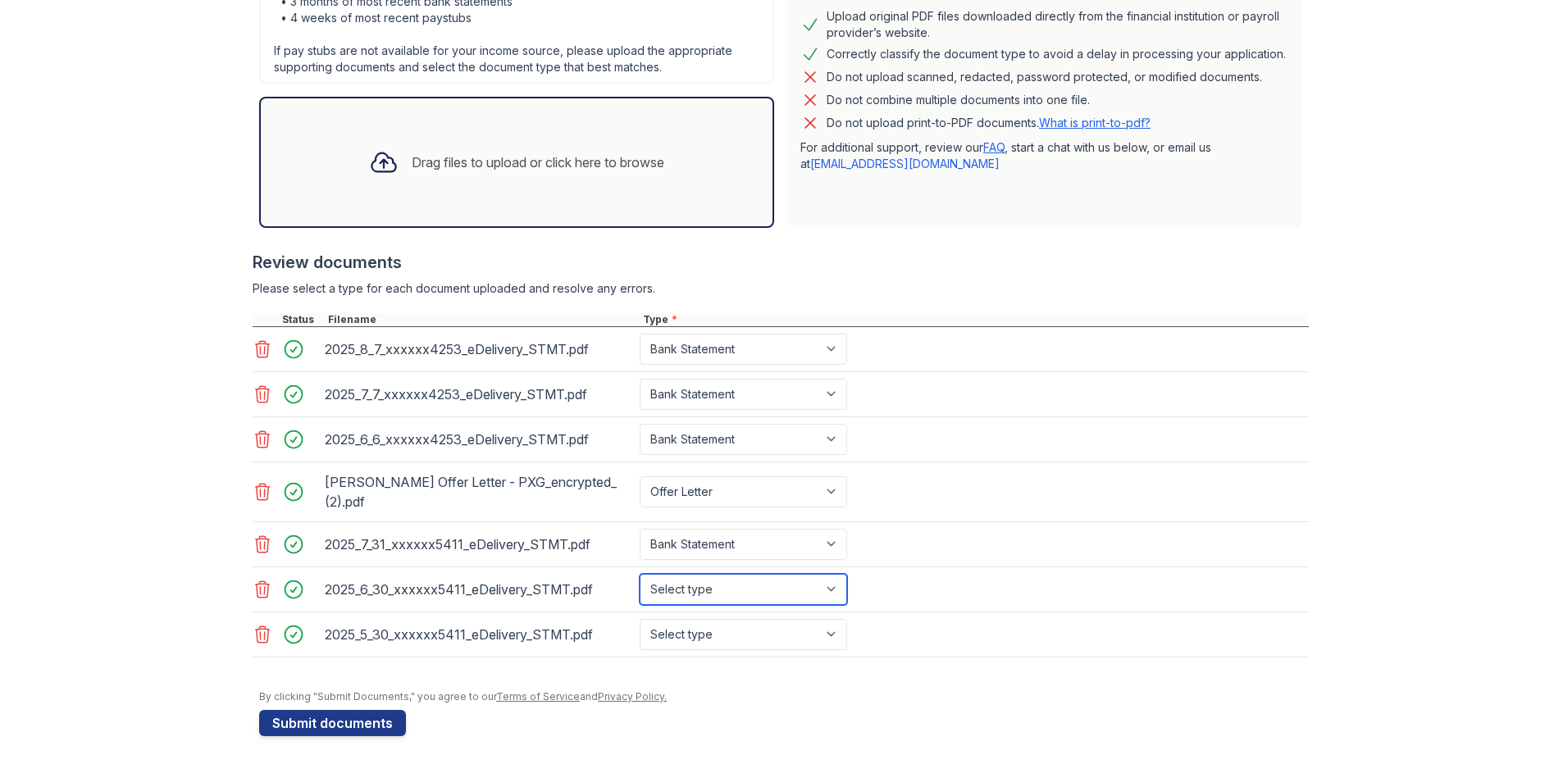
click at [745, 593] on select "Select type Paystub Bank Statement Offer Letter Tax Documents Benefit Award Let…" at bounding box center [743, 589] width 208 height 31
select select "bank_statement"
click at [639, 574] on select "Select type Paystub Bank Statement Offer Letter Tax Documents Benefit Award Let…" at bounding box center [743, 589] width 208 height 31
click at [724, 642] on select "Select type Paystub Bank Statement Offer Letter Tax Documents Benefit Award Let…" at bounding box center [743, 634] width 208 height 31
select select "bank_statement"
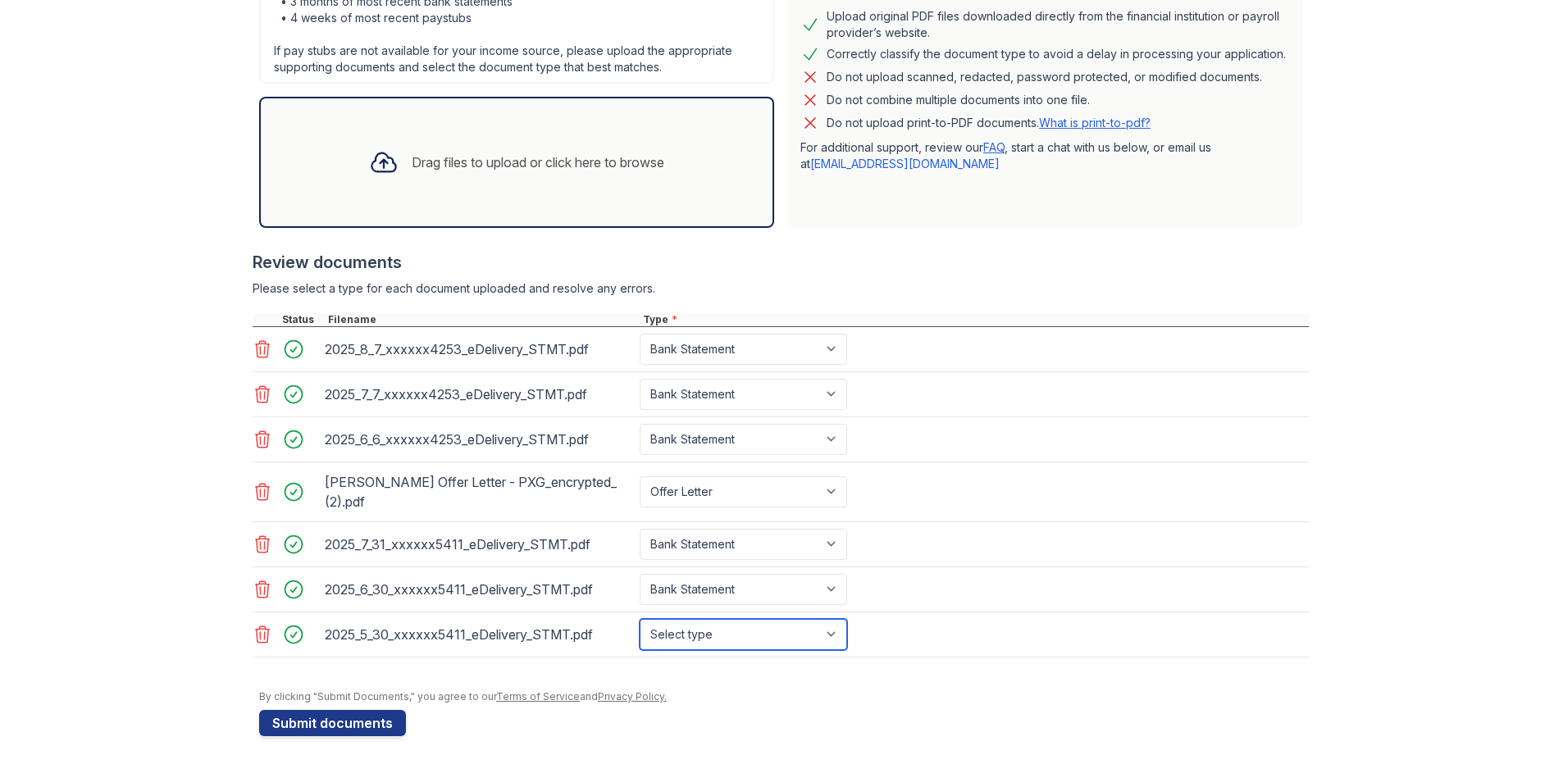
click at [639, 619] on select "Select type Paystub Bank Statement Offer Letter Tax Documents Benefit Award Let…" at bounding box center [743, 634] width 208 height 31
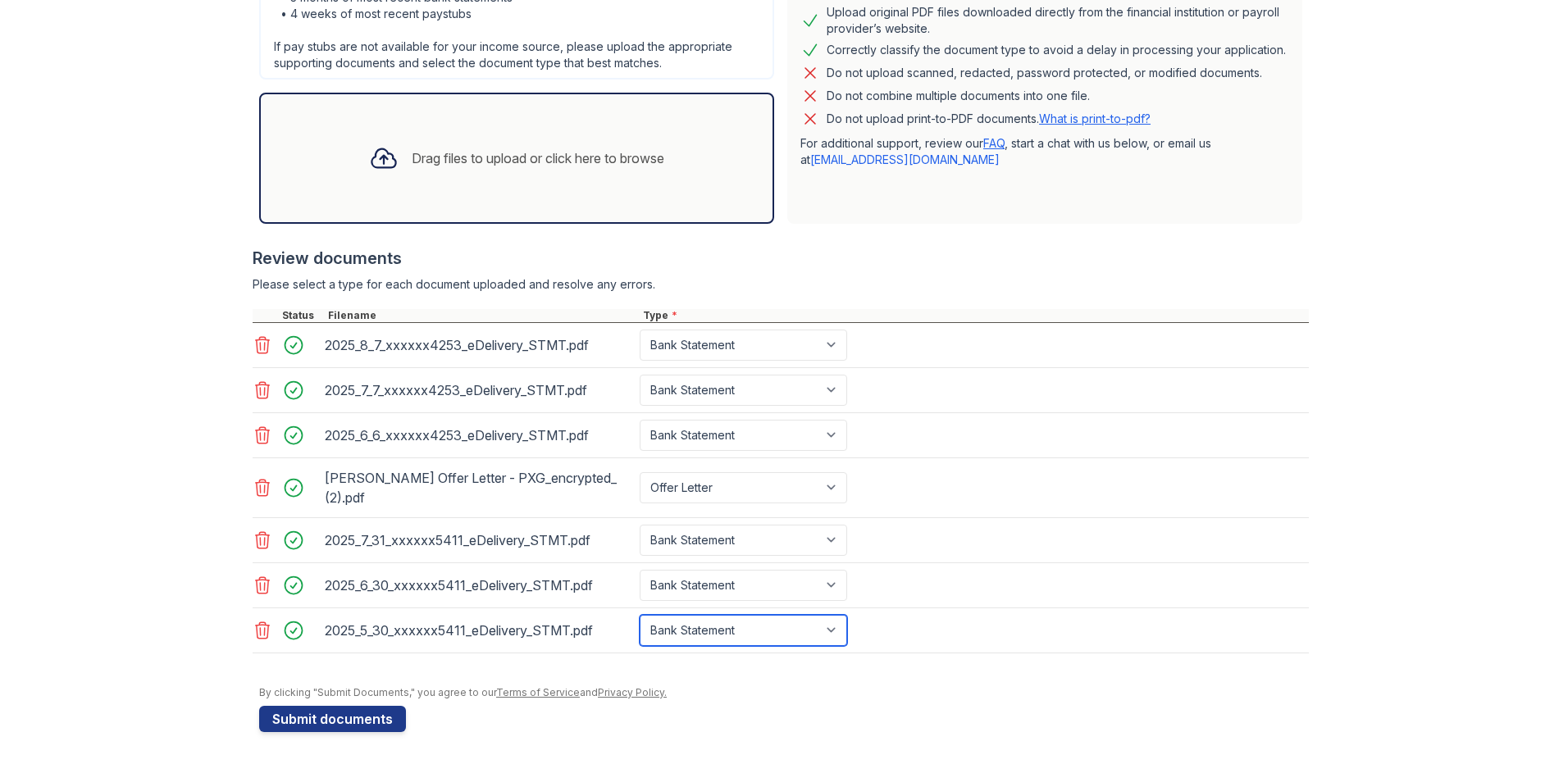
scroll to position [452, 0]
click at [345, 721] on button "Submit documents" at bounding box center [332, 717] width 147 height 26
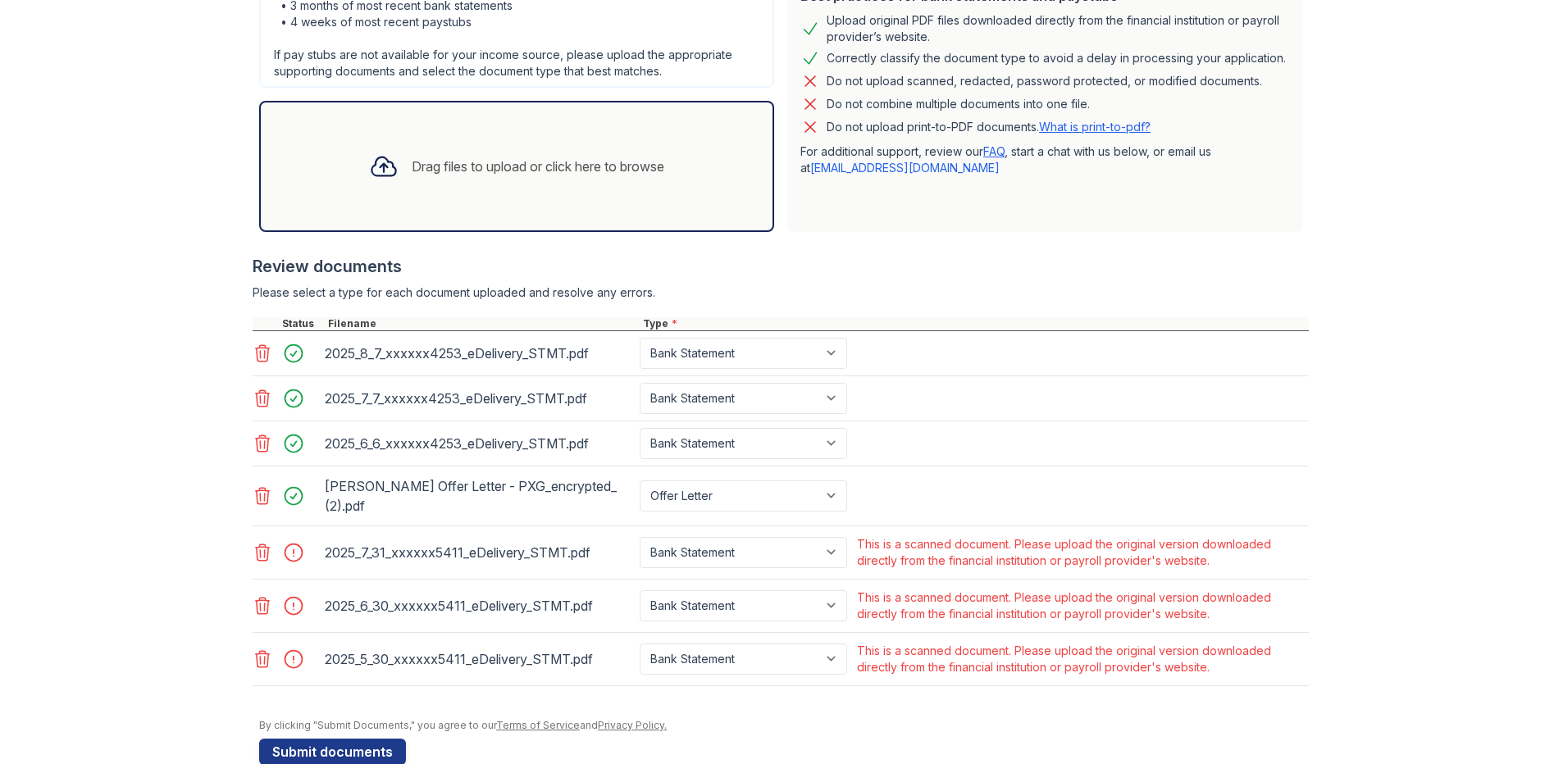
scroll to position [477, 0]
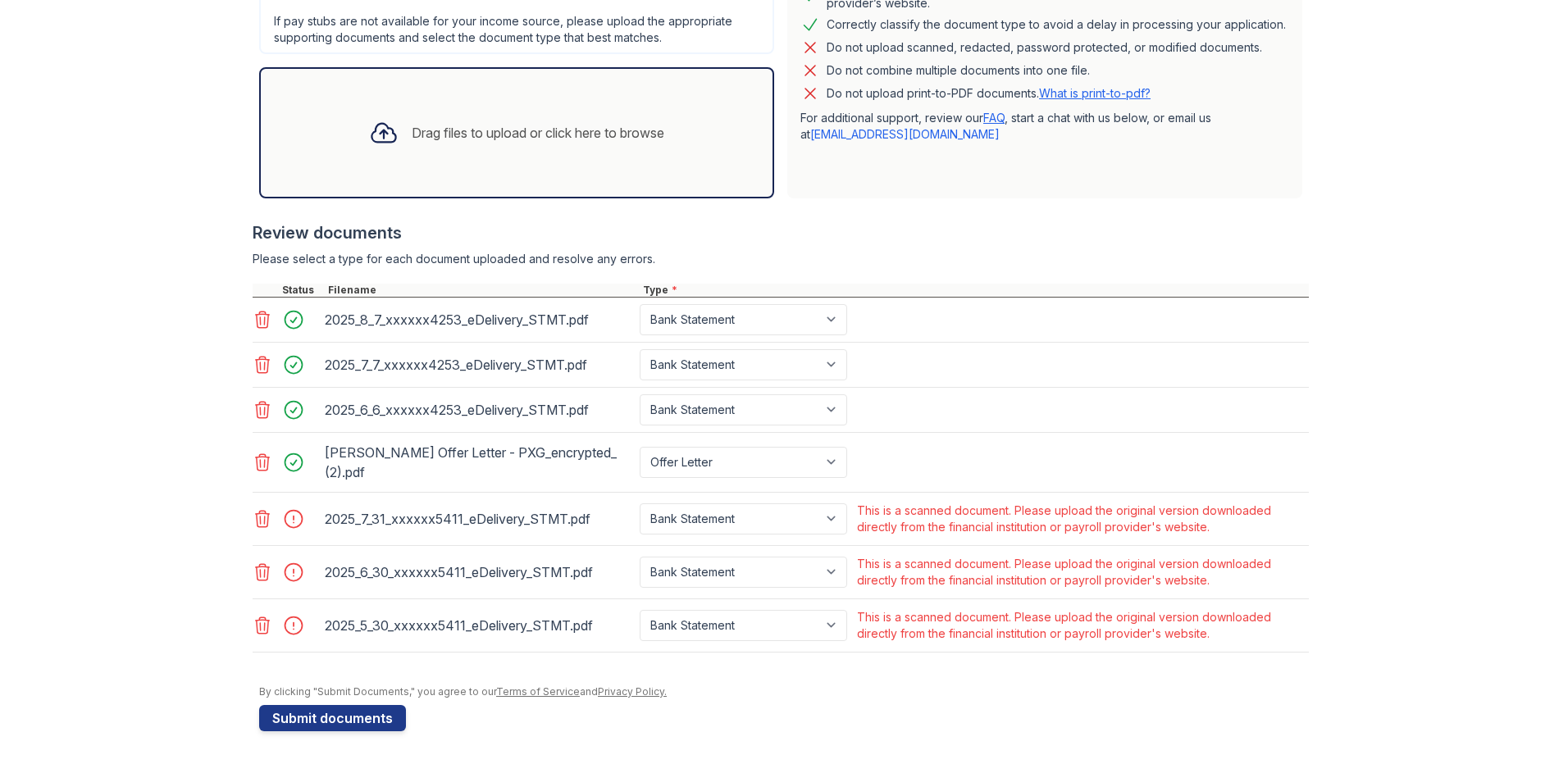
drag, startPoint x: 858, startPoint y: 511, endPoint x: 1243, endPoint y: 637, distance: 405.1
click at [1243, 637] on div "2025_8_7_xxxxxx4253_eDelivery_STMT.pdf Paystub Bank Statement Offer Letter Tax …" at bounding box center [780, 475] width 1056 height 355
drag, startPoint x: 1243, startPoint y: 637, endPoint x: 1234, endPoint y: 626, distance: 14.2
click at [1244, 637] on div "This is a scanned document. Please upload the original version downloaded direc…" at bounding box center [1081, 625] width 449 height 33
drag, startPoint x: 858, startPoint y: 510, endPoint x: 1225, endPoint y: 532, distance: 367.7
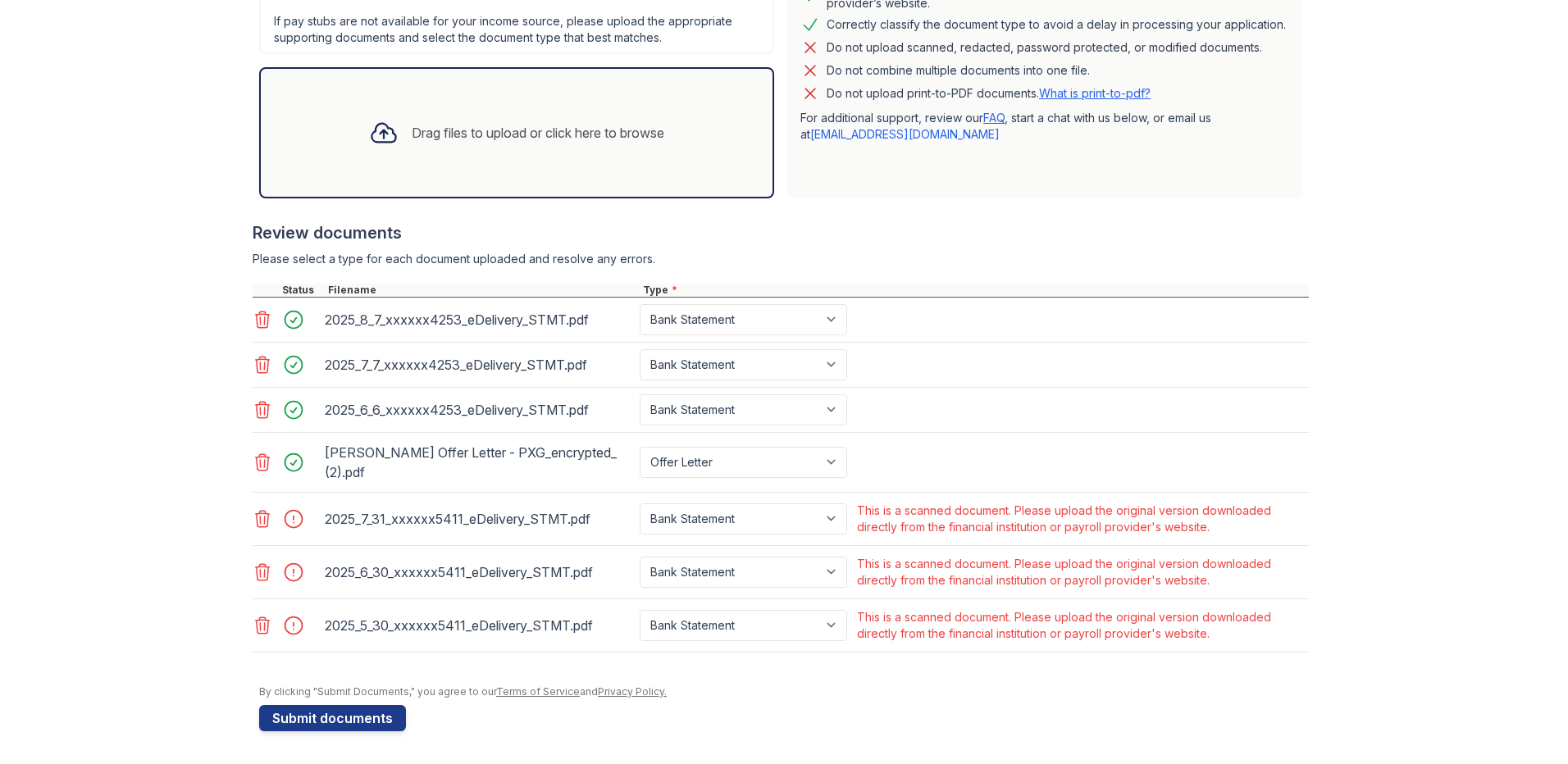
click at [1225, 532] on div "This is a scanned document. Please upload the original version downloaded direc…" at bounding box center [1081, 519] width 449 height 33
copy div "This is a scanned document. Please upload the original version downloaded direc…"
click at [256, 523] on icon at bounding box center [262, 519] width 20 height 20
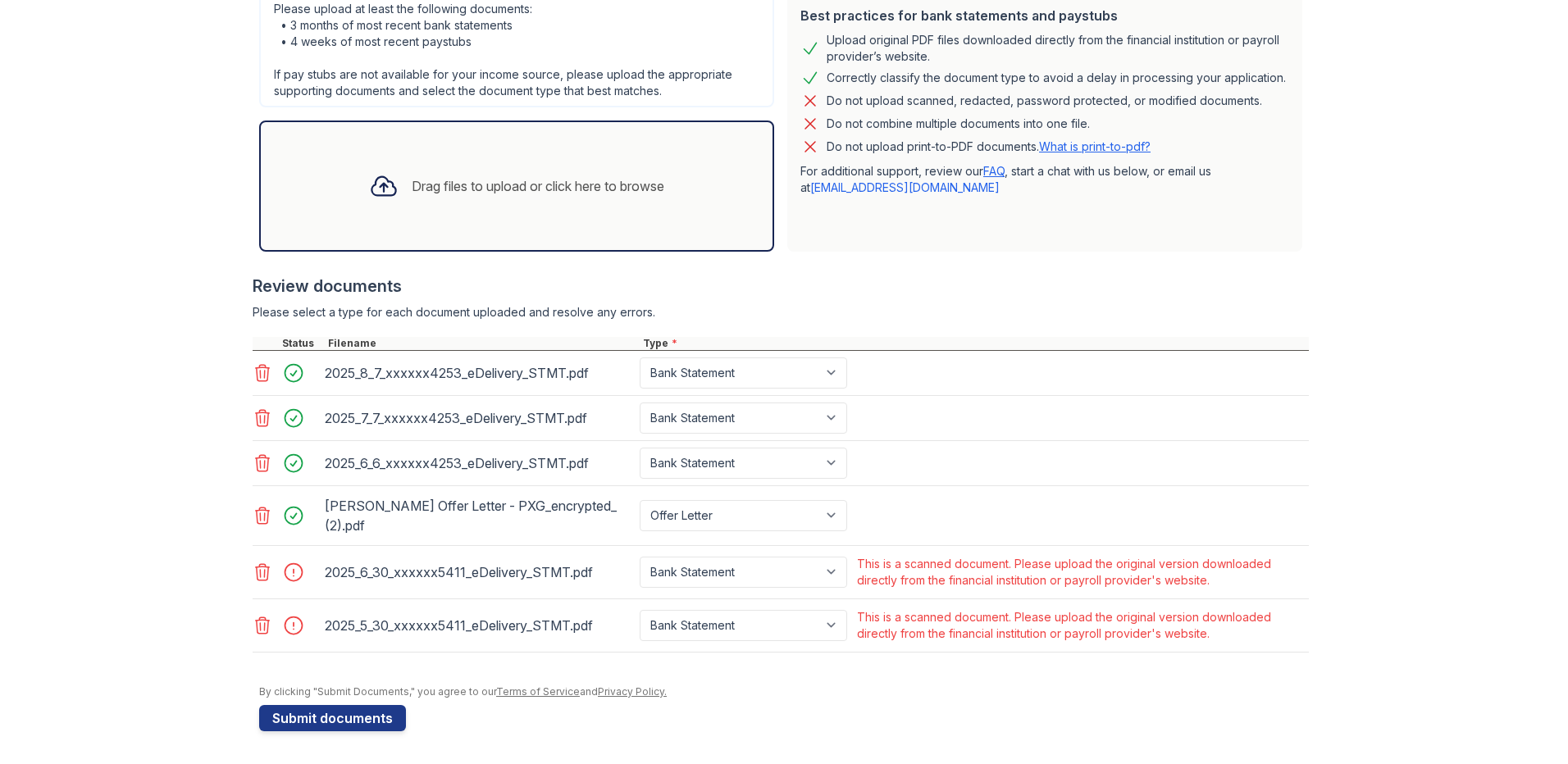
click at [261, 578] on icon at bounding box center [262, 572] width 20 height 20
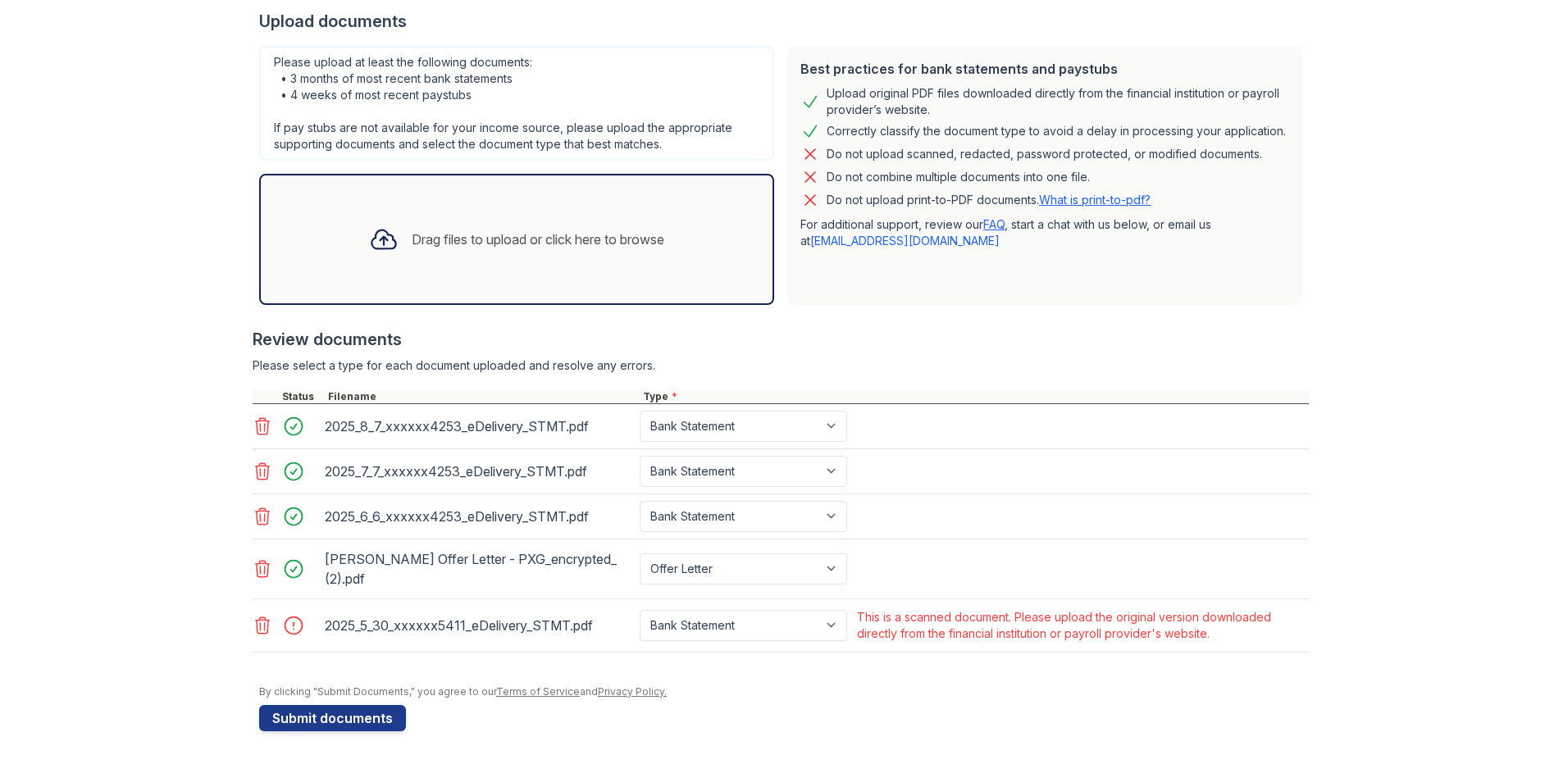
click at [253, 629] on icon at bounding box center [262, 626] width 20 height 20
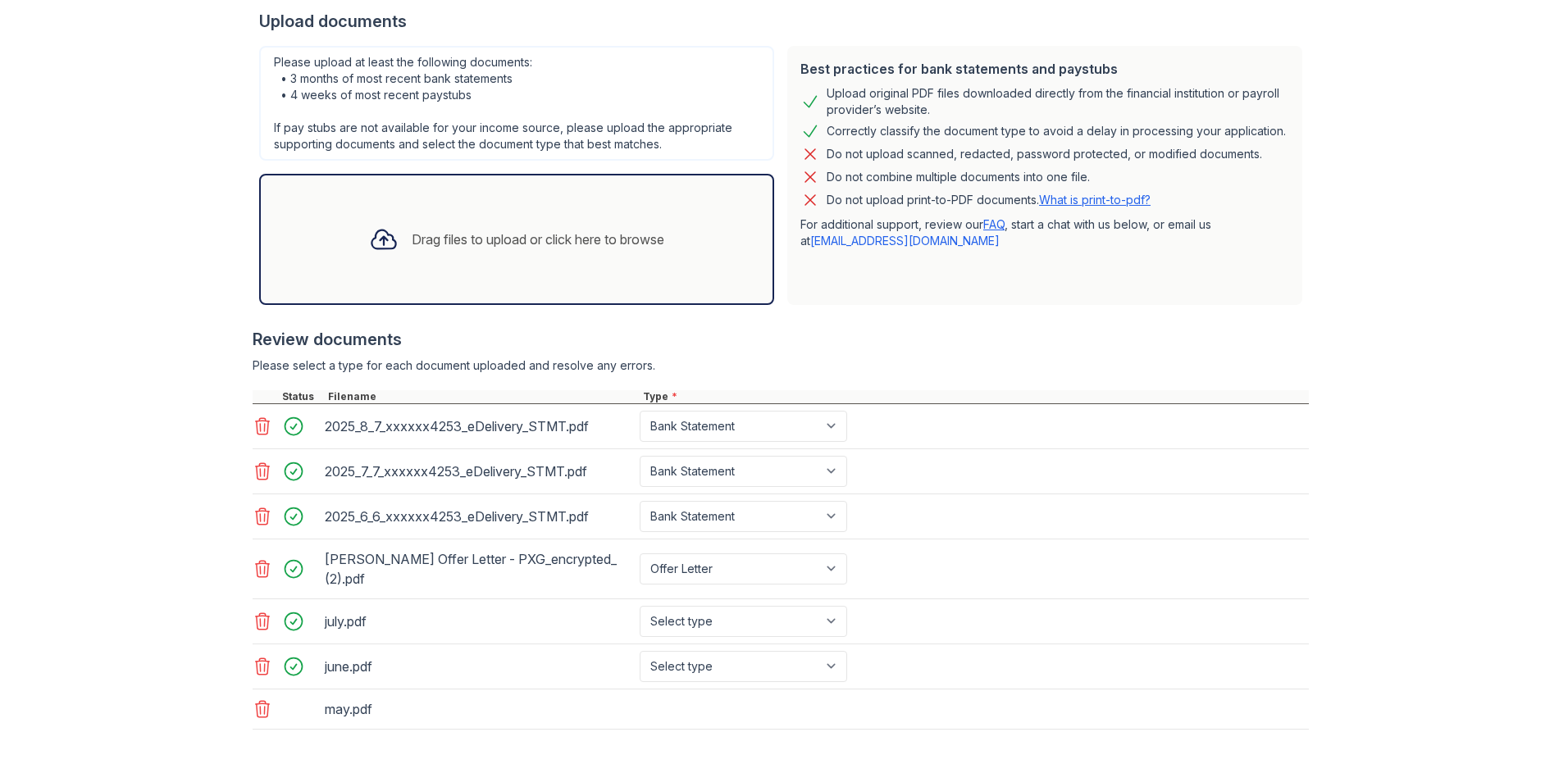
scroll to position [448, 0]
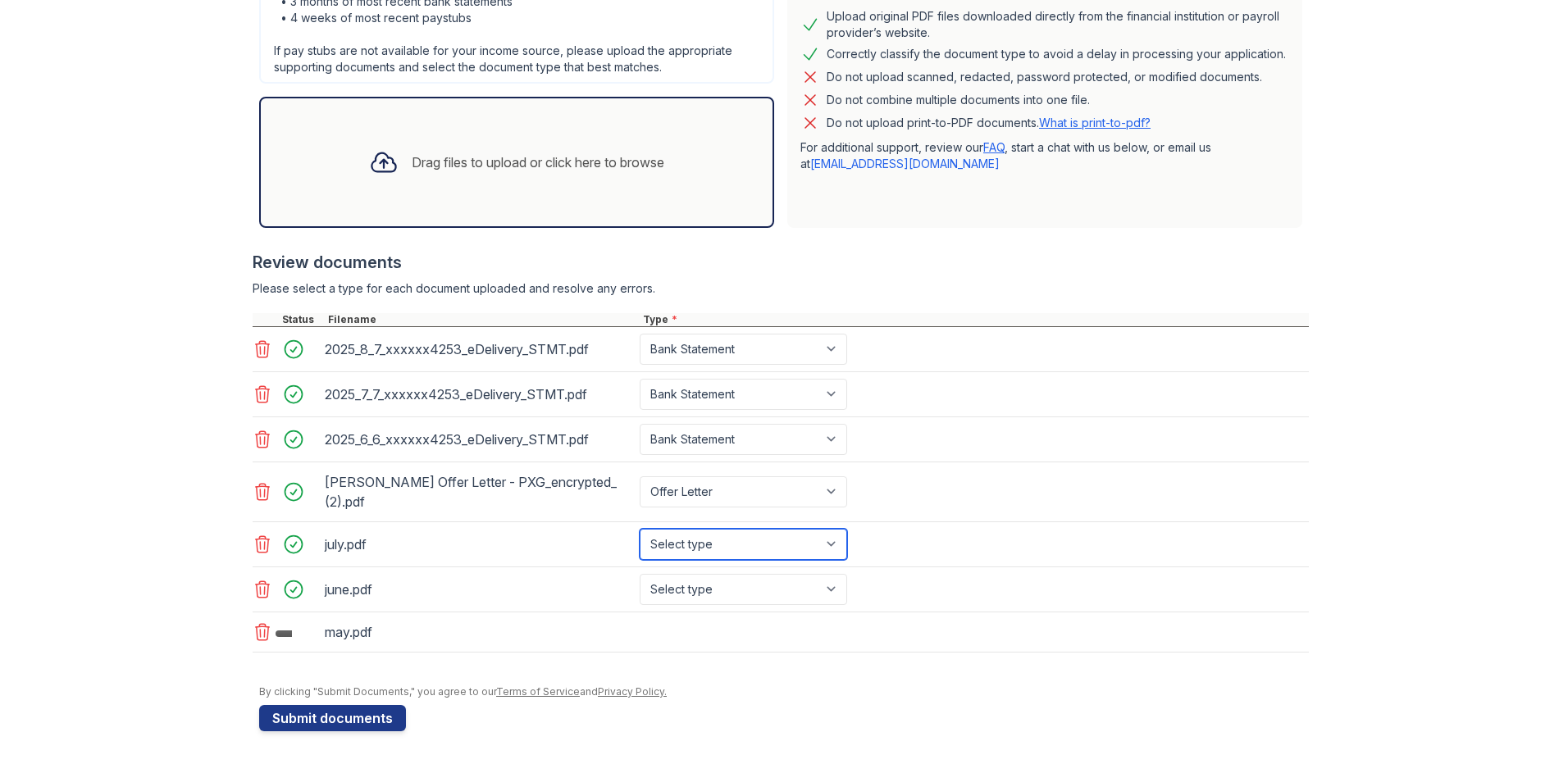
click at [821, 539] on select "Select type Paystub Bank Statement Offer Letter Tax Documents Benefit Award Let…" at bounding box center [743, 545] width 208 height 31
click at [757, 550] on select "Select type Paystub Bank Statement Offer Letter Tax Documents Benefit Award Let…" at bounding box center [743, 545] width 208 height 31
select select "bank_statement"
click at [639, 529] on select "Select type Paystub Bank Statement Offer Letter Tax Documents Benefit Award Let…" at bounding box center [743, 545] width 208 height 31
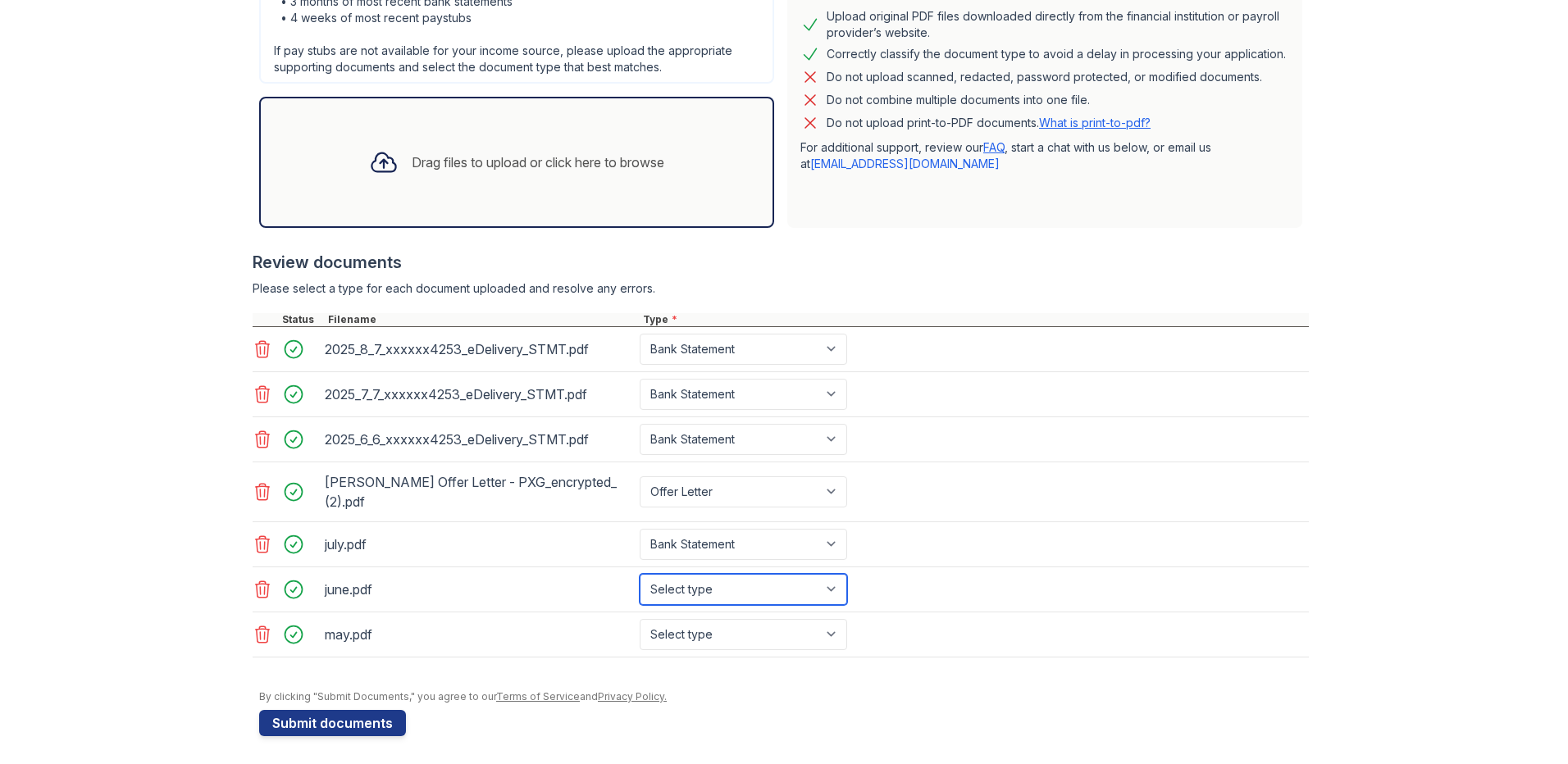
click at [741, 593] on select "Select type Paystub Bank Statement Offer Letter Tax Documents Benefit Award Let…" at bounding box center [743, 589] width 208 height 31
select select "bank_statement"
click at [639, 574] on select "Select type Paystub Bank Statement Offer Letter Tax Documents Benefit Award Let…" at bounding box center [743, 589] width 208 height 31
click at [747, 638] on select "Select type Paystub Bank Statement Offer Letter Tax Documents Benefit Award Let…" at bounding box center [743, 634] width 208 height 31
select select "bank_statement"
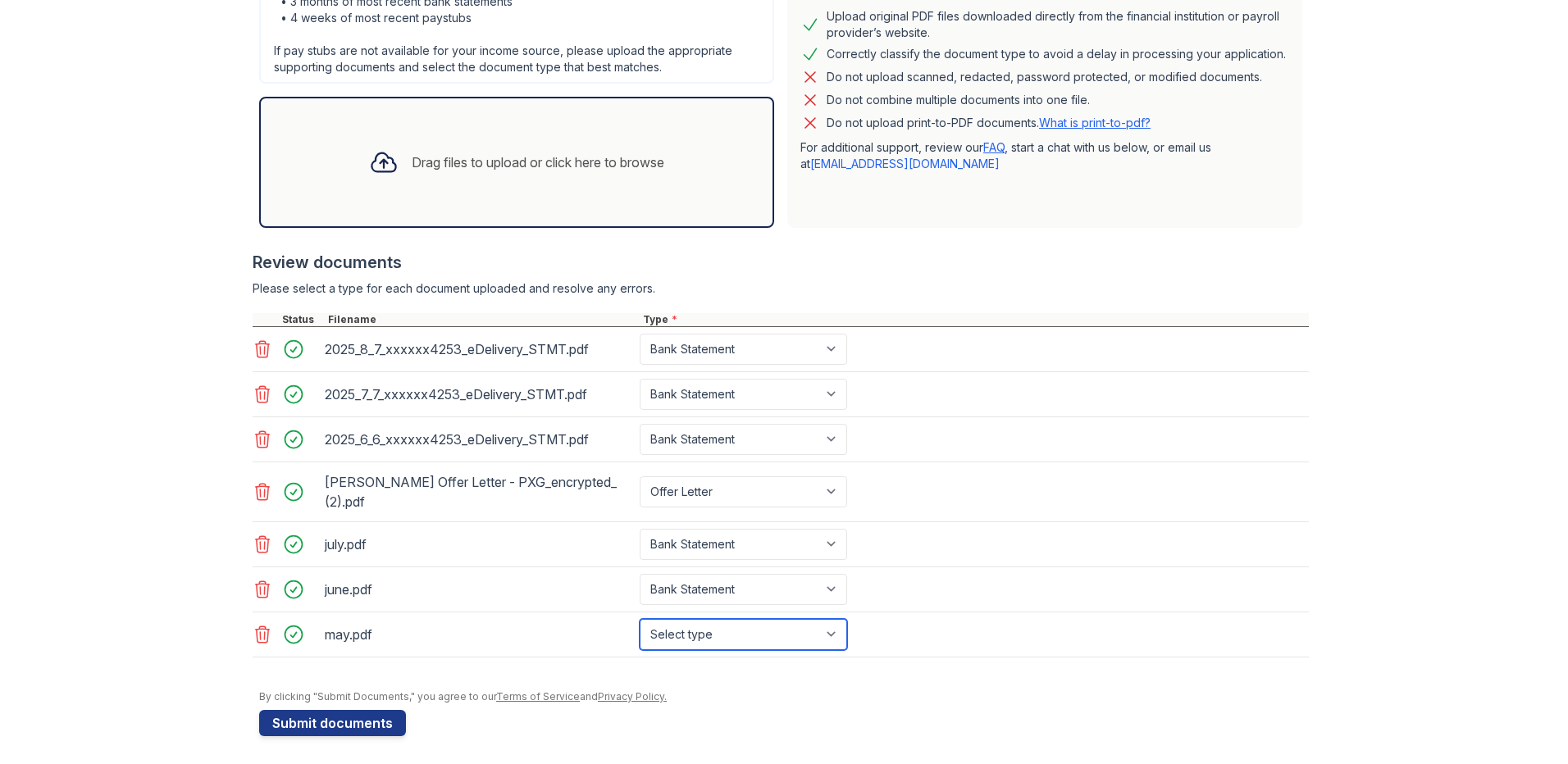
click at [639, 619] on select "Select type Paystub Bank Statement Offer Letter Tax Documents Benefit Award Let…" at bounding box center [743, 634] width 208 height 31
click at [357, 706] on form "Application information Property * Arrive Rolling Oaks Unit number * 259 Target…" at bounding box center [784, 236] width 1050 height 1000
click at [357, 718] on button "Submit documents" at bounding box center [332, 723] width 147 height 26
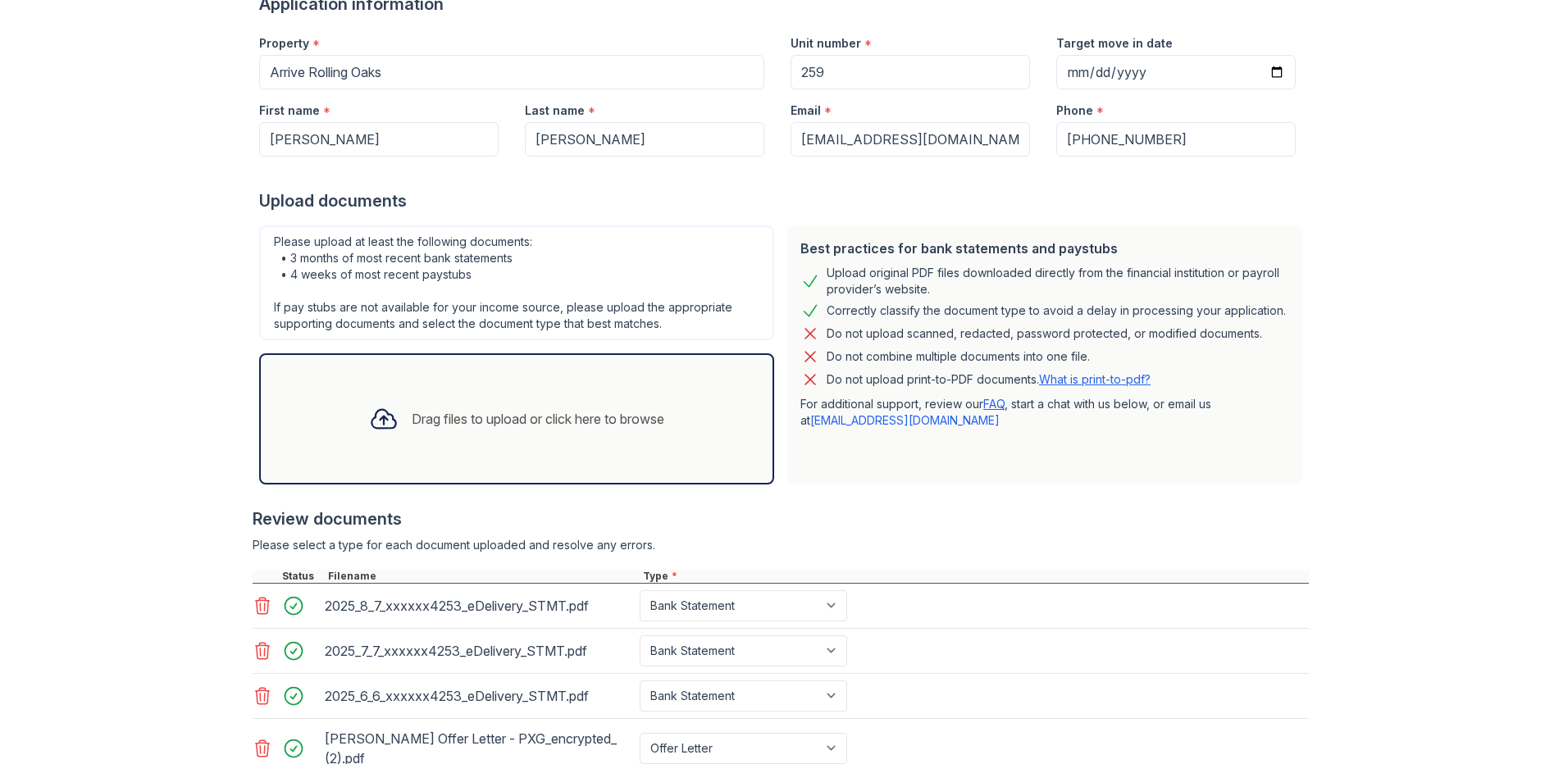
scroll to position [477, 0]
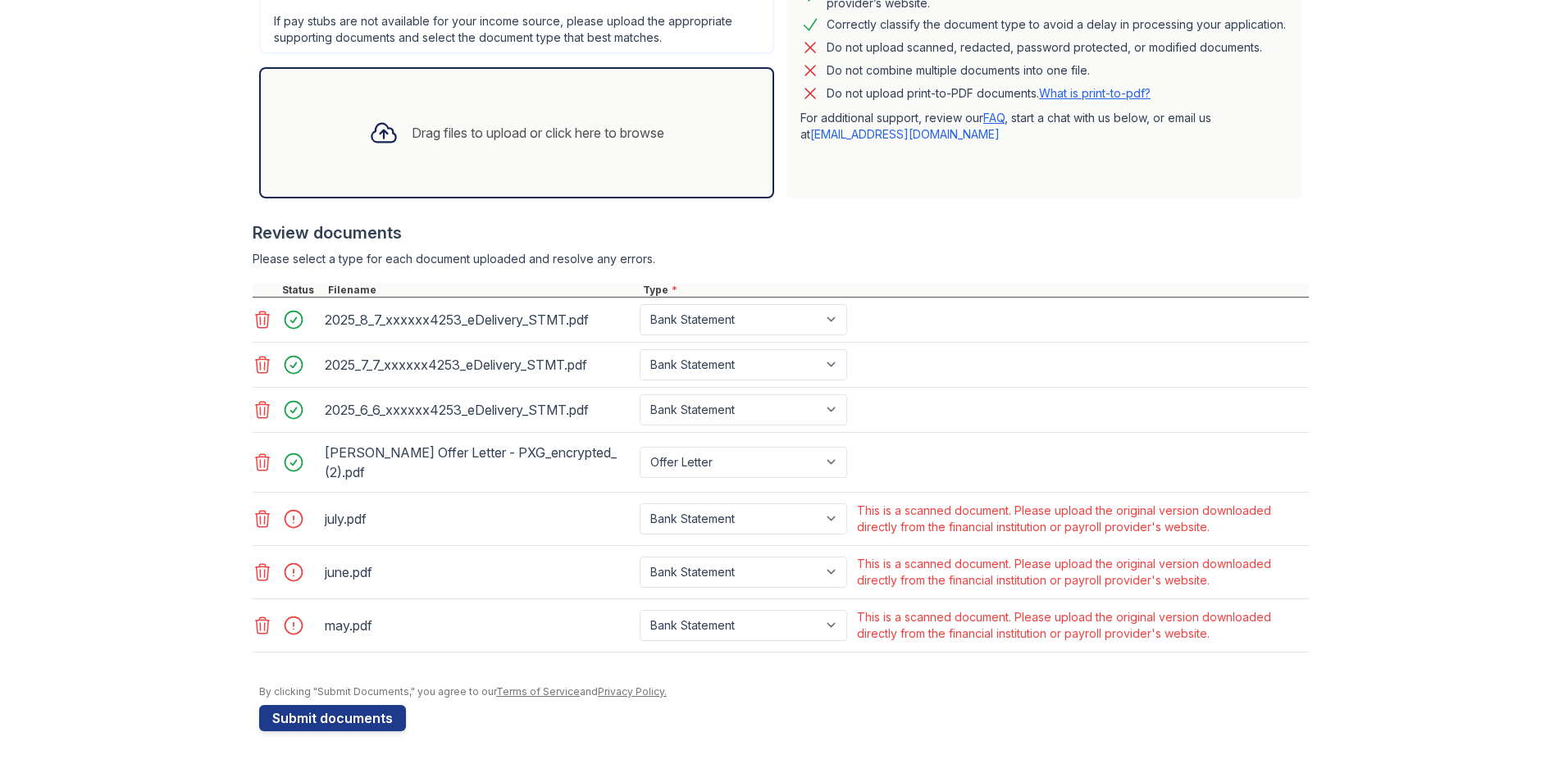
click at [261, 519] on icon at bounding box center [263, 519] width 14 height 16
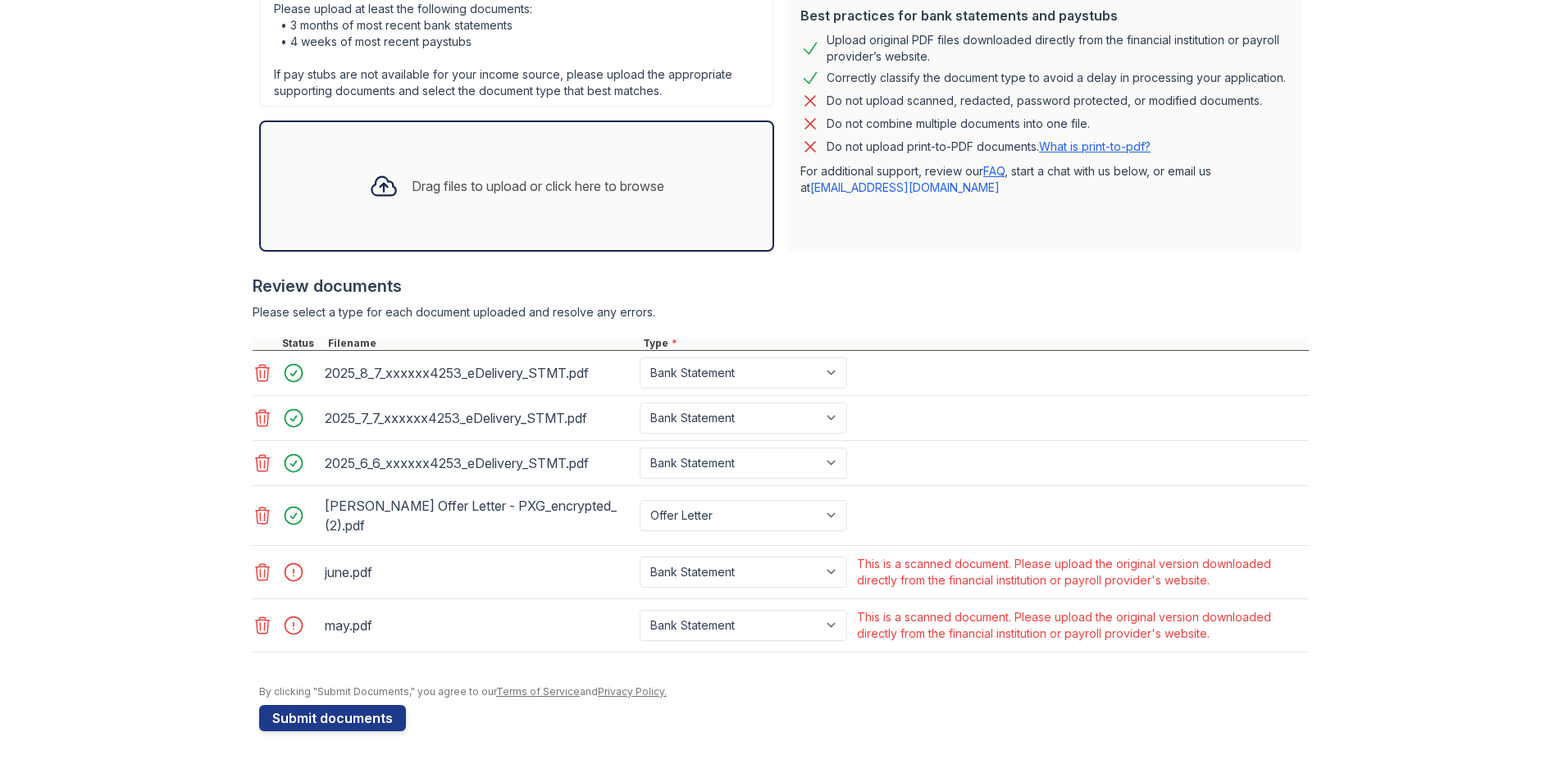
click at [239, 577] on div "Upload Documents for Arrive Rolling Oaks Please correct the errors below. Appli…" at bounding box center [784, 170] width 1515 height 1189
click at [253, 579] on icon at bounding box center [262, 572] width 20 height 20
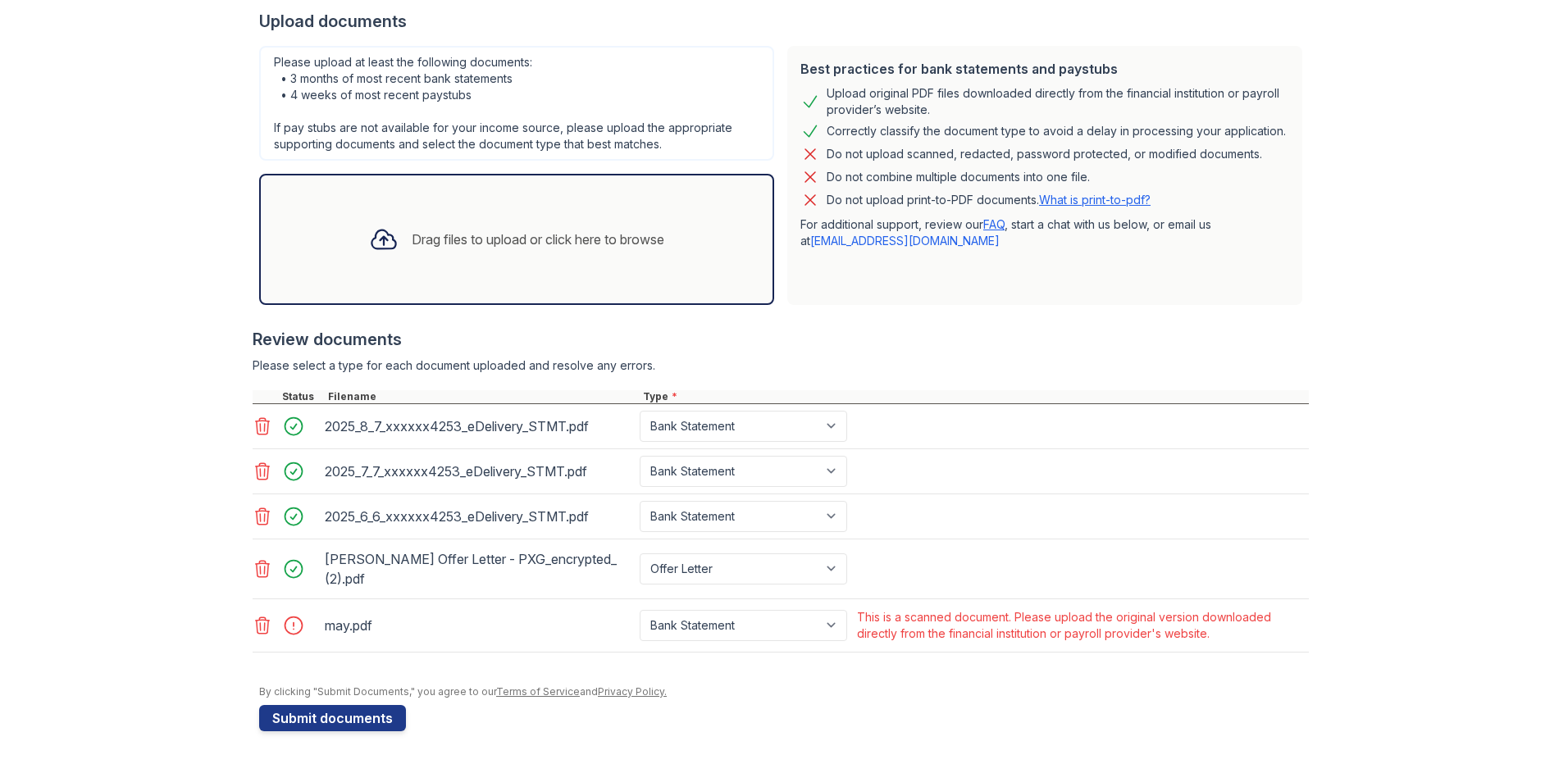
click at [254, 623] on icon at bounding box center [262, 626] width 20 height 20
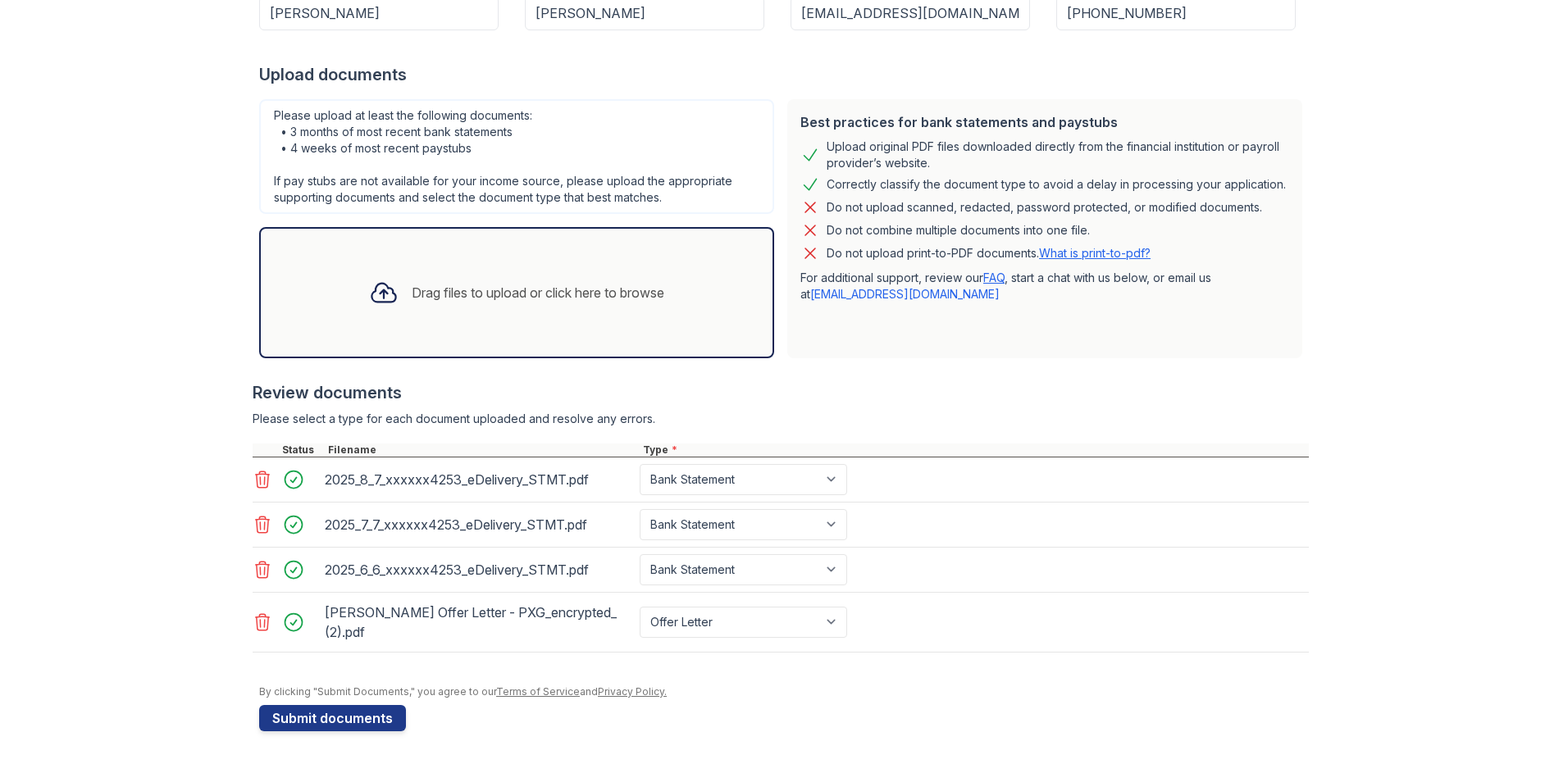
scroll to position [317, 0]
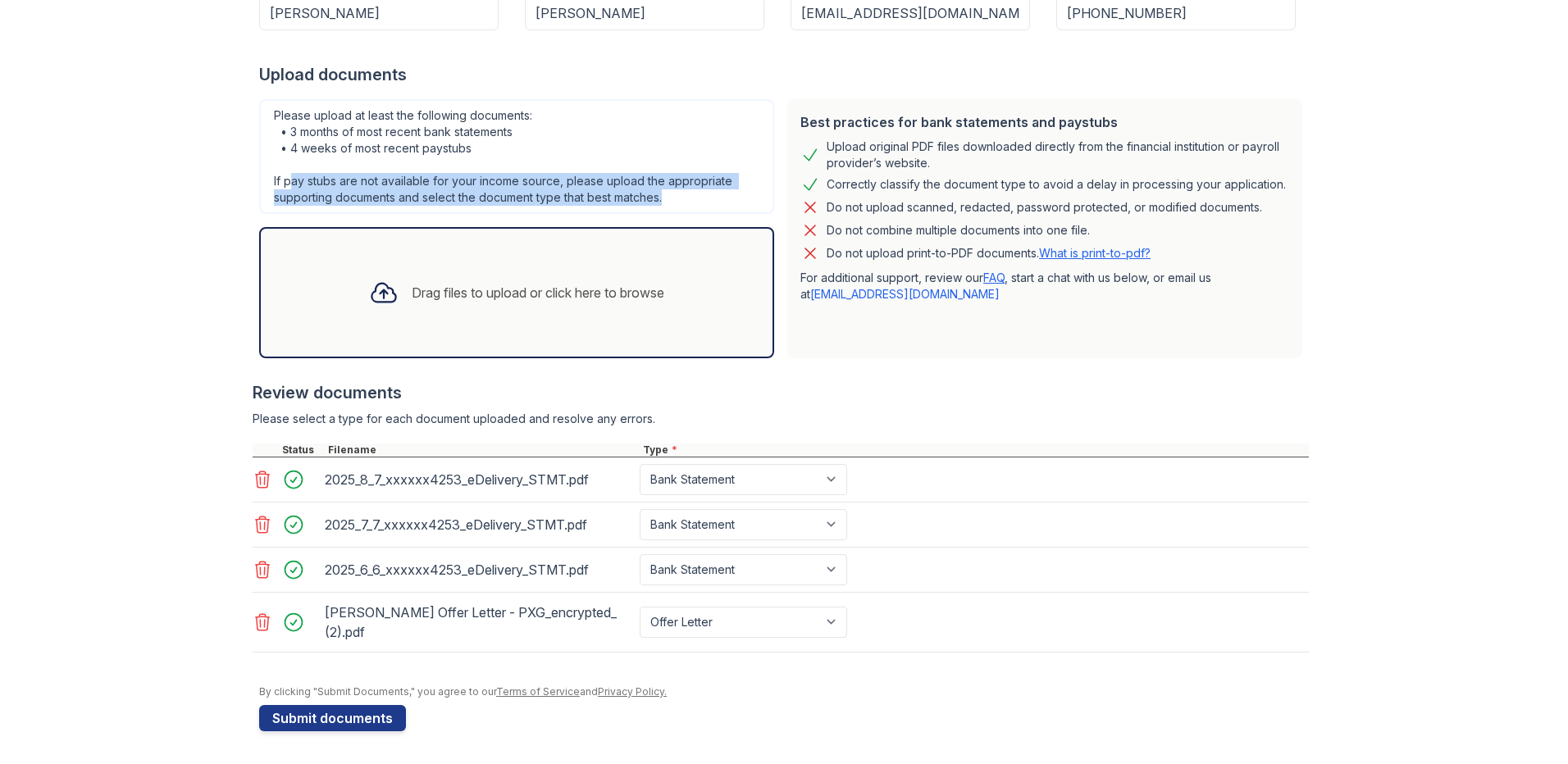
drag, startPoint x: 285, startPoint y: 181, endPoint x: 678, endPoint y: 193, distance: 393.2
click at [678, 193] on div "Please upload at least the following documents: • 3 months of most recent bank …" at bounding box center [516, 157] width 515 height 115
click at [681, 196] on div "Please upload at least the following documents: • 3 months of most recent bank …" at bounding box center [516, 157] width 515 height 115
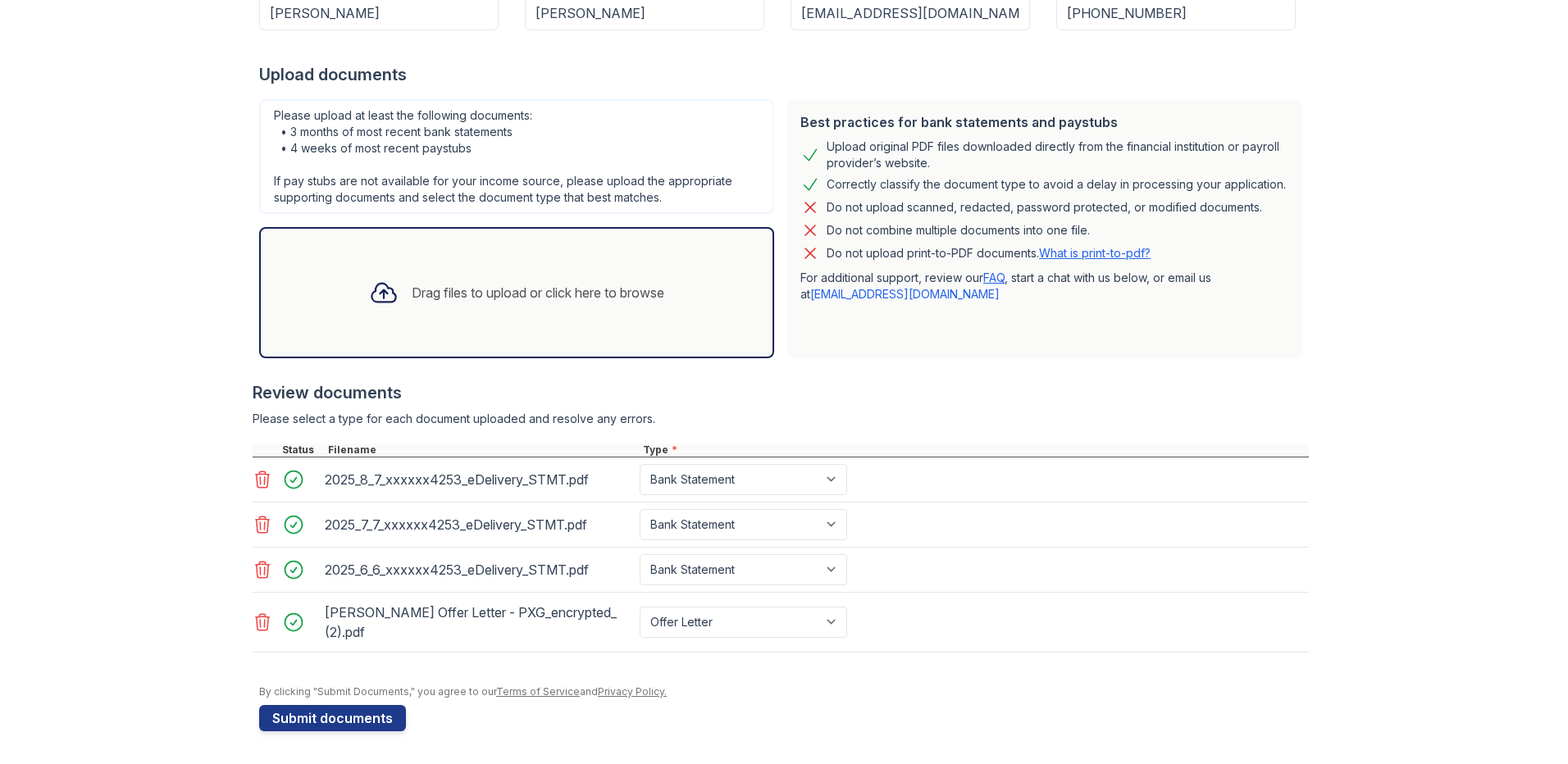
scroll to position [357, 0]
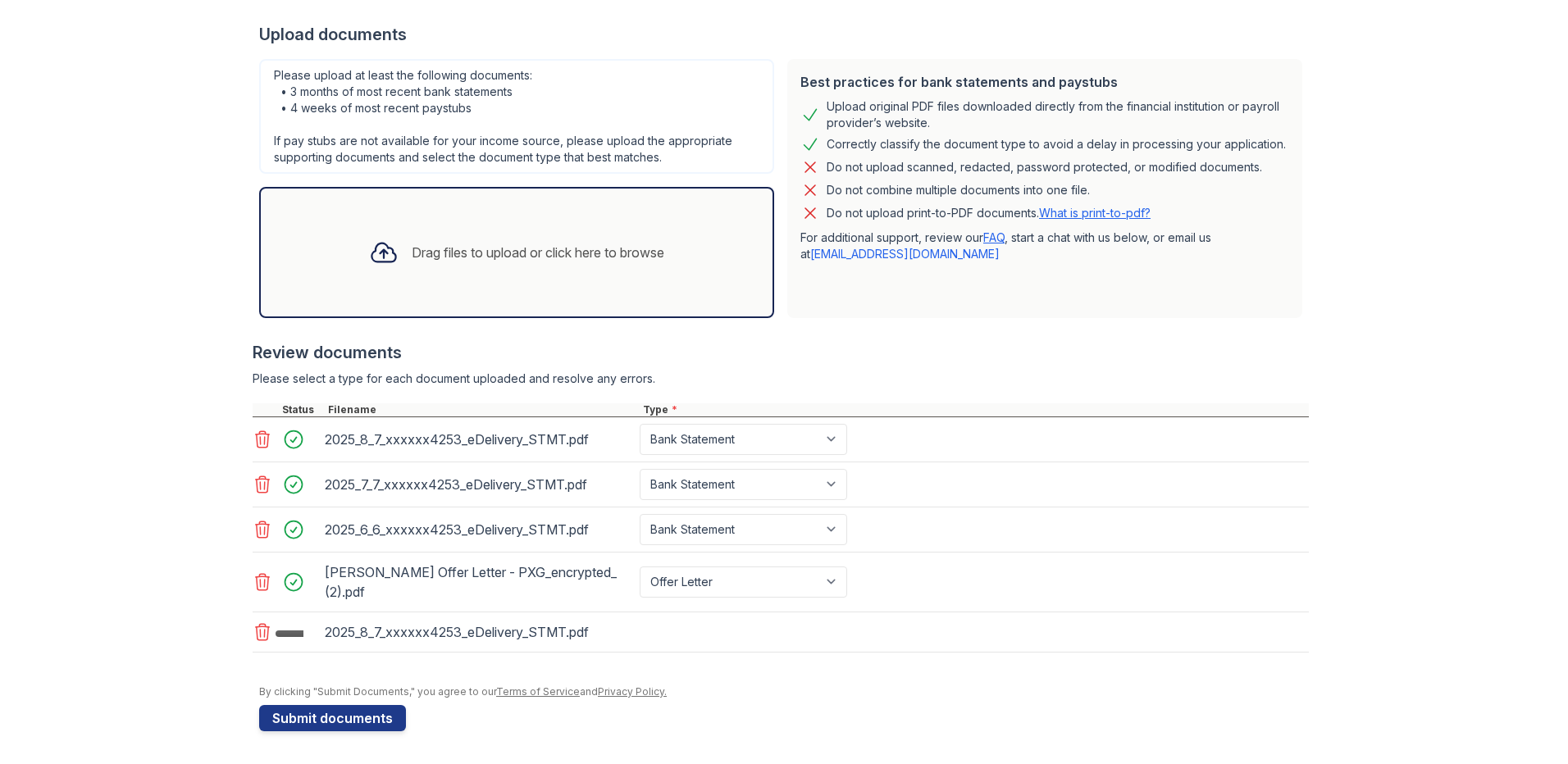
click at [256, 632] on icon at bounding box center [262, 632] width 20 height 20
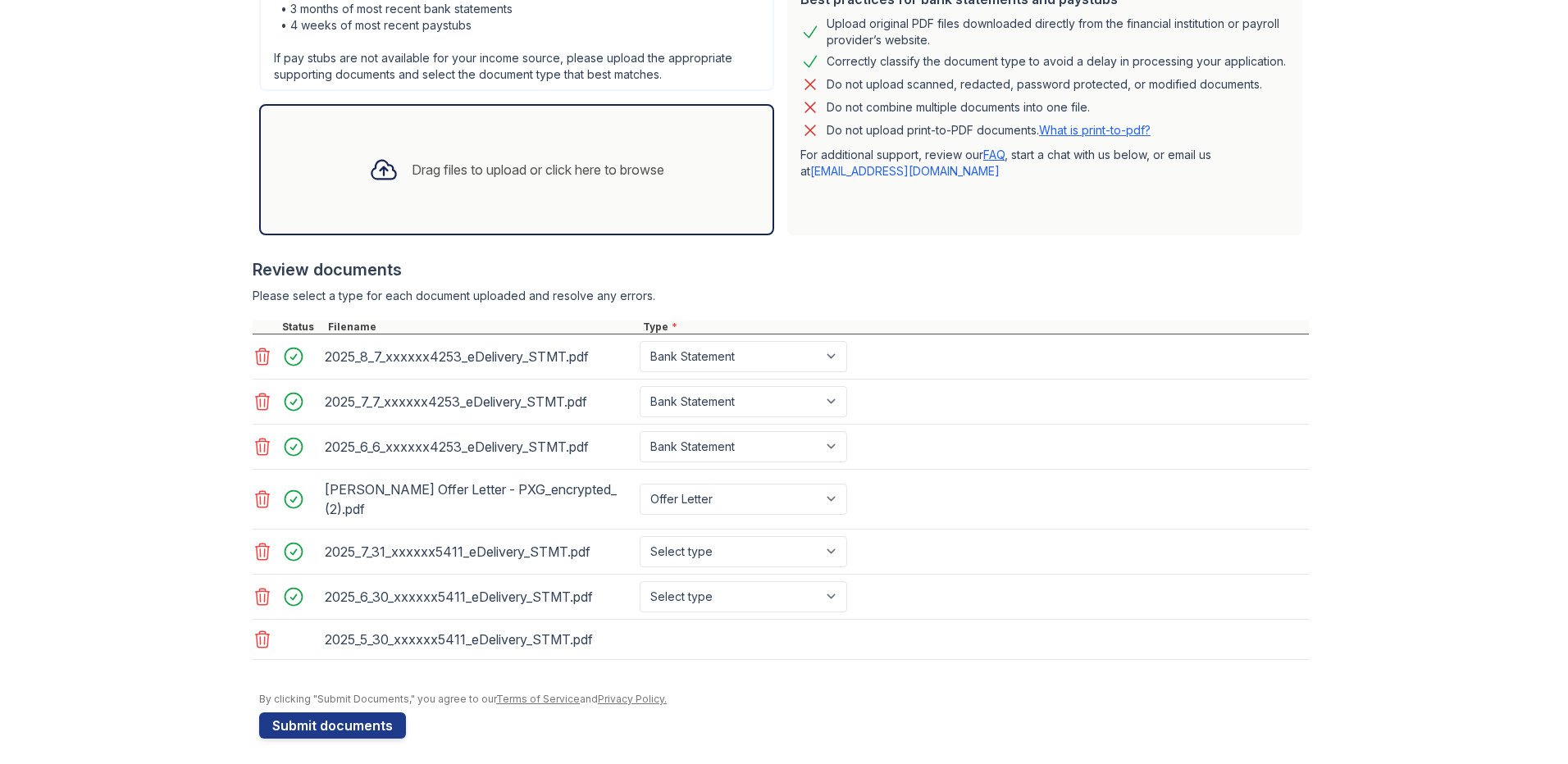
scroll to position [448, 0]
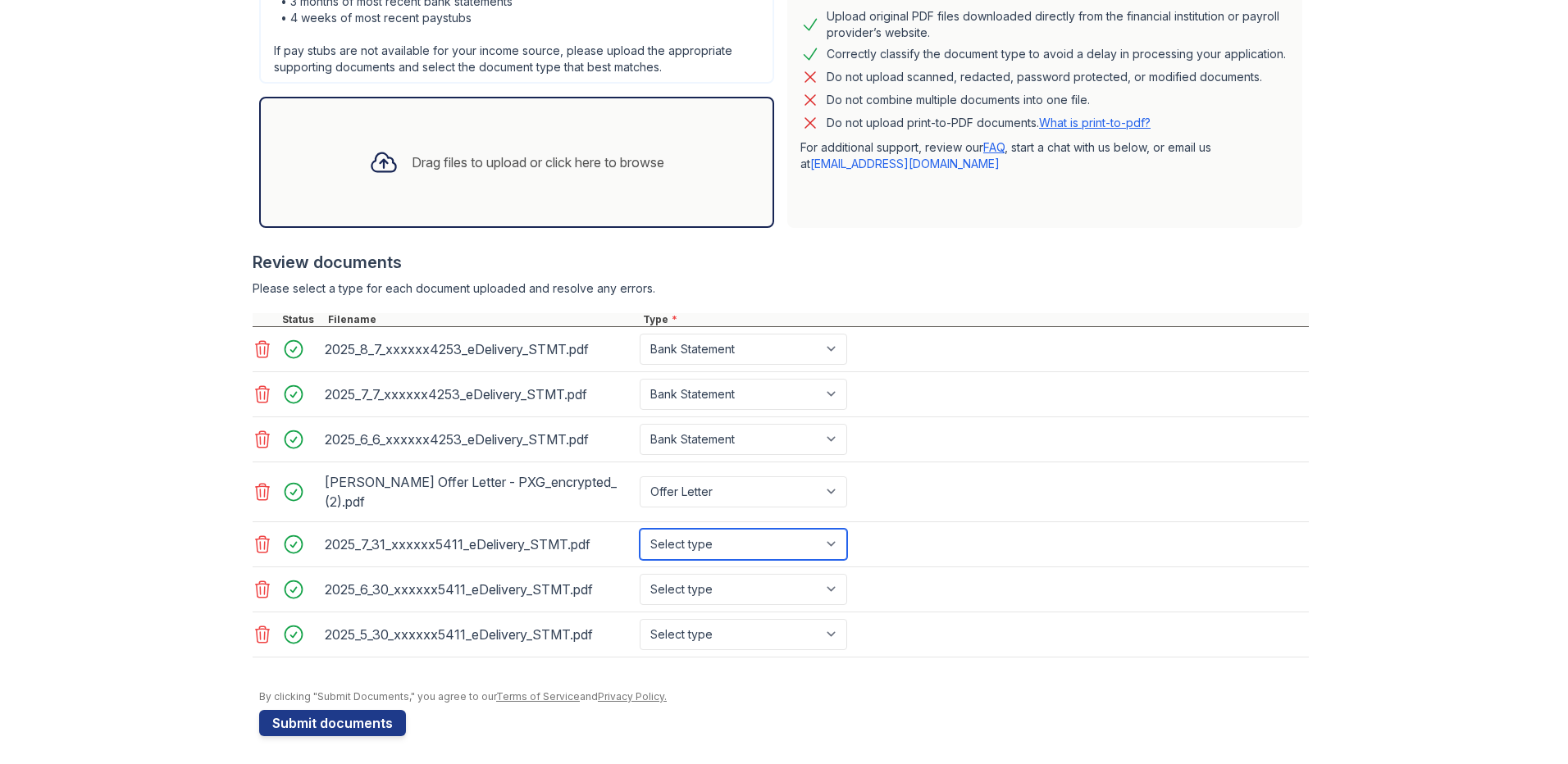
click at [732, 539] on select "Select type Paystub Bank Statement Offer Letter Tax Documents Benefit Award Let…" at bounding box center [743, 545] width 208 height 31
select select "bank_statement"
click at [639, 529] on select "Select type Paystub Bank Statement Offer Letter Tax Documents Benefit Award Let…" at bounding box center [743, 545] width 208 height 31
click at [716, 588] on select "Select type Paystub Bank Statement Offer Letter Tax Documents Benefit Award Let…" at bounding box center [743, 589] width 208 height 31
click at [639, 574] on select "Select type Paystub Bank Statement Offer Letter Tax Documents Benefit Award Let…" at bounding box center [743, 589] width 208 height 31
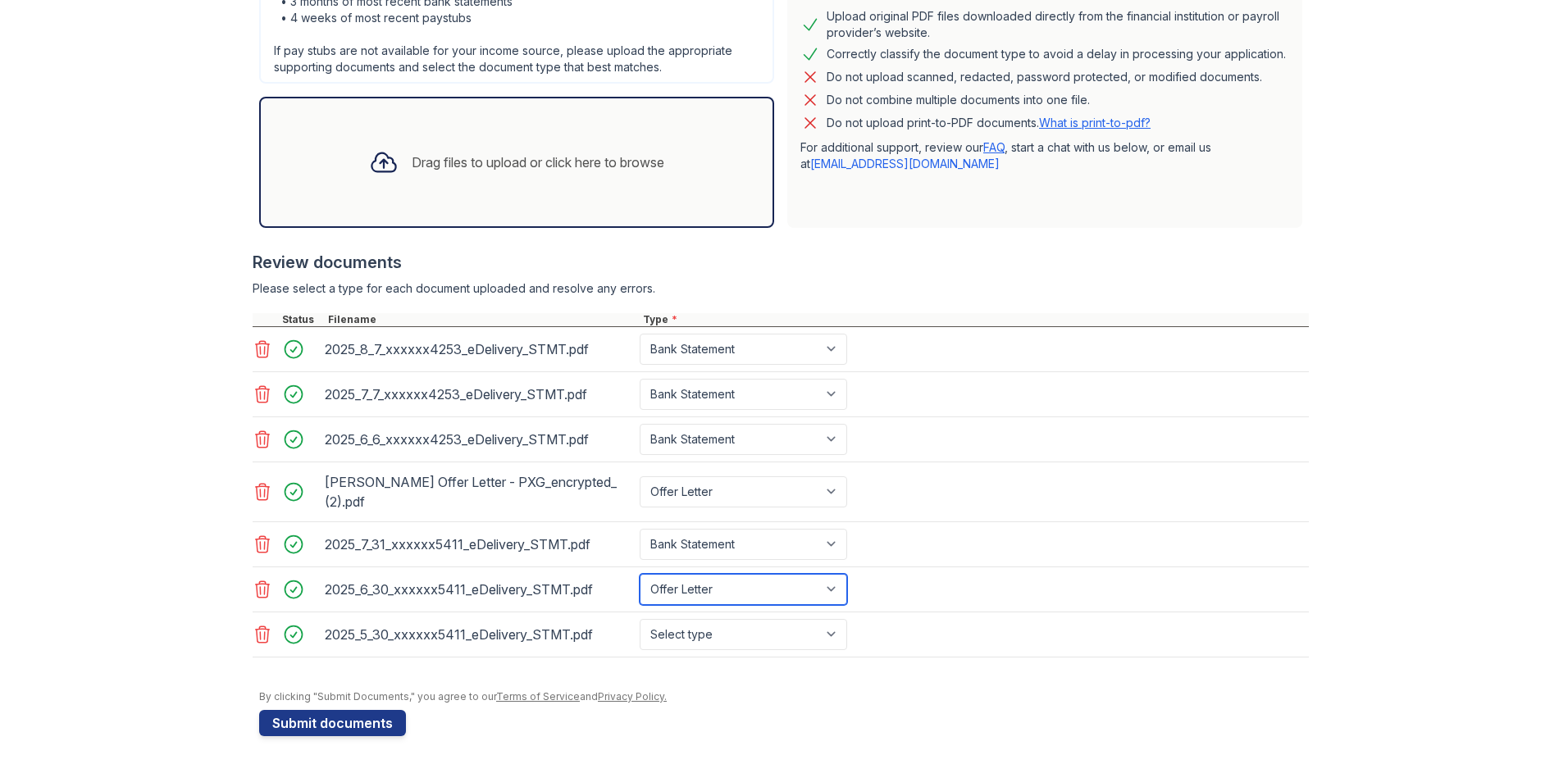
drag, startPoint x: 755, startPoint y: 588, endPoint x: 757, endPoint y: 578, distance: 10.2
click at [755, 588] on select "Select type Paystub Bank Statement Offer Letter Tax Documents Benefit Award Let…" at bounding box center [743, 589] width 208 height 31
select select "bank_statement"
click at [639, 574] on select "Select type Paystub Bank Statement Offer Letter Tax Documents Benefit Award Let…" at bounding box center [743, 589] width 208 height 31
click at [731, 628] on select "Select type Paystub Bank Statement Offer Letter Tax Documents Benefit Award Let…" at bounding box center [743, 634] width 208 height 31
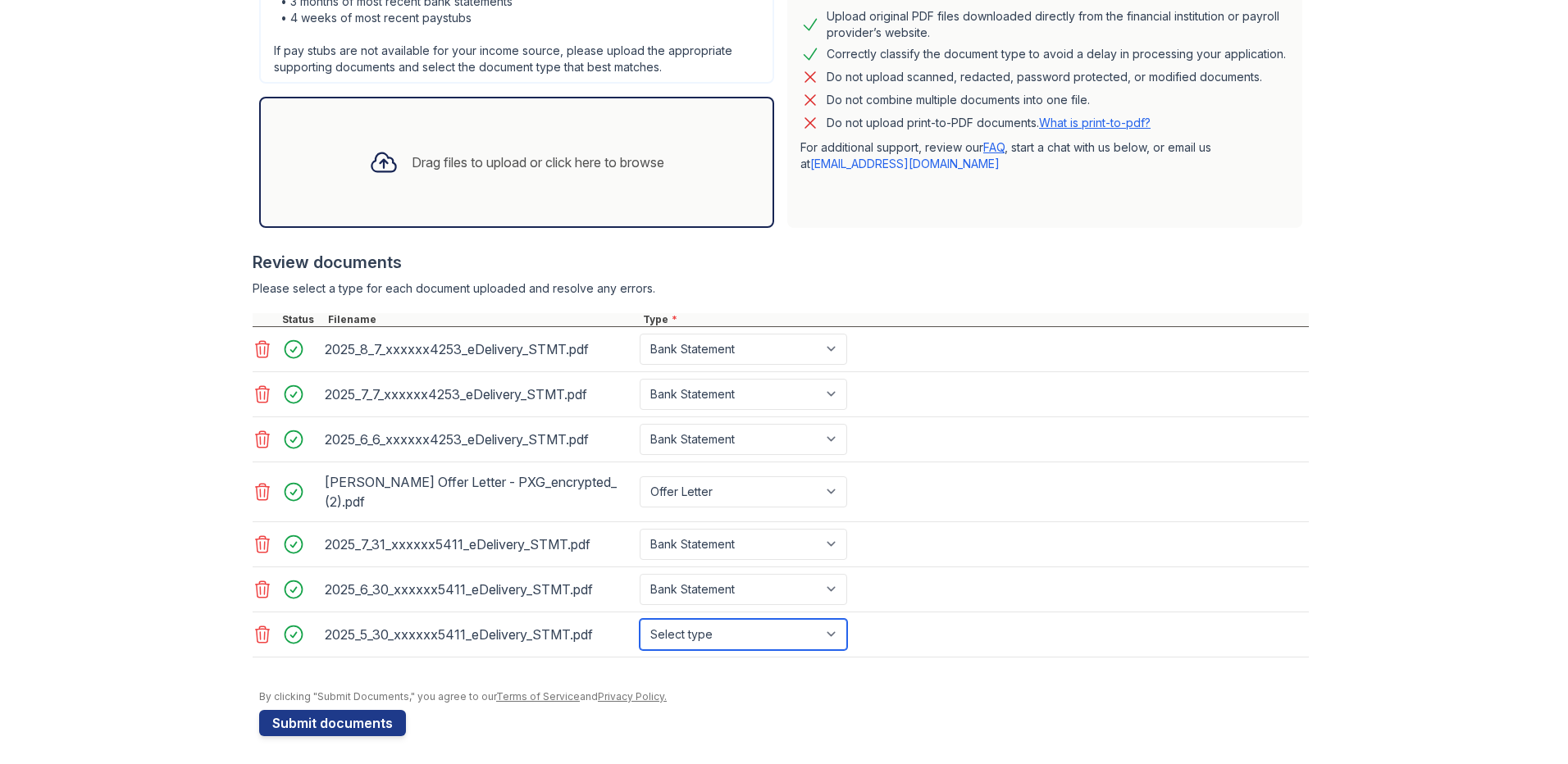
select select "bank_statement"
click at [639, 619] on select "Select type Paystub Bank Statement Offer Letter Tax Documents Benefit Award Let…" at bounding box center [743, 634] width 208 height 31
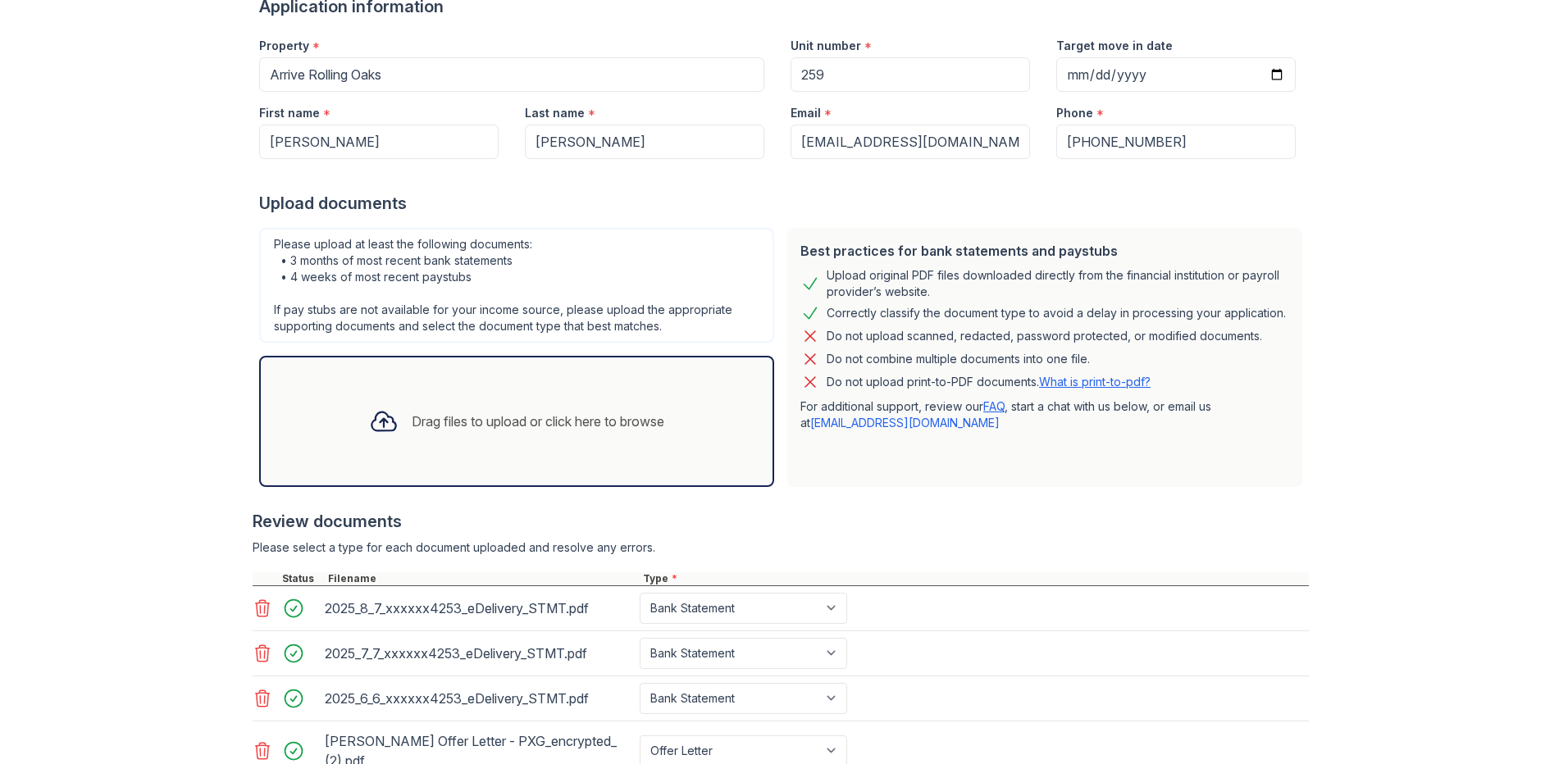
scroll to position [452, 0]
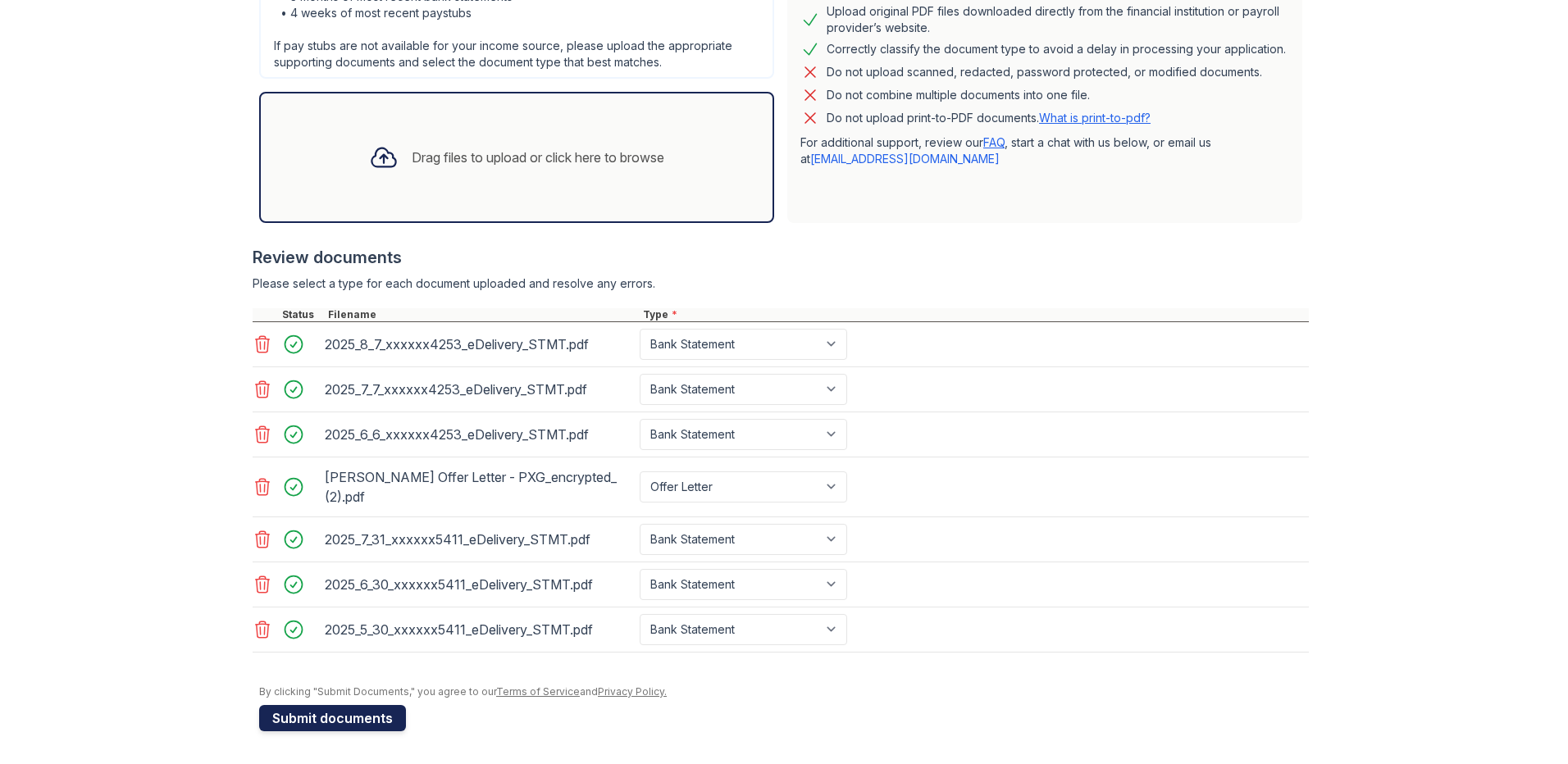
click at [352, 706] on button "Submit documents" at bounding box center [332, 717] width 147 height 26
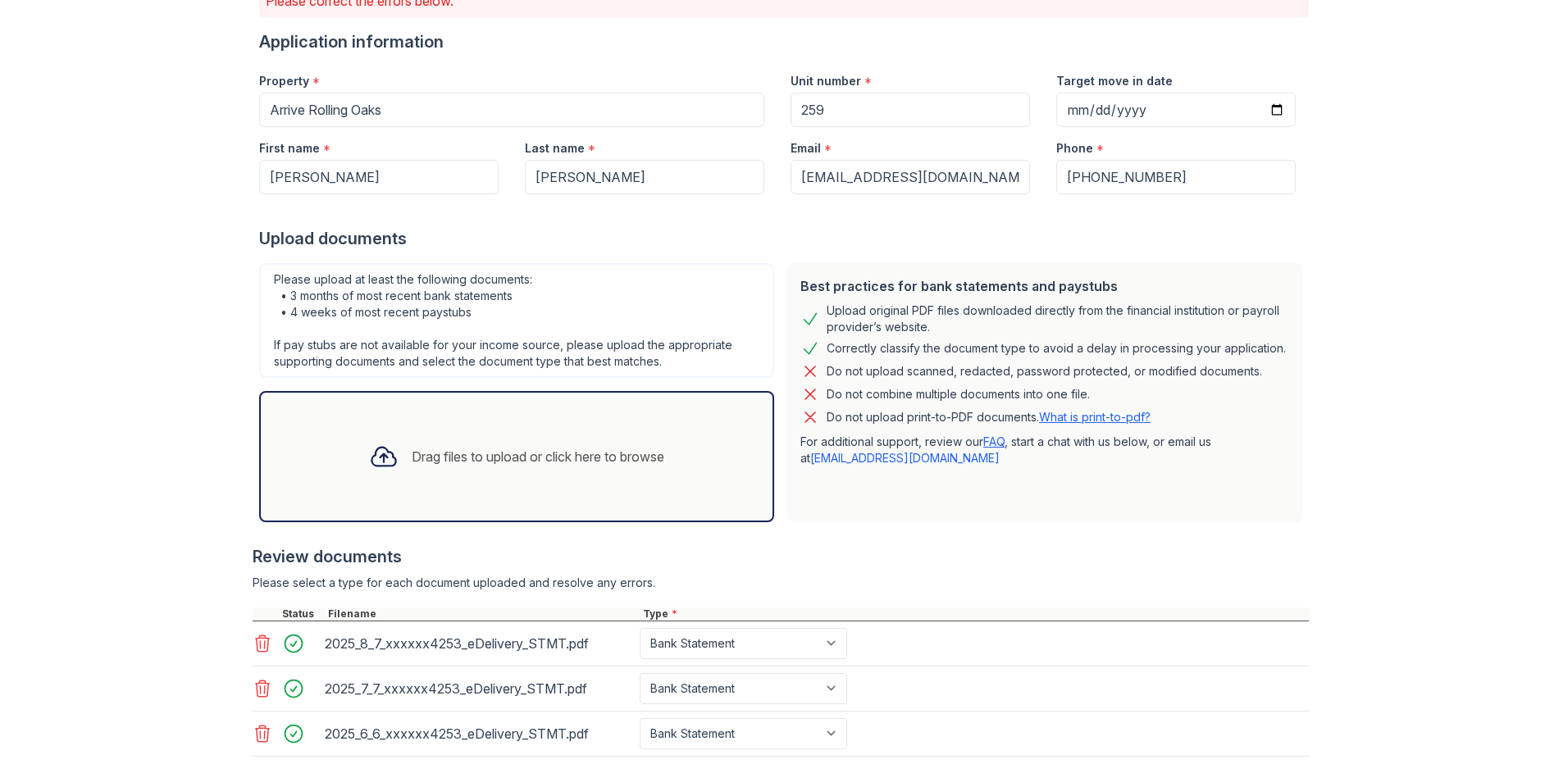
scroll to position [477, 0]
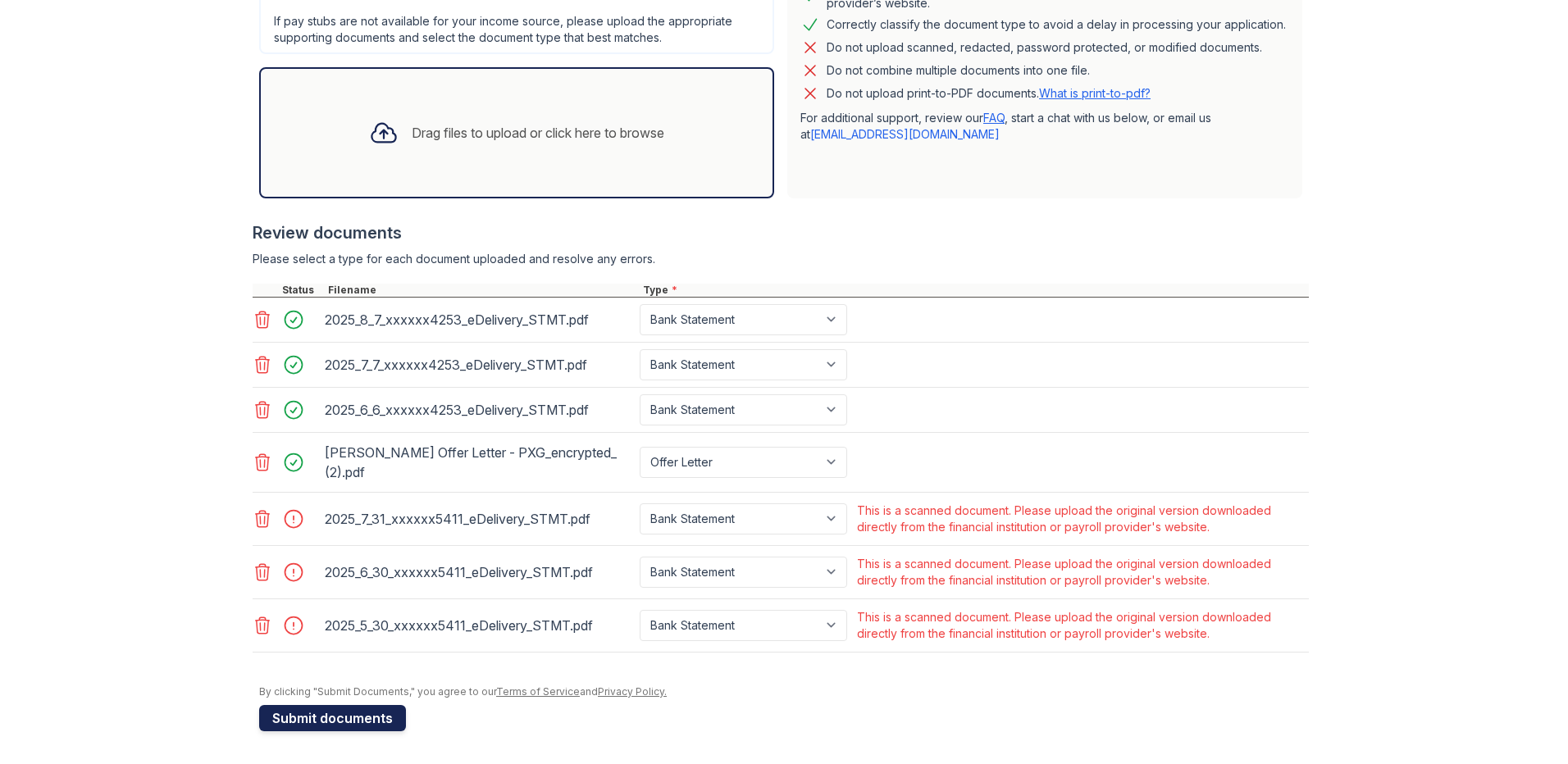
click at [307, 725] on button "Submit documents" at bounding box center [332, 717] width 147 height 26
click at [346, 713] on button "Submit documents" at bounding box center [332, 717] width 147 height 26
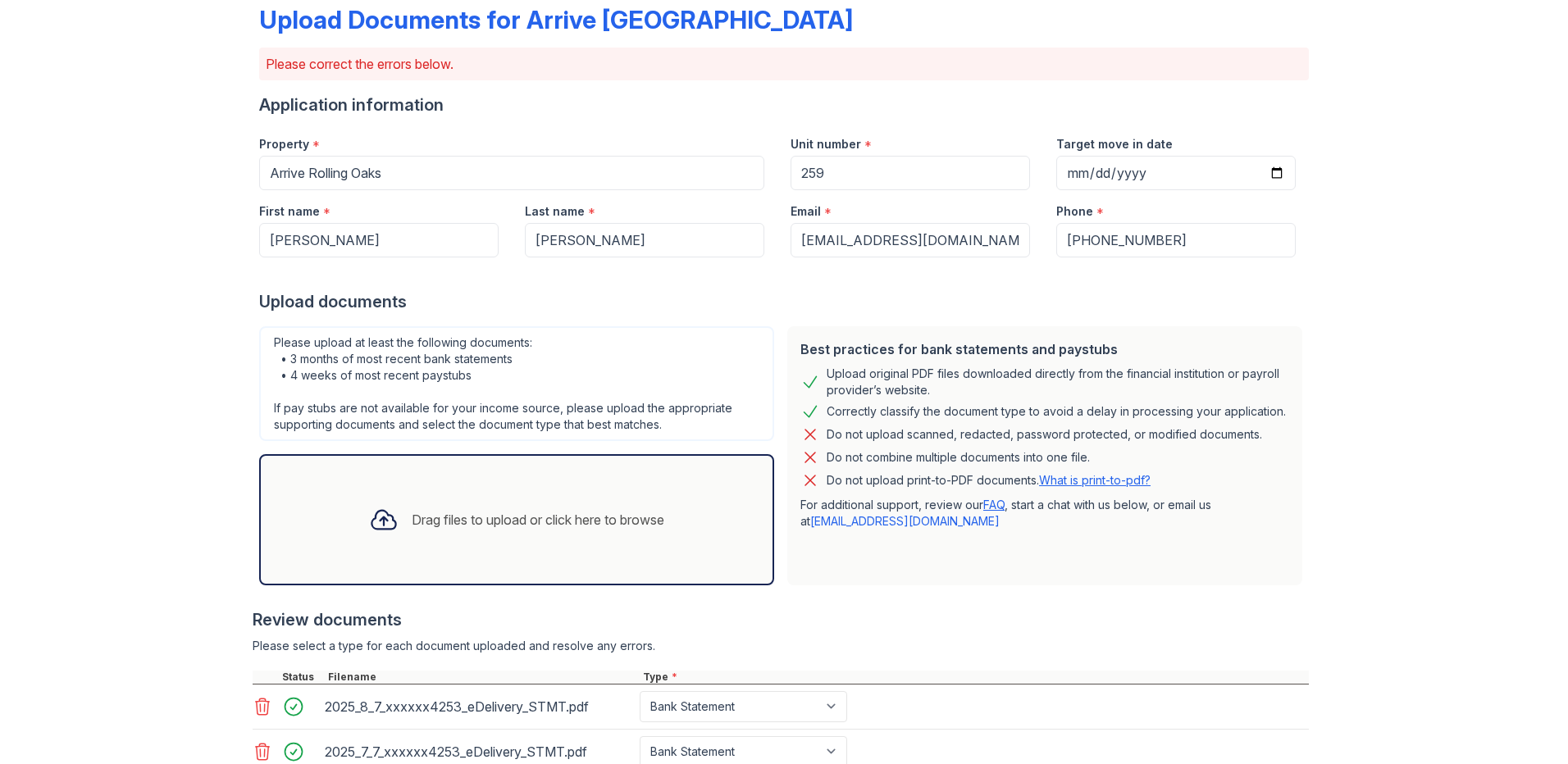
scroll to position [82, 0]
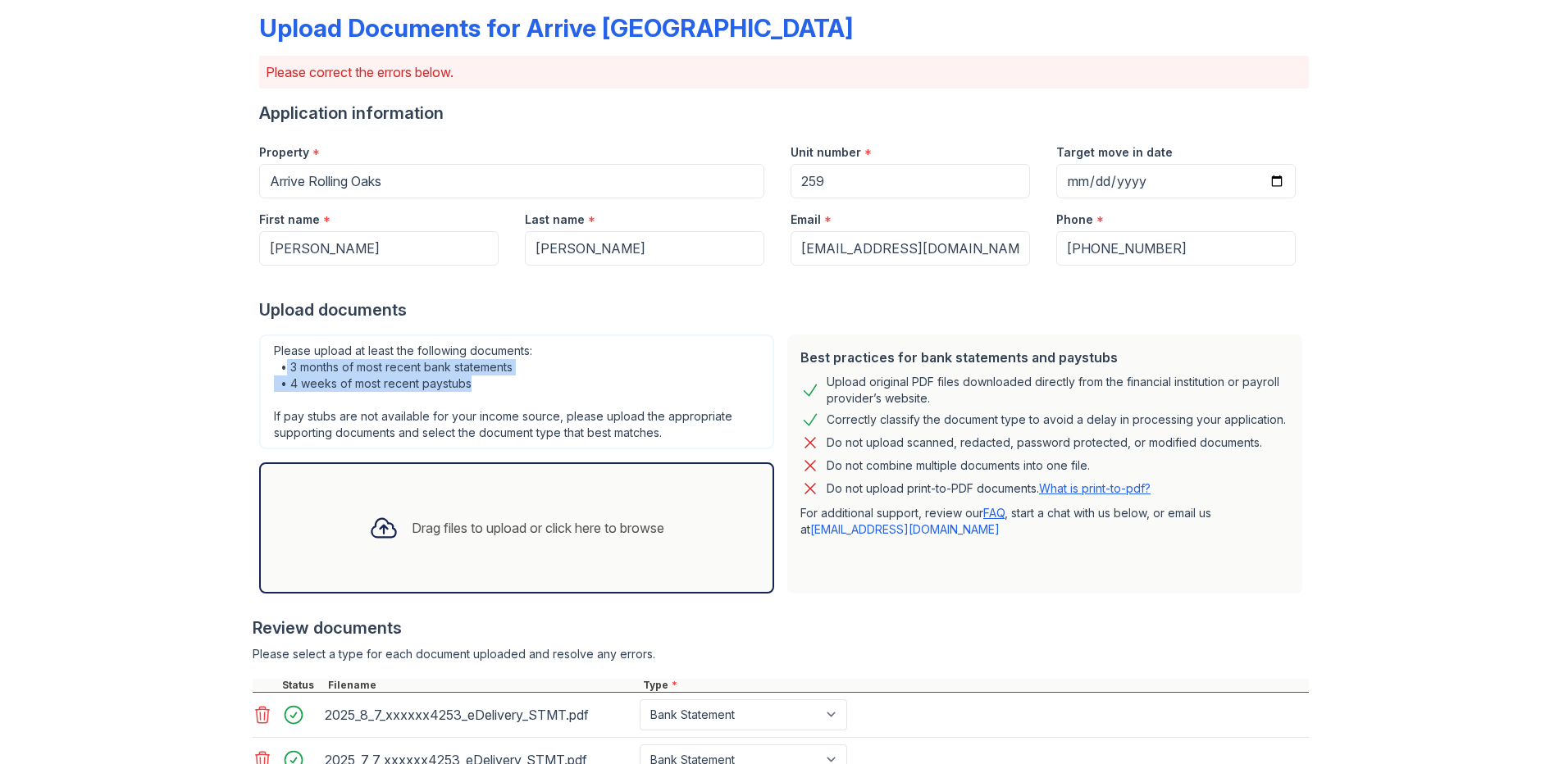
drag, startPoint x: 293, startPoint y: 362, endPoint x: 527, endPoint y: 386, distance: 235.2
click at [527, 386] on div "Please upload at least the following documents: • 3 months of most recent bank …" at bounding box center [516, 392] width 515 height 115
drag, startPoint x: 527, startPoint y: 386, endPoint x: 520, endPoint y: 398, distance: 13.9
click at [520, 398] on div "Please upload at least the following documents: • 3 months of most recent bank …" at bounding box center [516, 392] width 515 height 115
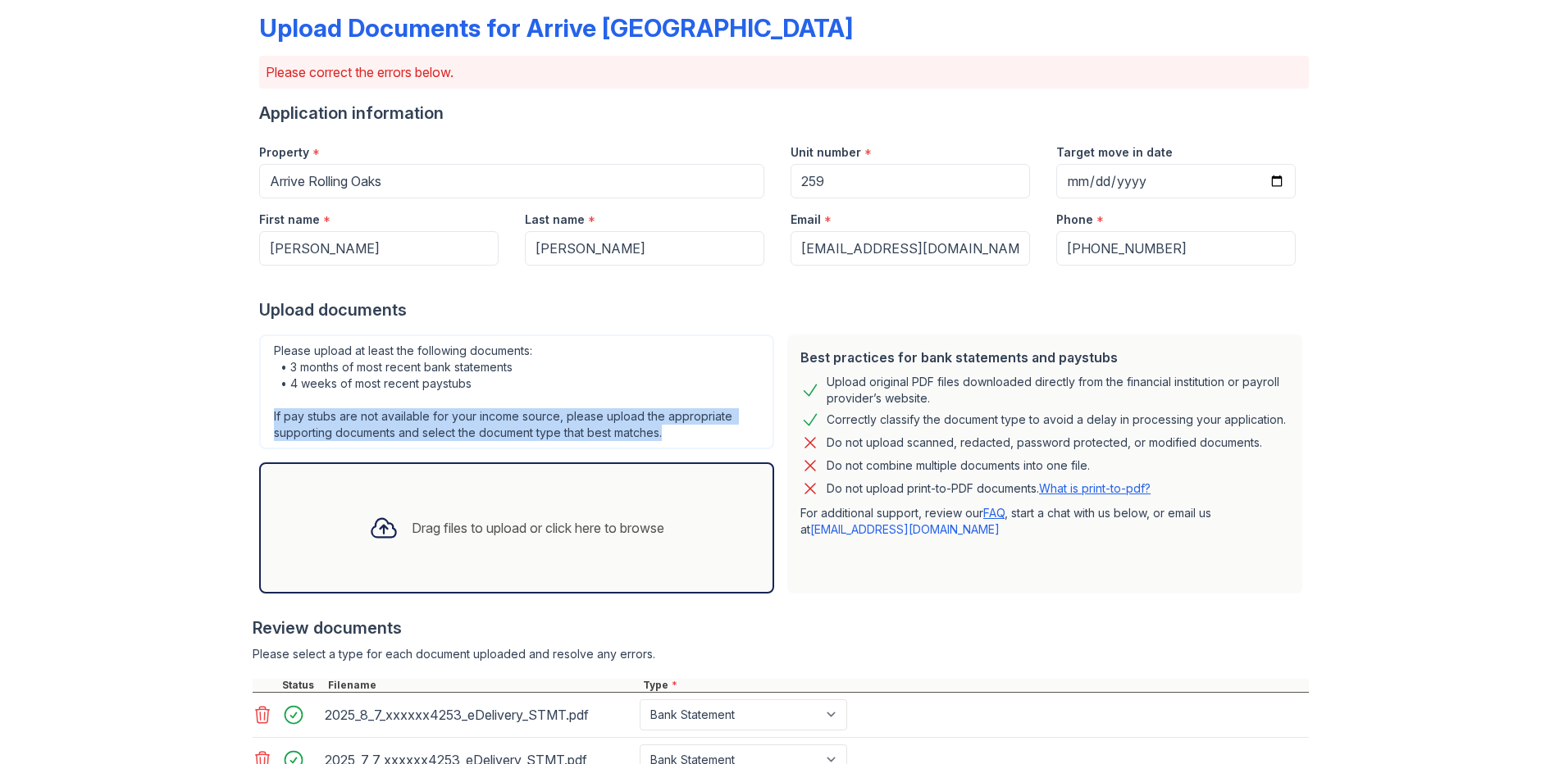
drag, startPoint x: 263, startPoint y: 410, endPoint x: 658, endPoint y: 430, distance: 395.5
click at [658, 430] on div "Please upload at least the following documents: • 3 months of most recent bank …" at bounding box center [516, 392] width 515 height 115
drag, startPoint x: 658, startPoint y: 430, endPoint x: 675, endPoint y: 441, distance: 20.2
click at [675, 440] on div "Please upload at least the following documents: • 3 months of most recent bank …" at bounding box center [516, 392] width 515 height 115
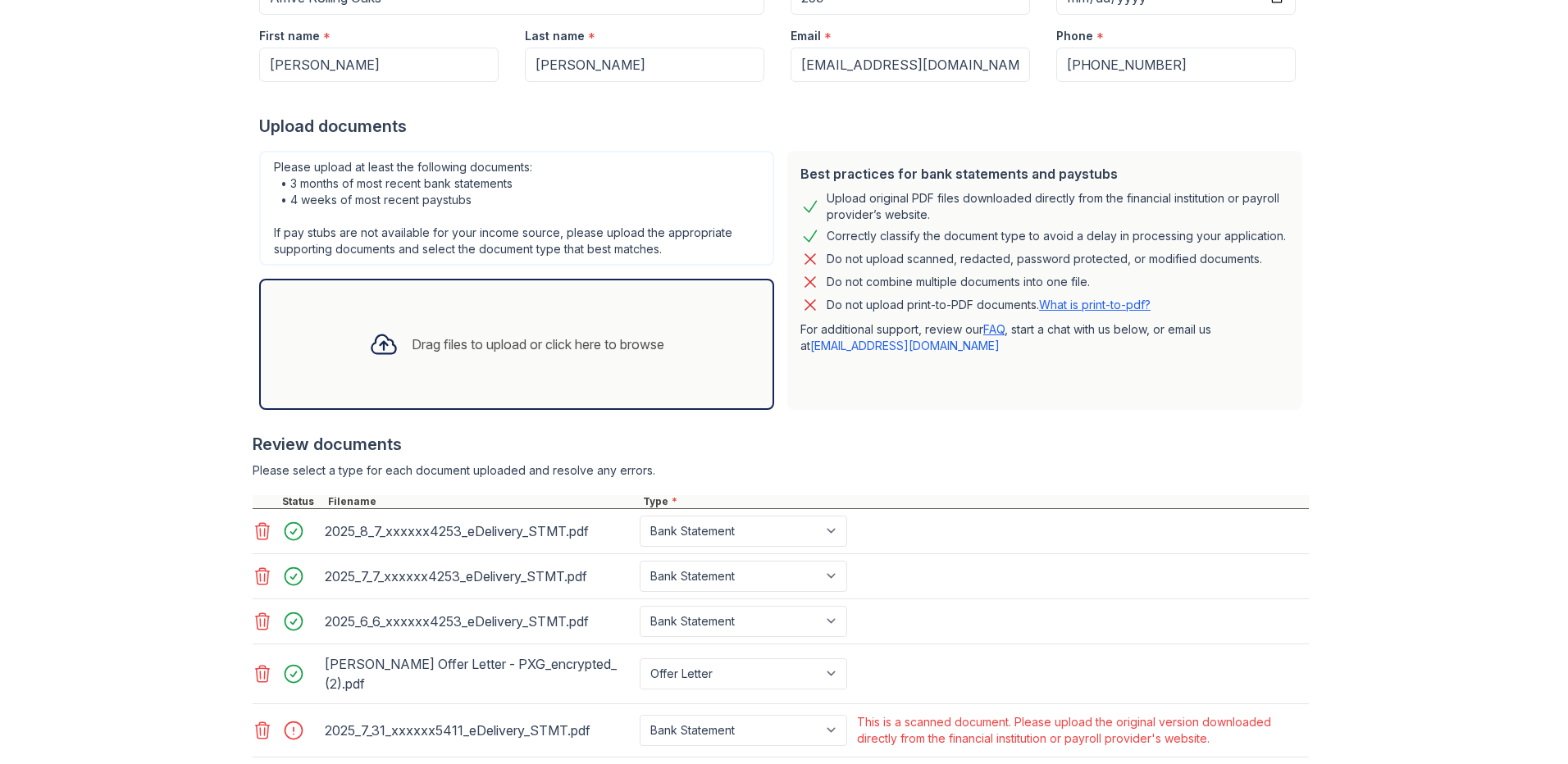
scroll to position [410, 0]
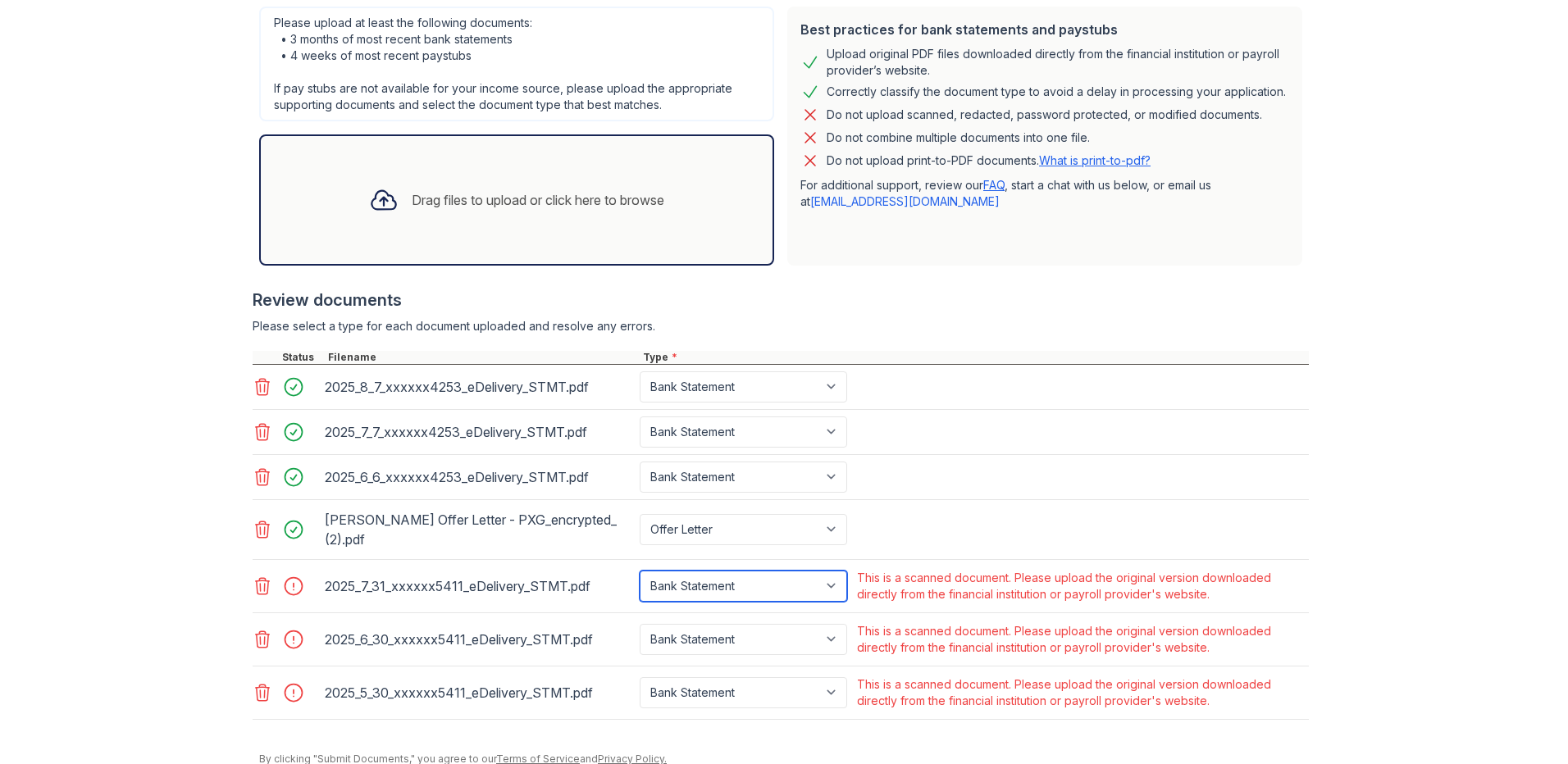
click at [760, 585] on select "Paystub Bank Statement Offer Letter Tax Documents Benefit Award Letter Investme…" at bounding box center [743, 586] width 208 height 31
select select "other"
click at [639, 571] on select "Paystub Bank Statement Offer Letter Tax Documents Benefit Award Letter Investme…" at bounding box center [743, 586] width 208 height 31
click at [748, 622] on div "Paystub Bank Statement Offer Letter Tax Documents Benefit Award Letter Investme…" at bounding box center [745, 640] width 218 height 39
click at [750, 640] on select "Paystub Bank Statement Offer Letter Tax Documents Benefit Award Letter Investme…" at bounding box center [743, 640] width 208 height 31
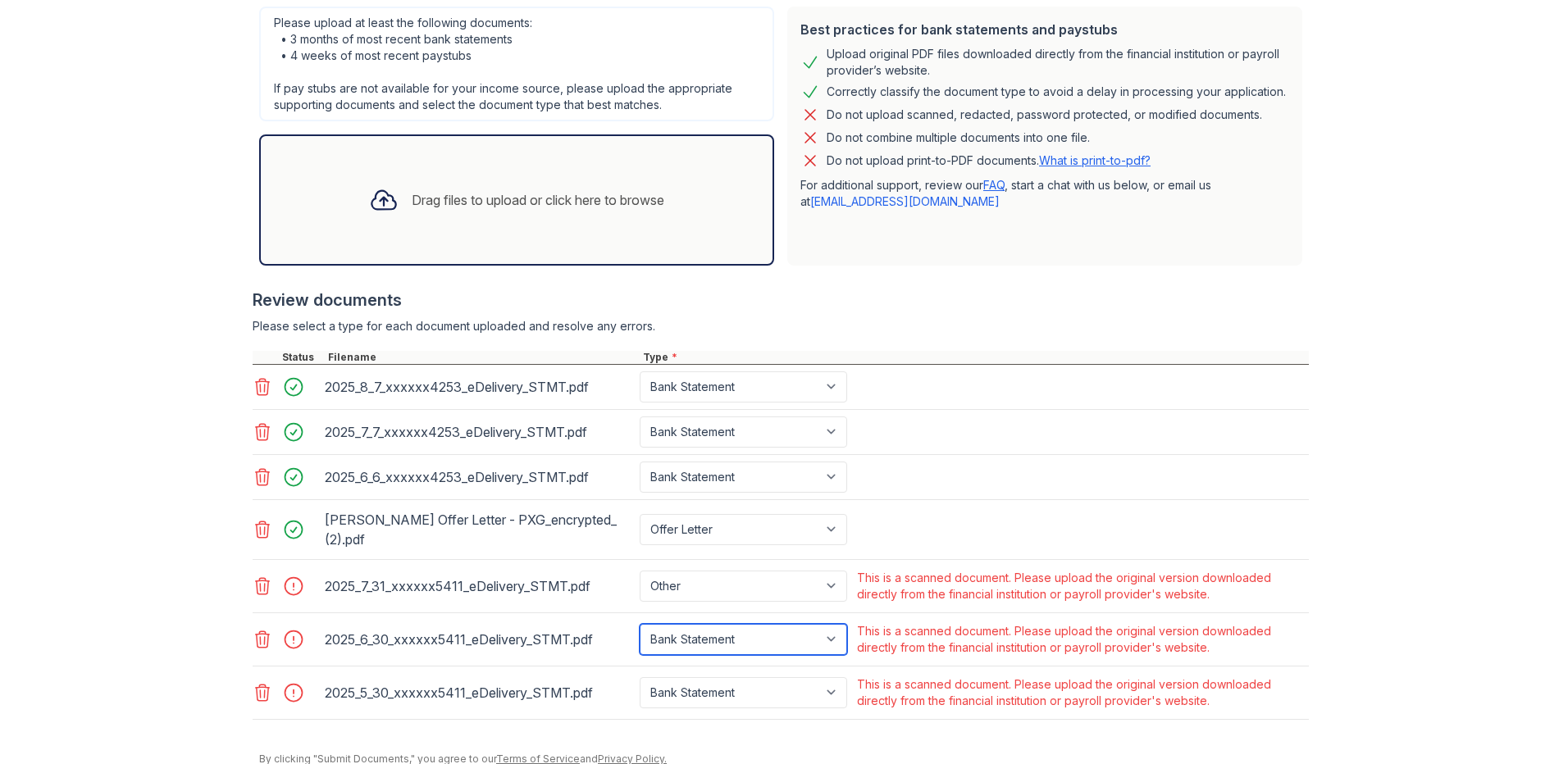
select select "other"
click at [639, 624] on select "Paystub Bank Statement Offer Letter Tax Documents Benefit Award Letter Investme…" at bounding box center [743, 640] width 208 height 31
click at [739, 689] on select "Paystub Bank Statement Offer Letter Tax Documents Benefit Award Letter Investme…" at bounding box center [743, 692] width 208 height 31
select select "other"
click at [639, 677] on select "Paystub Bank Statement Offer Letter Tax Documents Benefit Award Letter Investme…" at bounding box center [743, 692] width 208 height 31
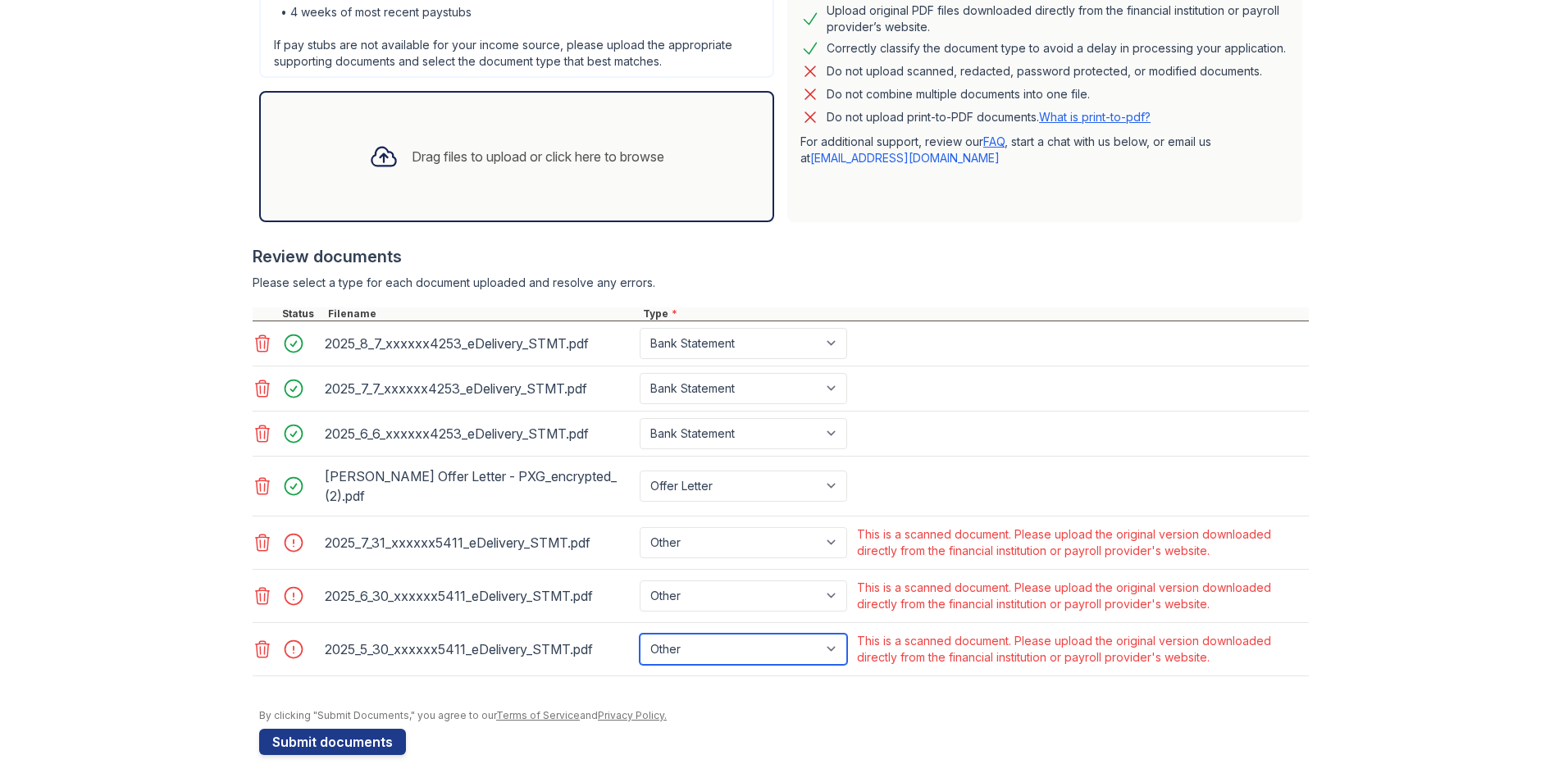
scroll to position [477, 0]
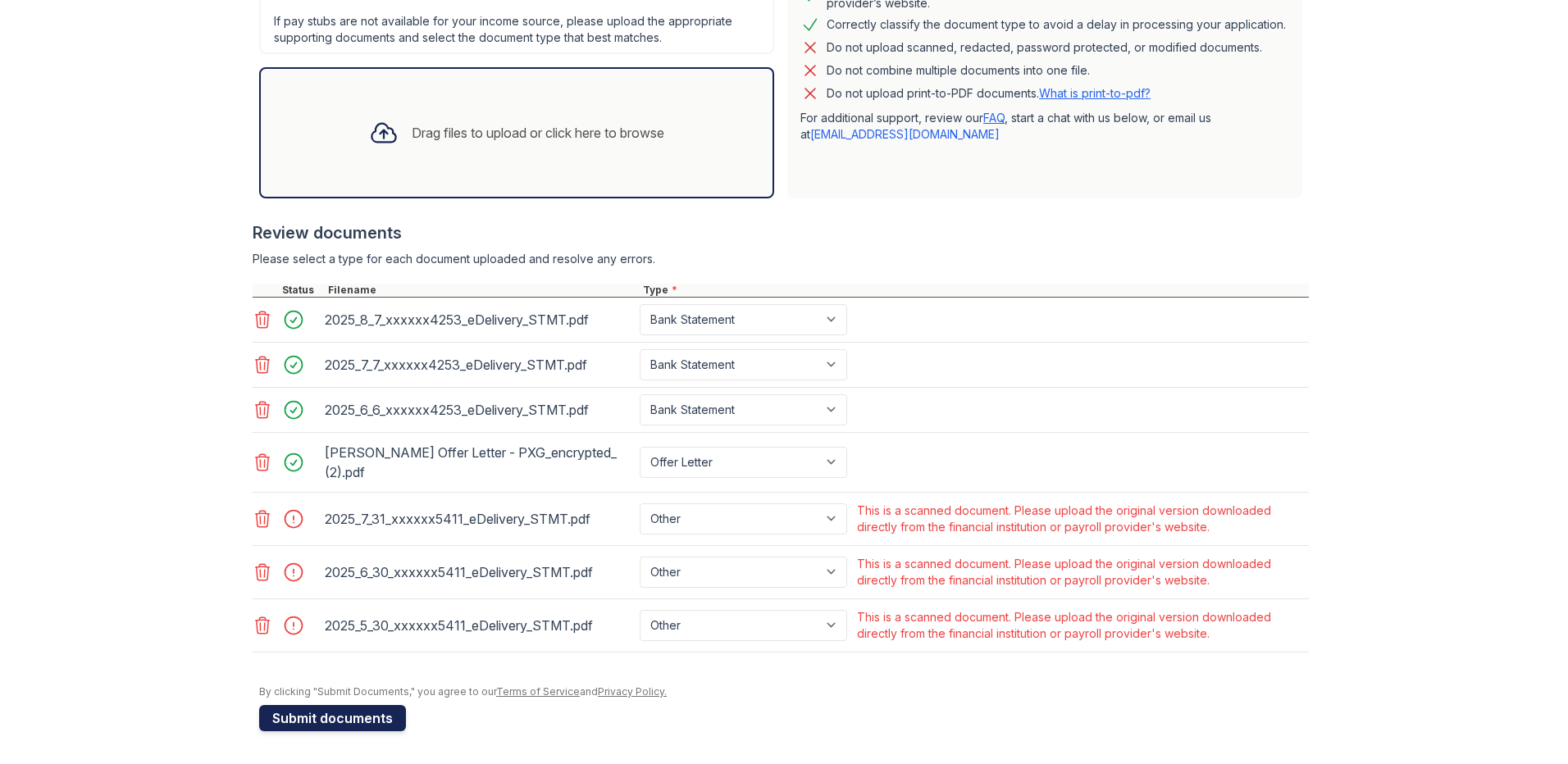
click at [309, 711] on button "Submit documents" at bounding box center [332, 717] width 147 height 26
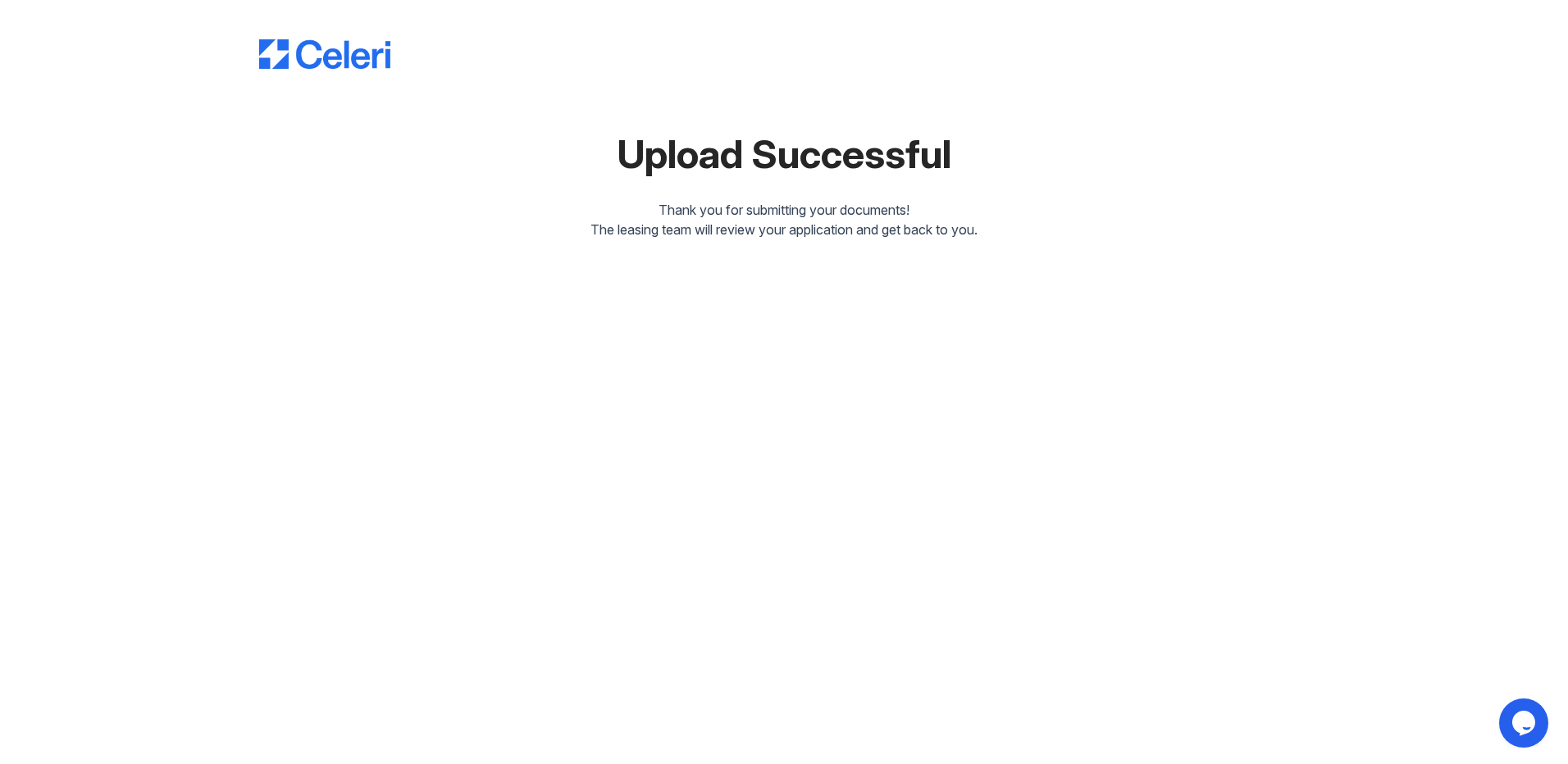
click at [310, 65] on img at bounding box center [324, 54] width 132 height 30
